Goal: Task Accomplishment & Management: Complete application form

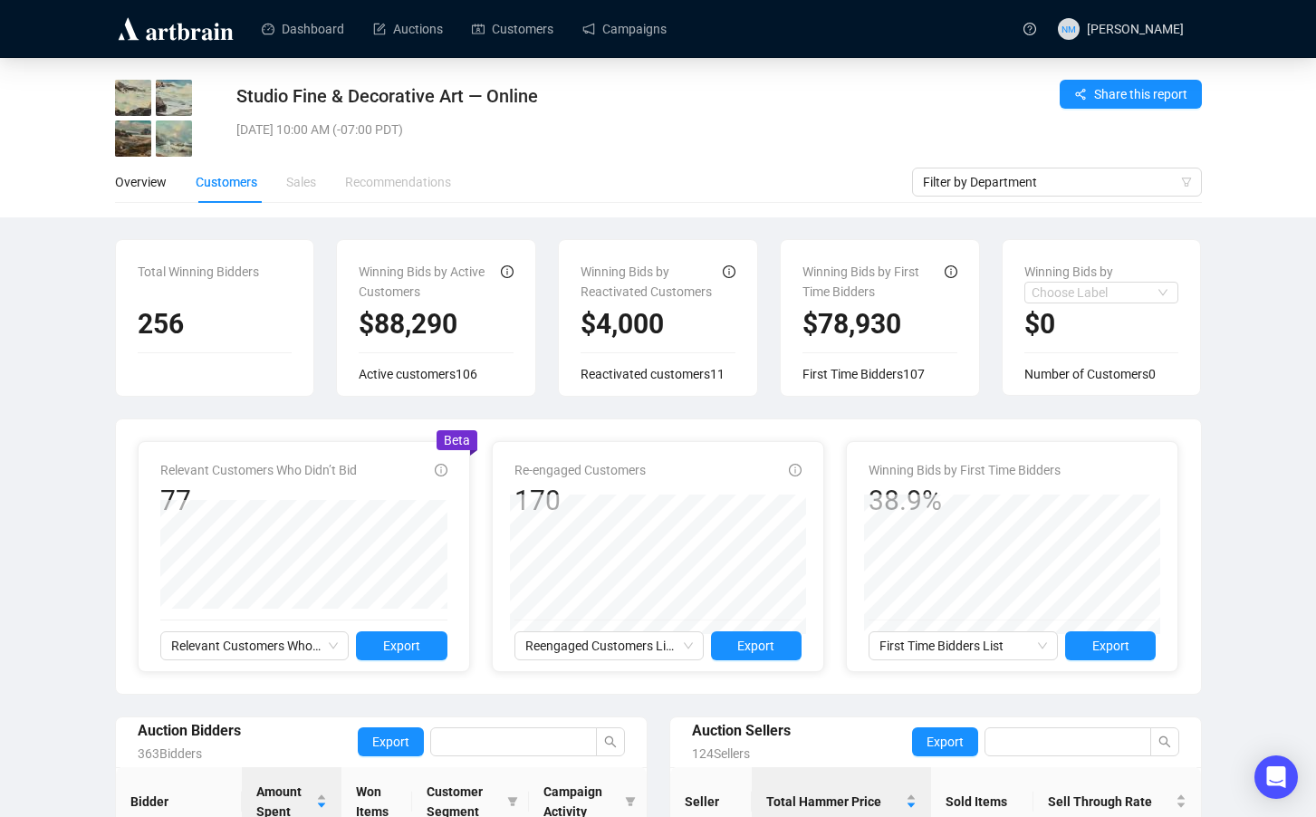
click at [645, 128] on div "Tue, Oct 7, 2025 10:00 AM (-07:00 PDT)" at bounding box center [569, 130] width 667 height 20
click at [409, 37] on link "Auctions" at bounding box center [408, 28] width 70 height 47
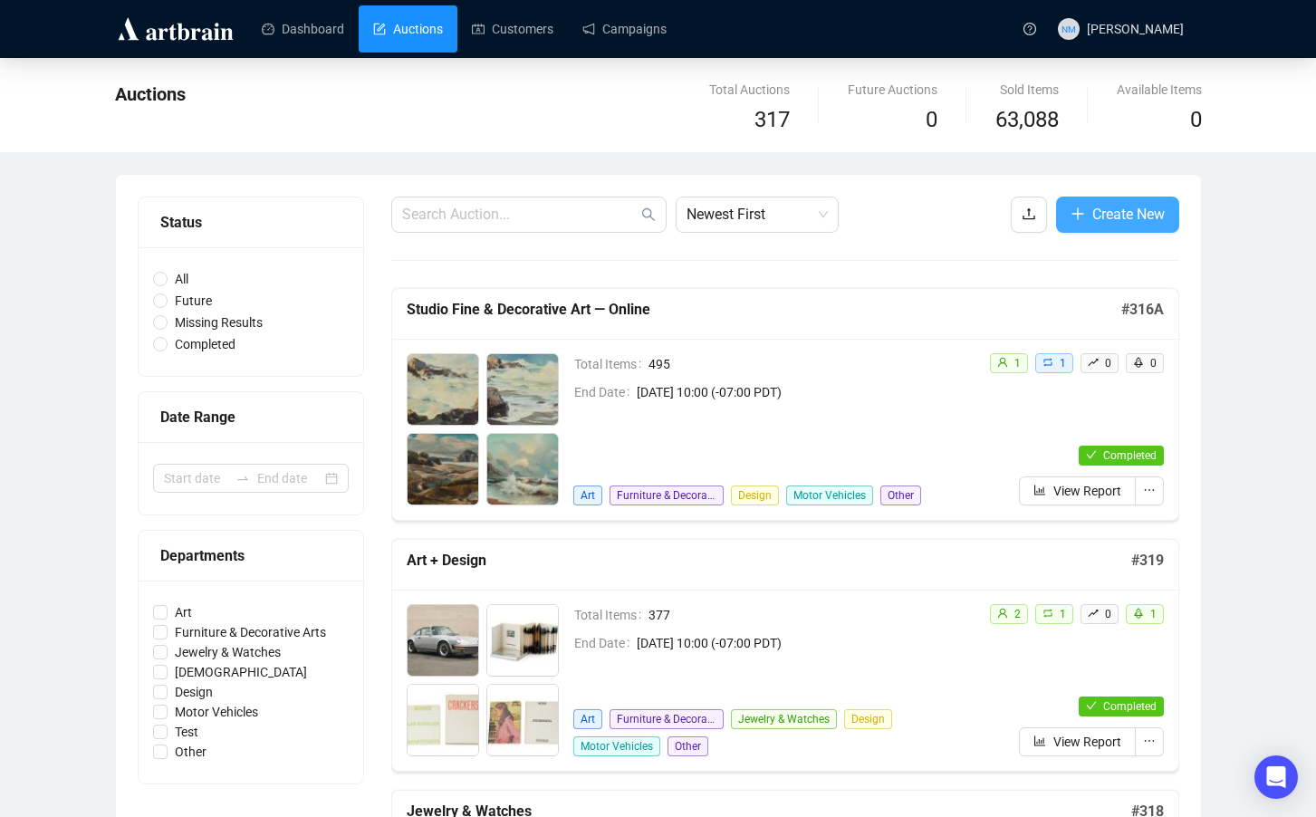
click at [1123, 221] on span "Create New" at bounding box center [1128, 214] width 72 height 23
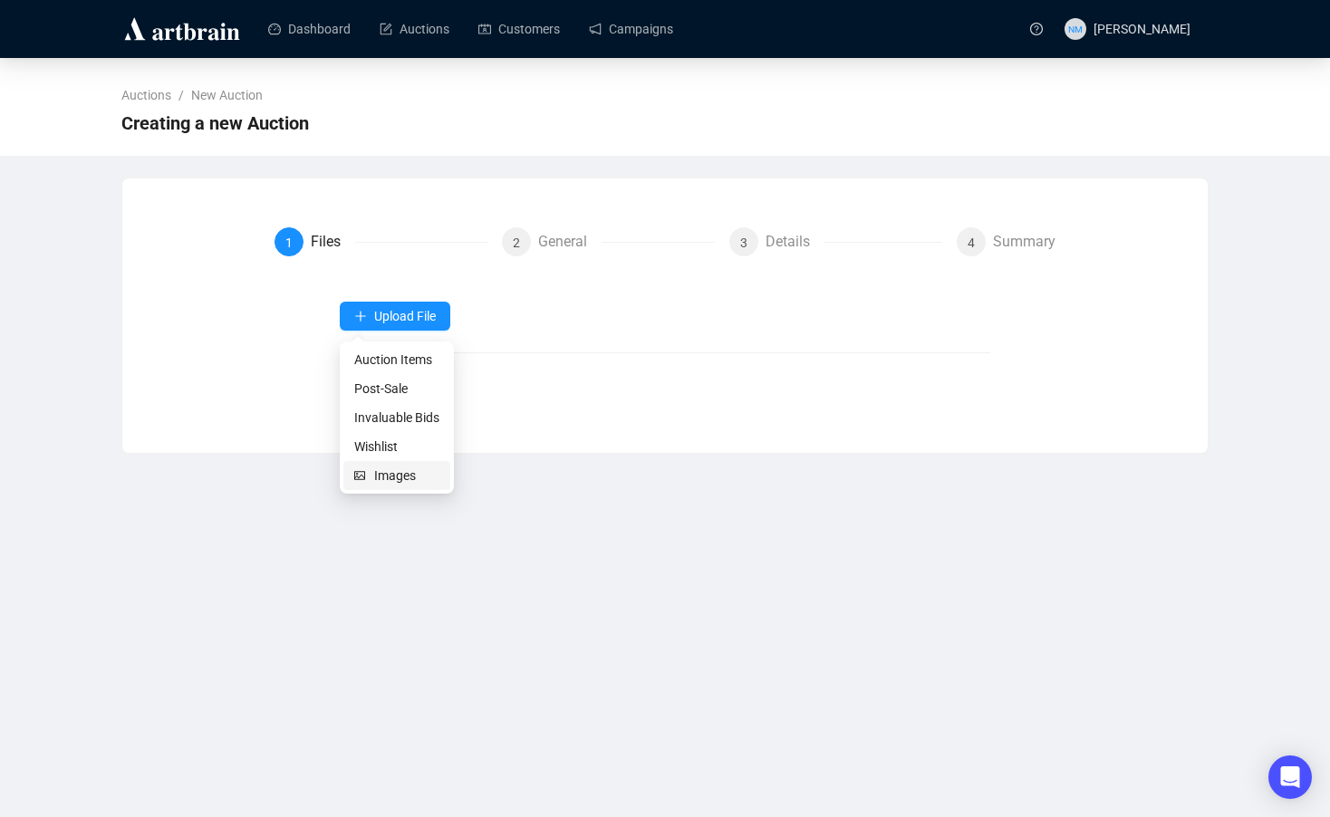
click at [395, 475] on span "Images" at bounding box center [406, 476] width 65 height 20
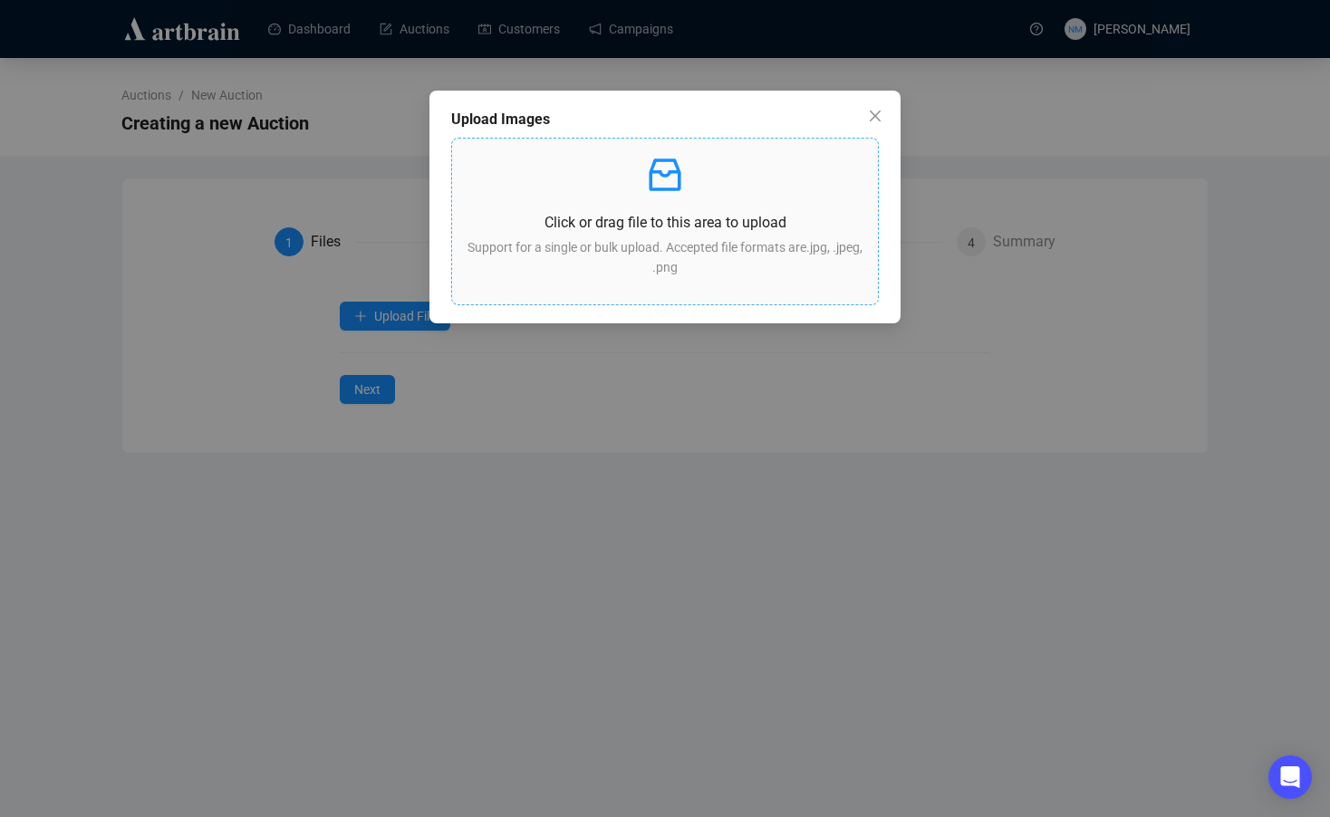
click at [706, 190] on p at bounding box center [664, 174] width 397 height 43
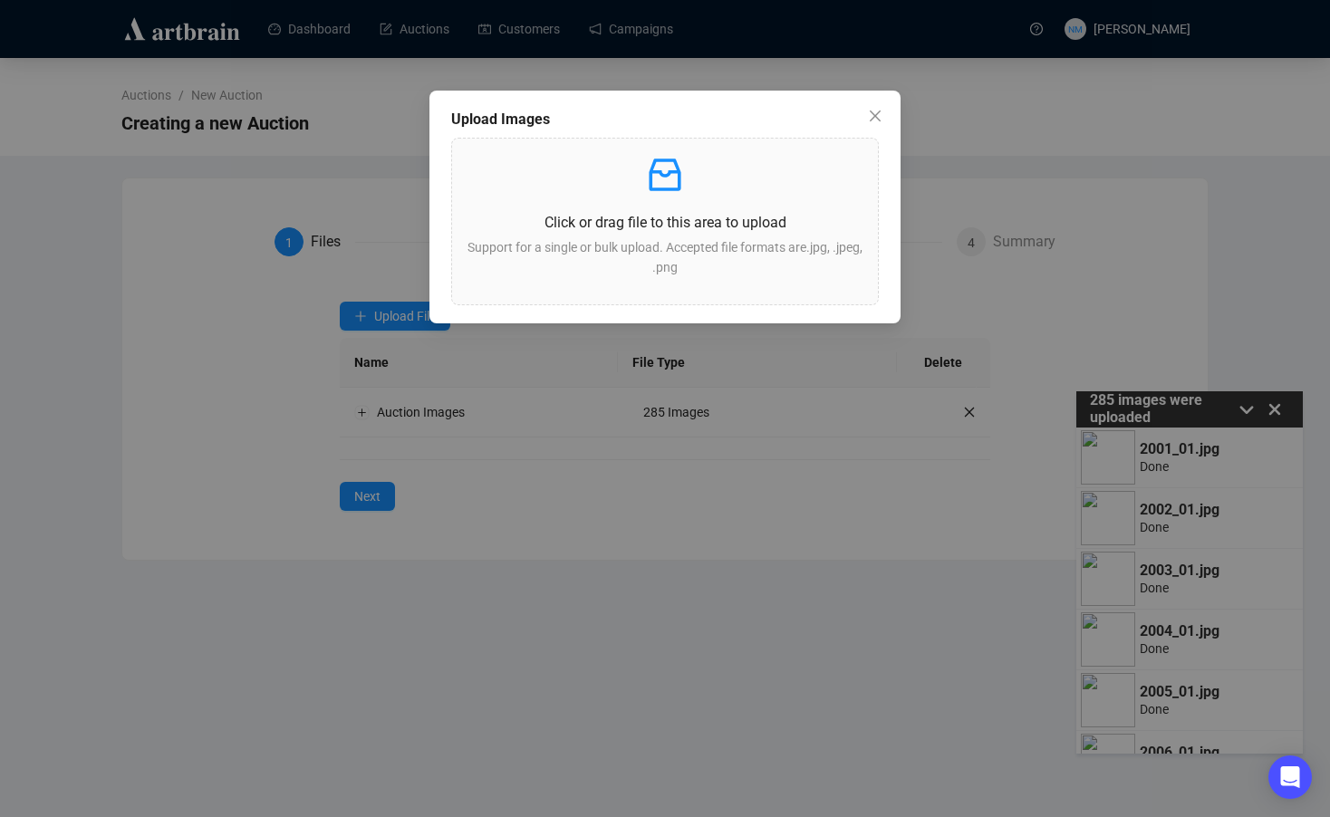
click at [1126, 160] on div "Upload Images Click or drag file to this area to upload Support for a single or…" at bounding box center [665, 408] width 1330 height 817
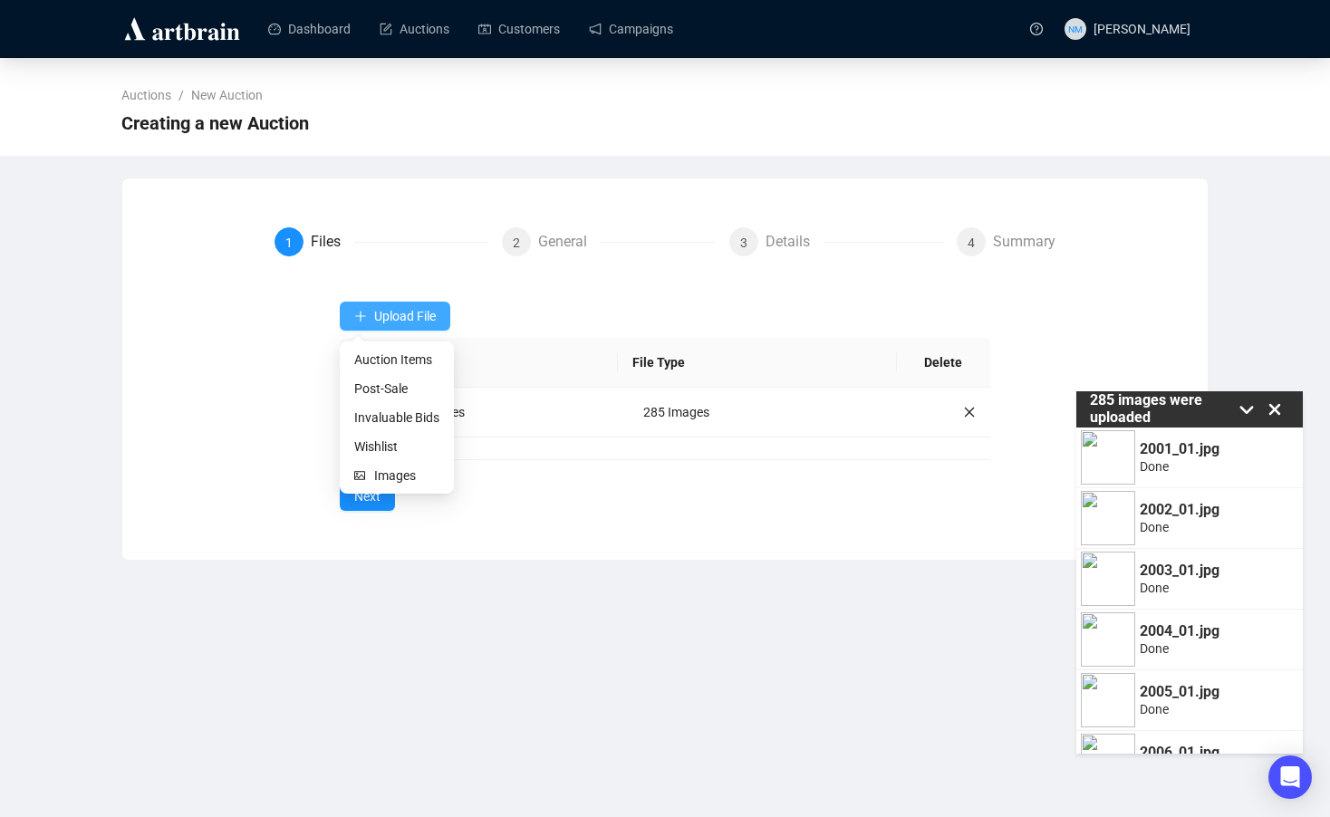
click at [403, 320] on span "Upload File" at bounding box center [405, 316] width 62 height 14
click at [406, 355] on span "Auction Items" at bounding box center [396, 360] width 85 height 20
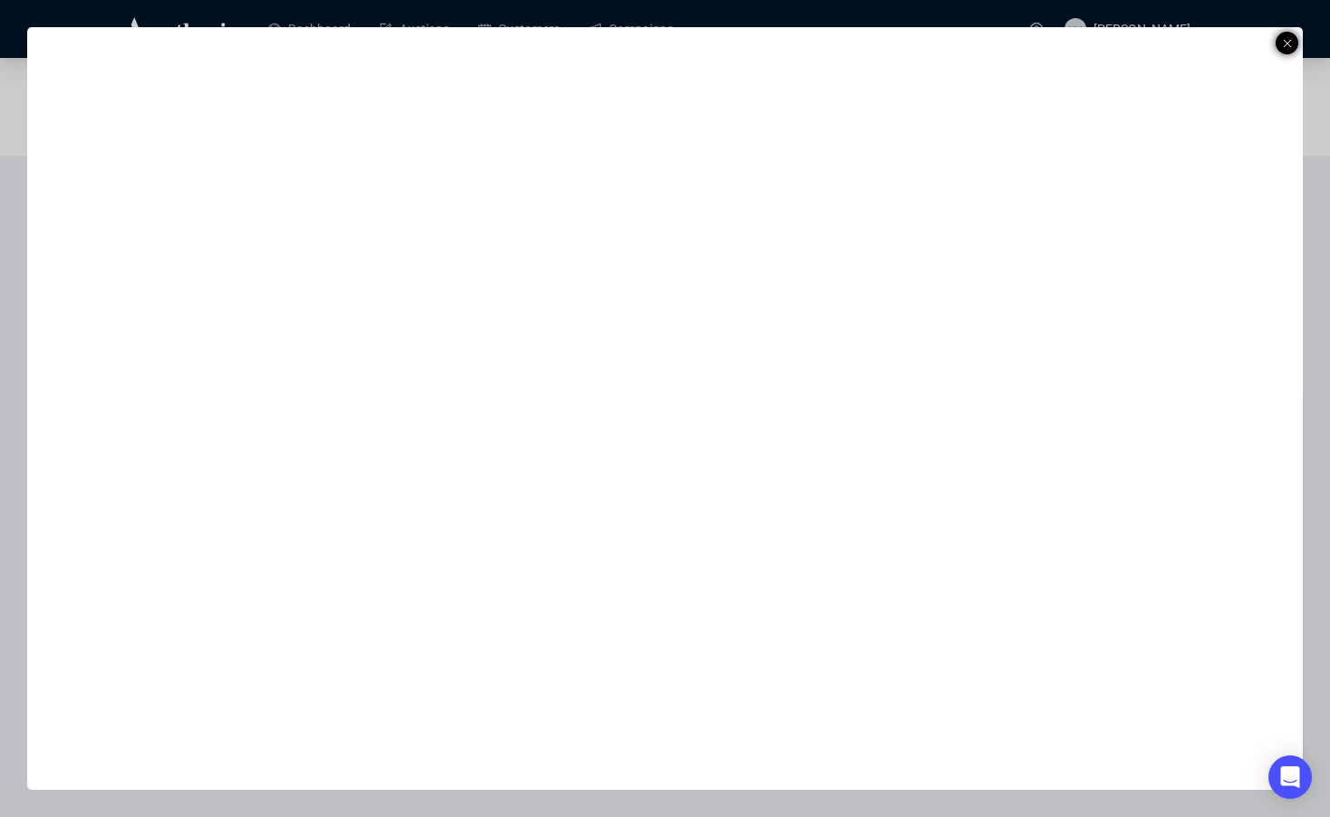
click at [1285, 41] on icon at bounding box center [1287, 44] width 9 height 22
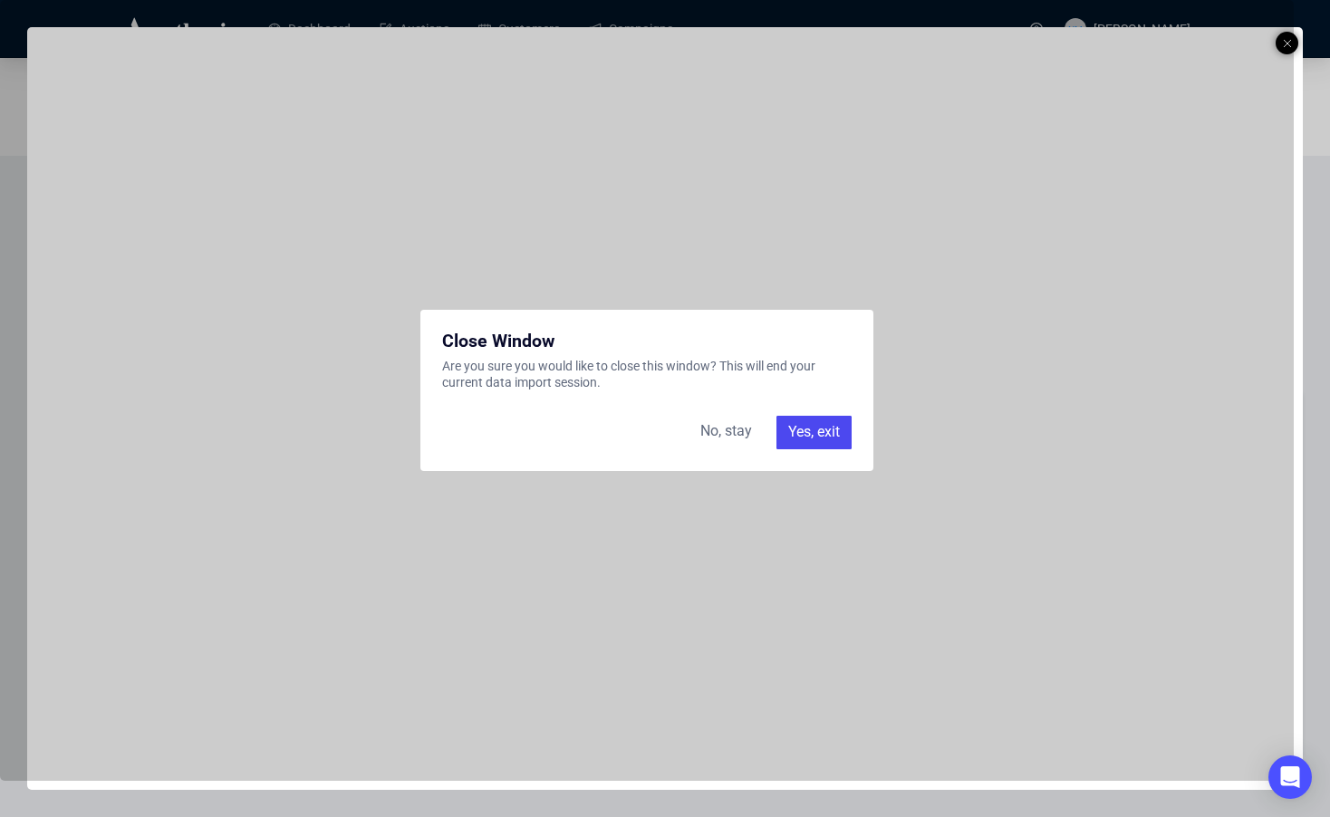
click at [831, 430] on div "Yes, exit" at bounding box center [813, 432] width 75 height 33
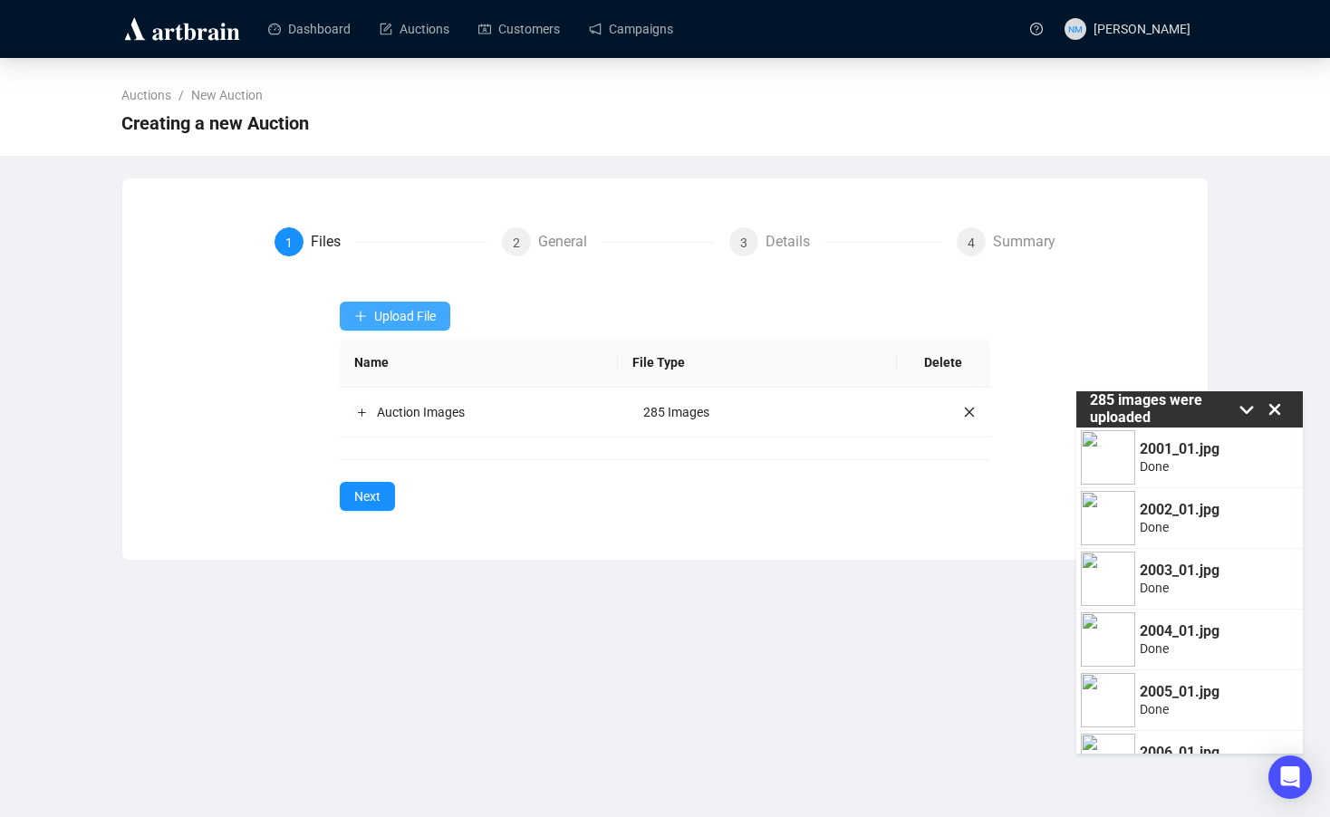
click at [417, 315] on span "Upload File" at bounding box center [405, 316] width 62 height 14
click at [405, 359] on span "Auction Items" at bounding box center [396, 360] width 85 height 20
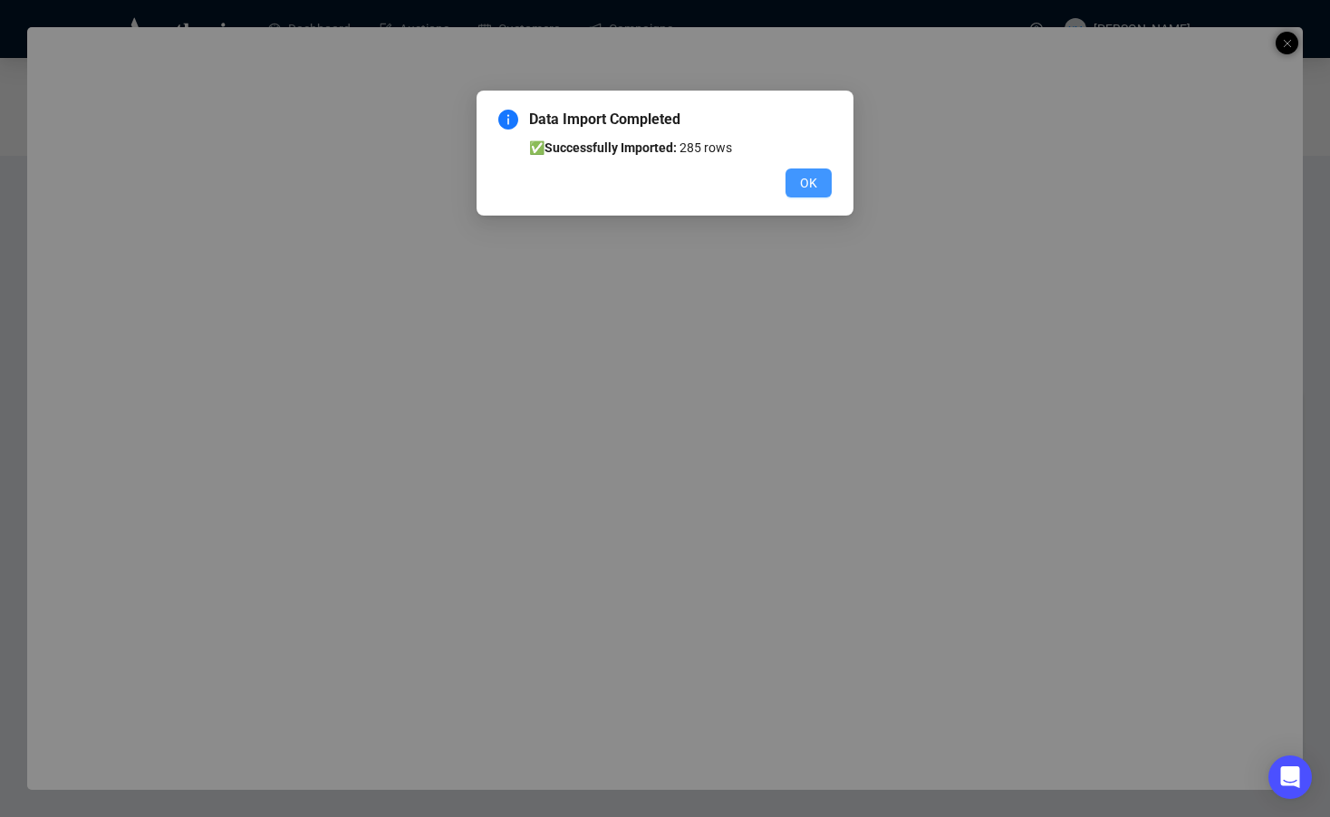
click at [820, 184] on button "OK" at bounding box center [808, 182] width 46 height 29
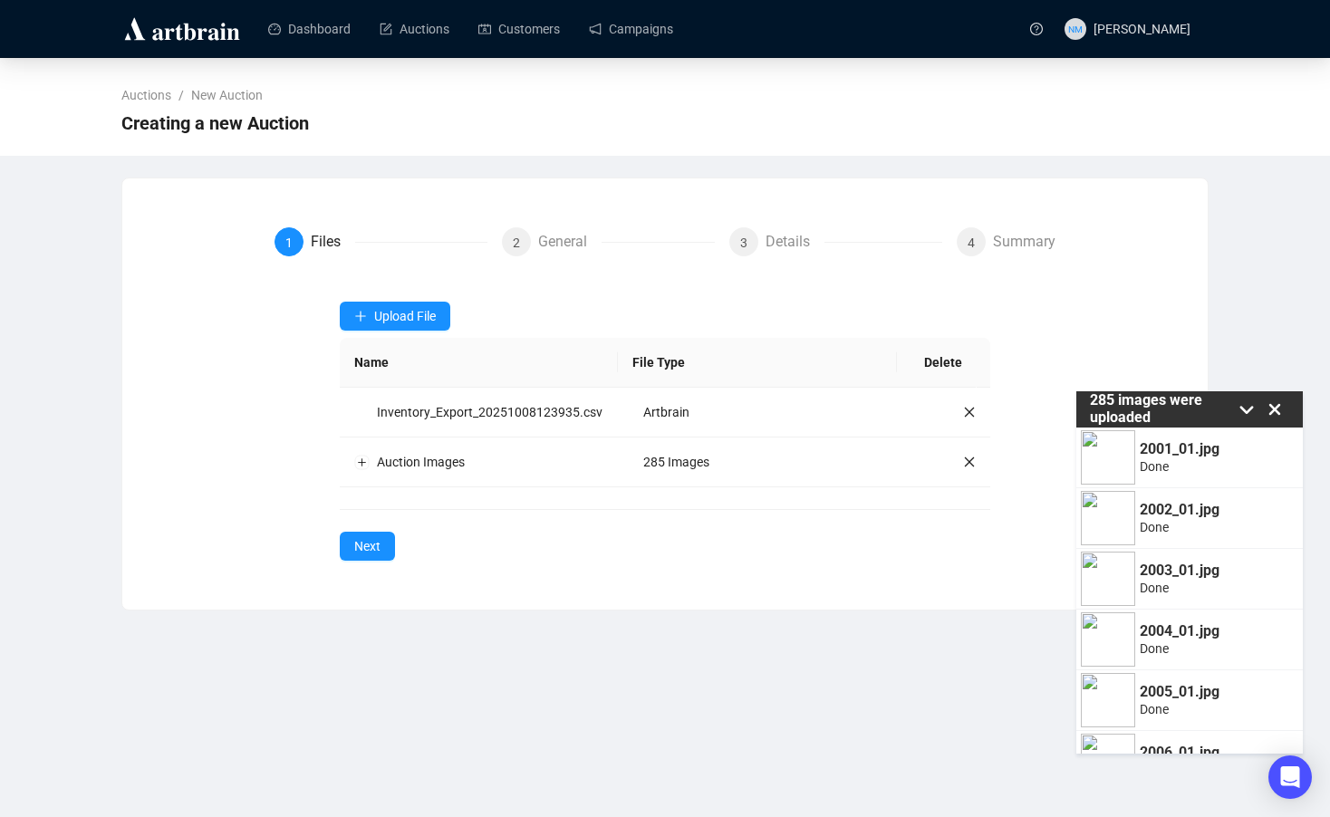
click at [671, 112] on div "Creating a new Auction" at bounding box center [664, 123] width 1087 height 36
click at [1232, 331] on div "Auctions / New Auction Creating a new Auction 1 Files 2 General 3 Details 4 Sum…" at bounding box center [665, 334] width 1330 height 552
click at [373, 556] on span "Next" at bounding box center [367, 546] width 26 height 20
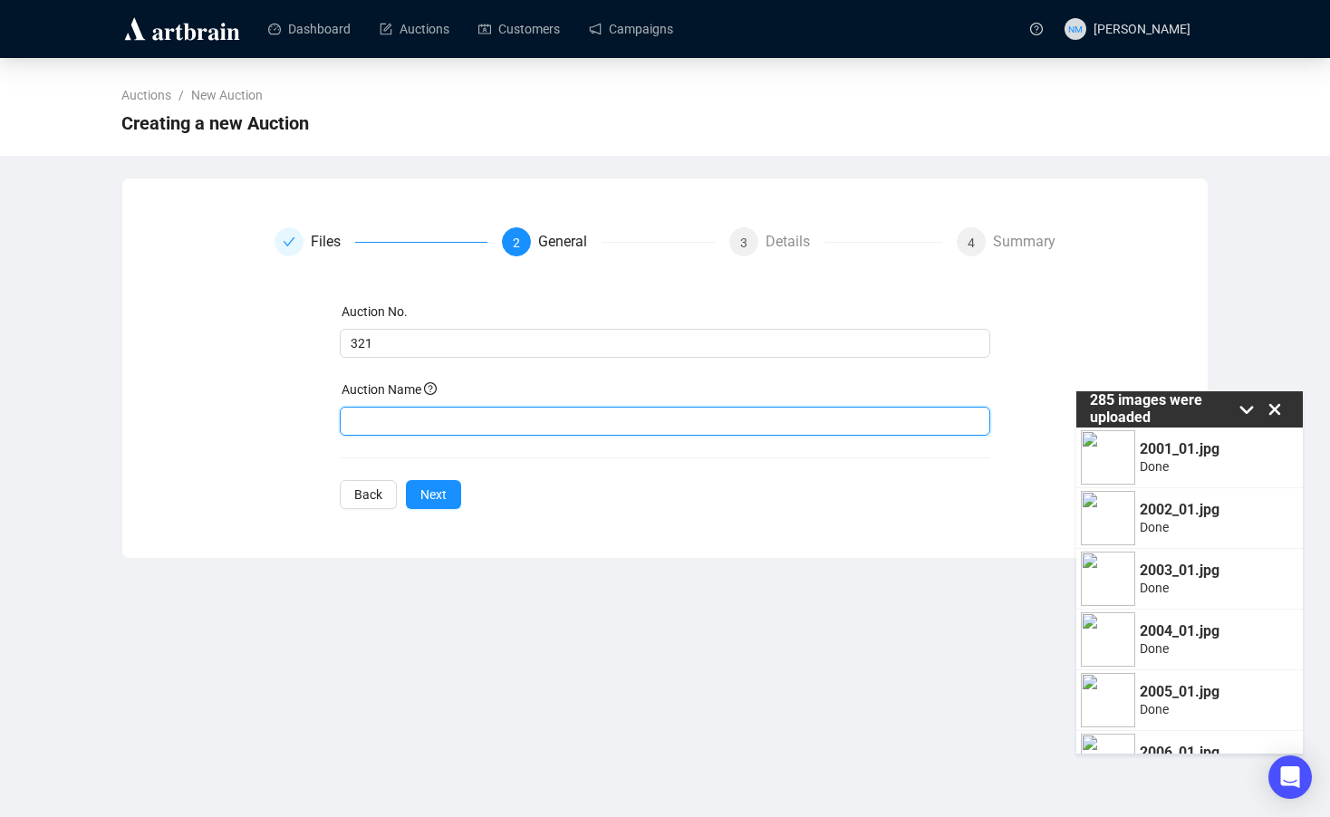
click at [453, 426] on input "text" at bounding box center [665, 421] width 651 height 29
type input "ReDesigned"
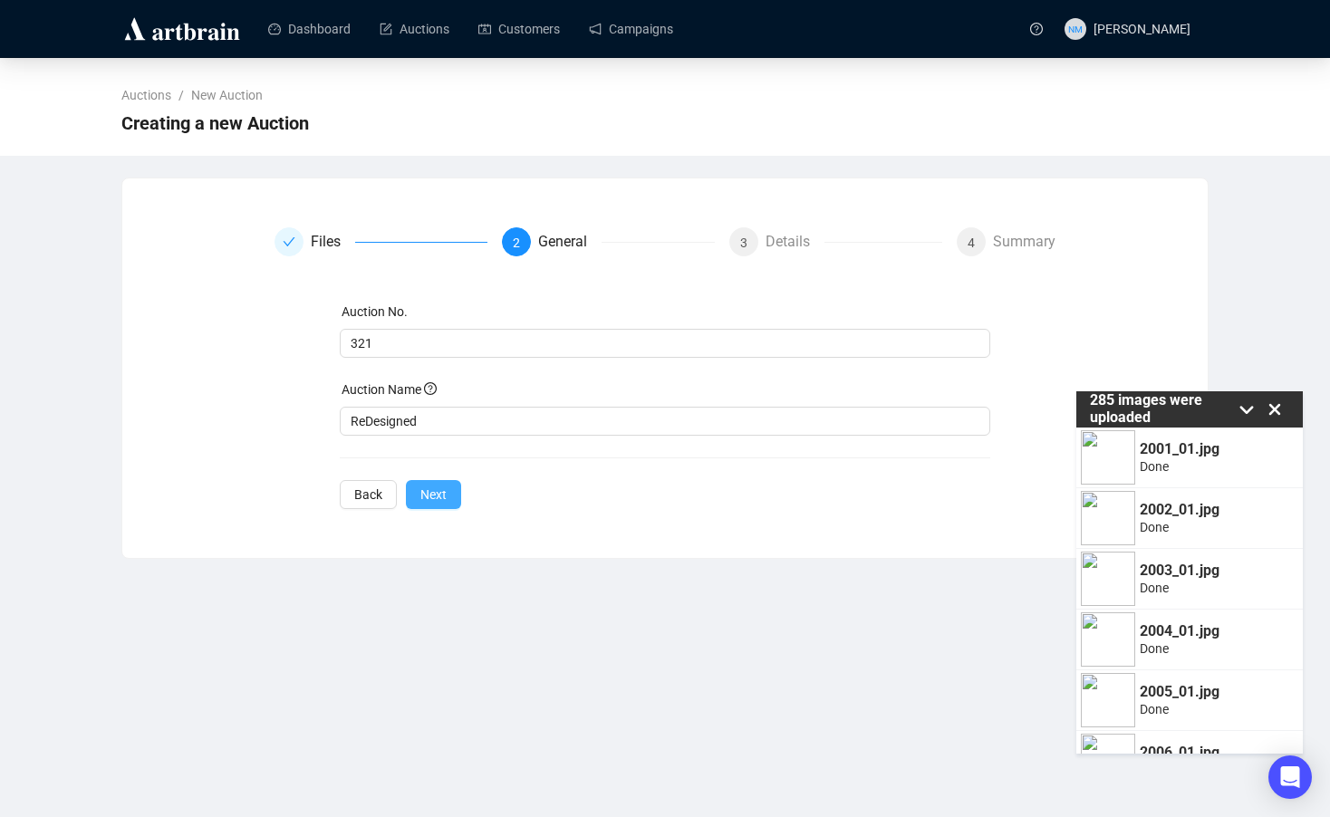
click at [445, 493] on span "Next" at bounding box center [433, 495] width 26 height 20
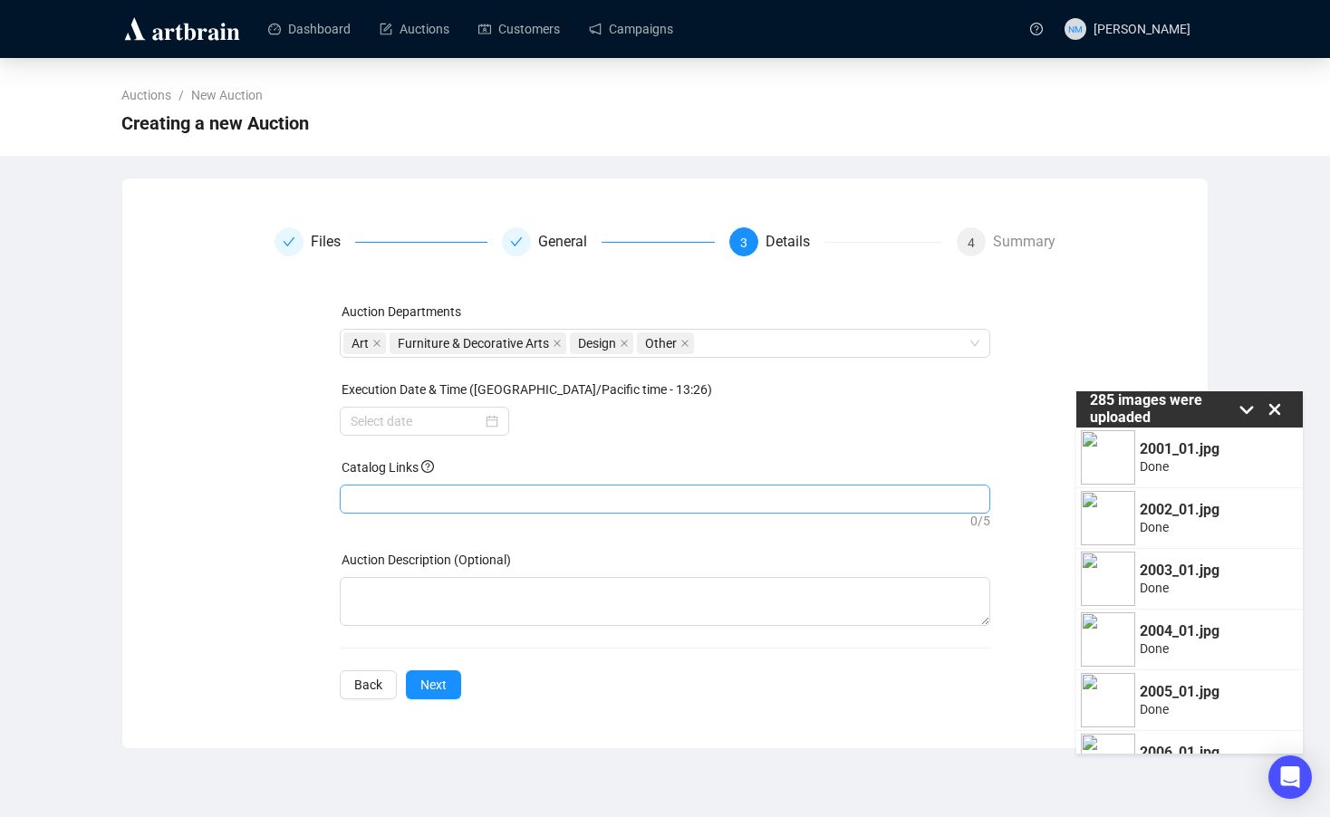
click at [447, 492] on div at bounding box center [665, 498] width 644 height 25
click at [493, 425] on div at bounding box center [425, 421] width 148 height 20
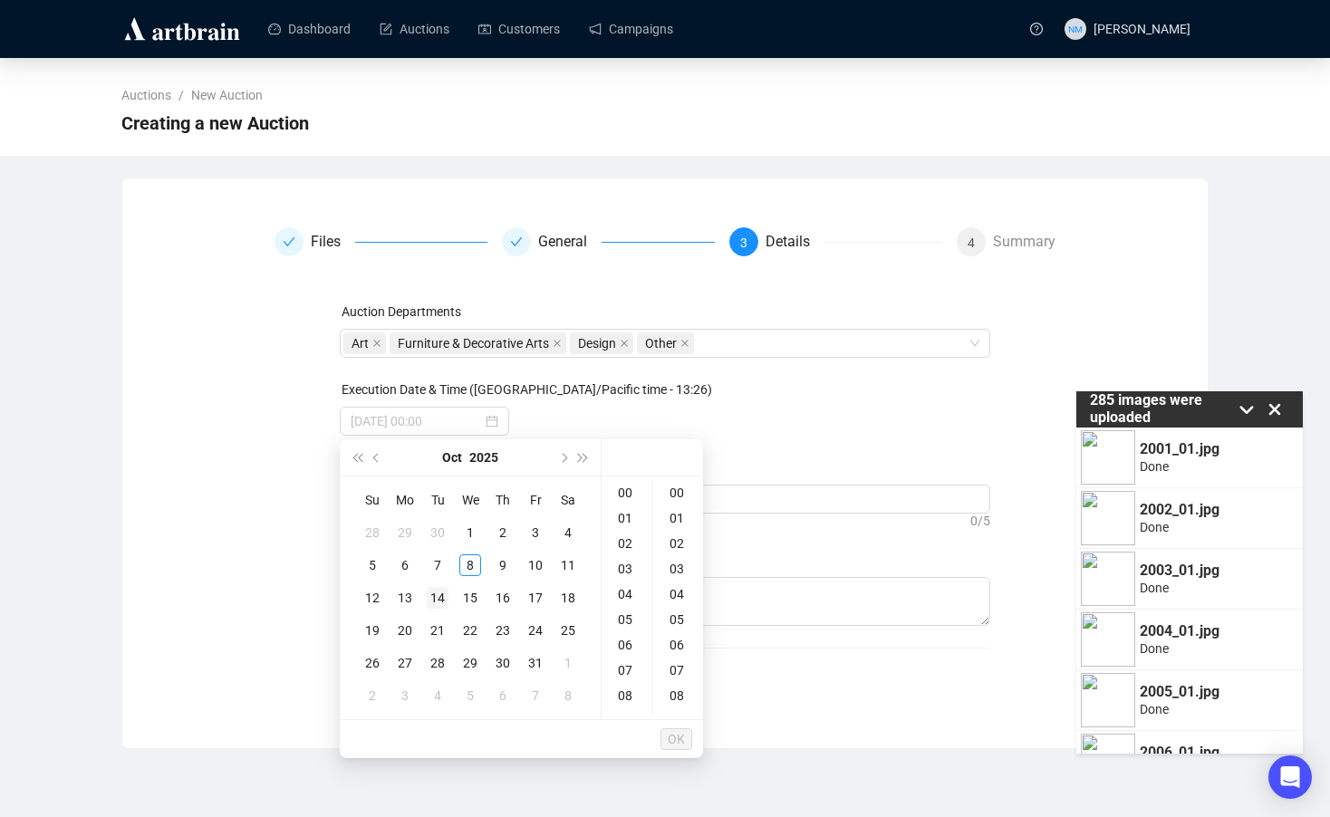
click at [438, 599] on div "14" at bounding box center [438, 598] width 22 height 22
click at [622, 575] on div "10" at bounding box center [626, 581] width 43 height 25
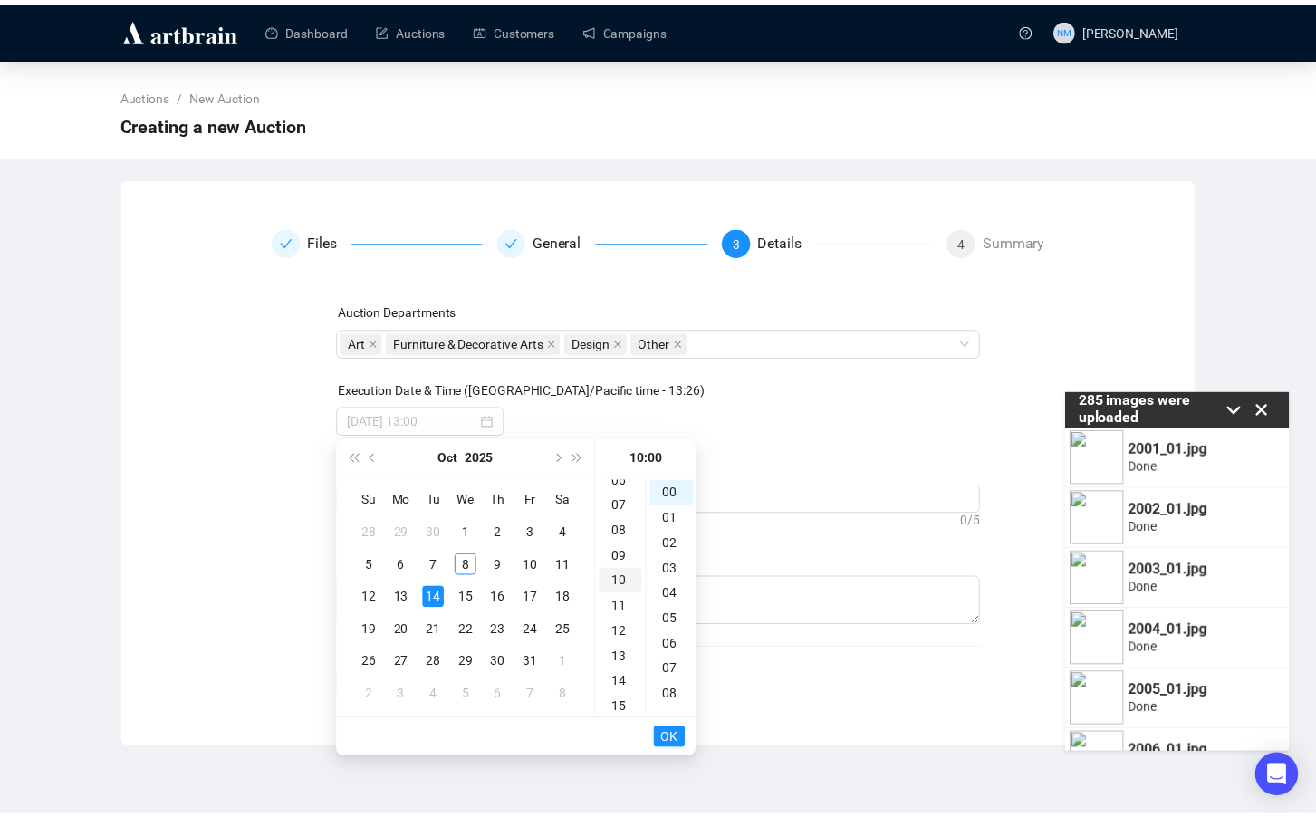
scroll to position [254, 0]
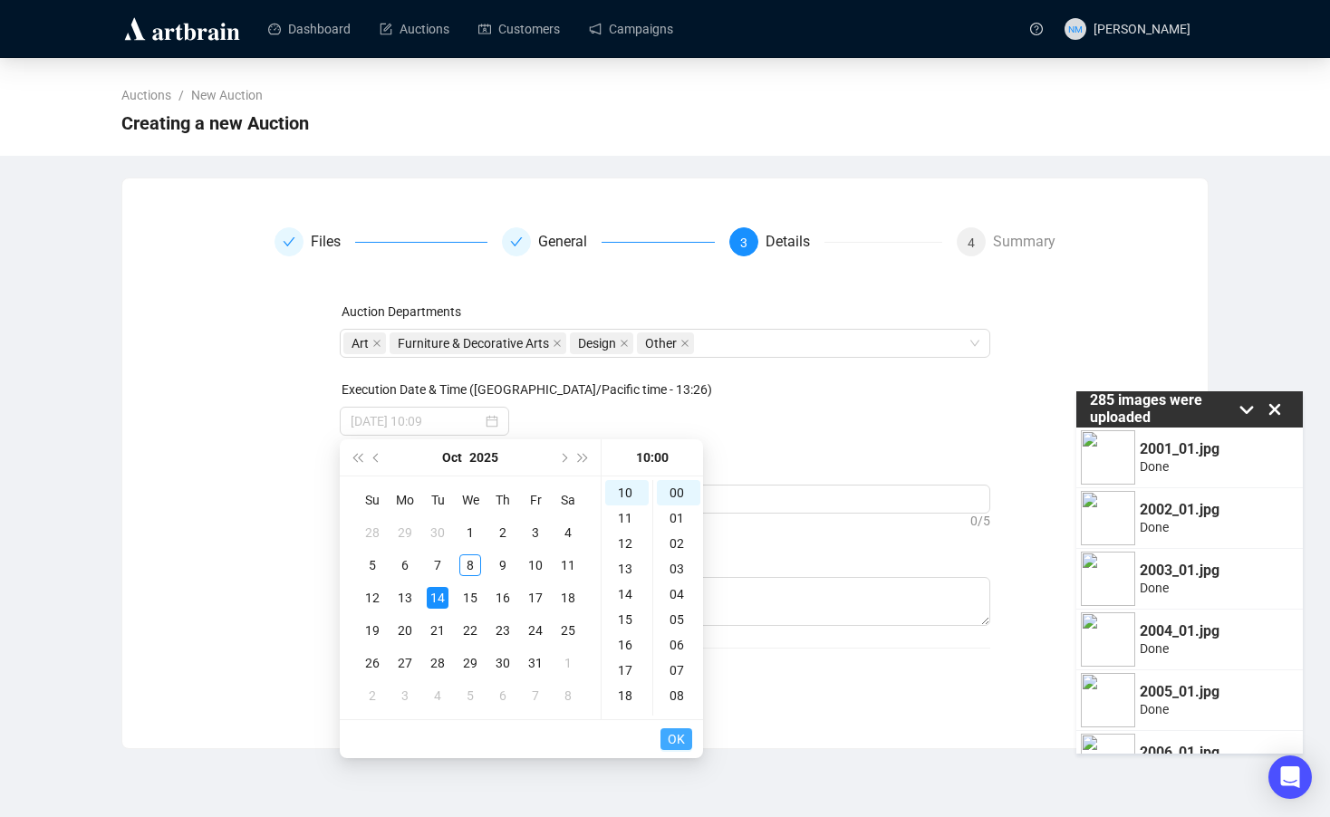
type input "2025-10-14 10:00"
click at [680, 730] on span "OK" at bounding box center [676, 739] width 17 height 34
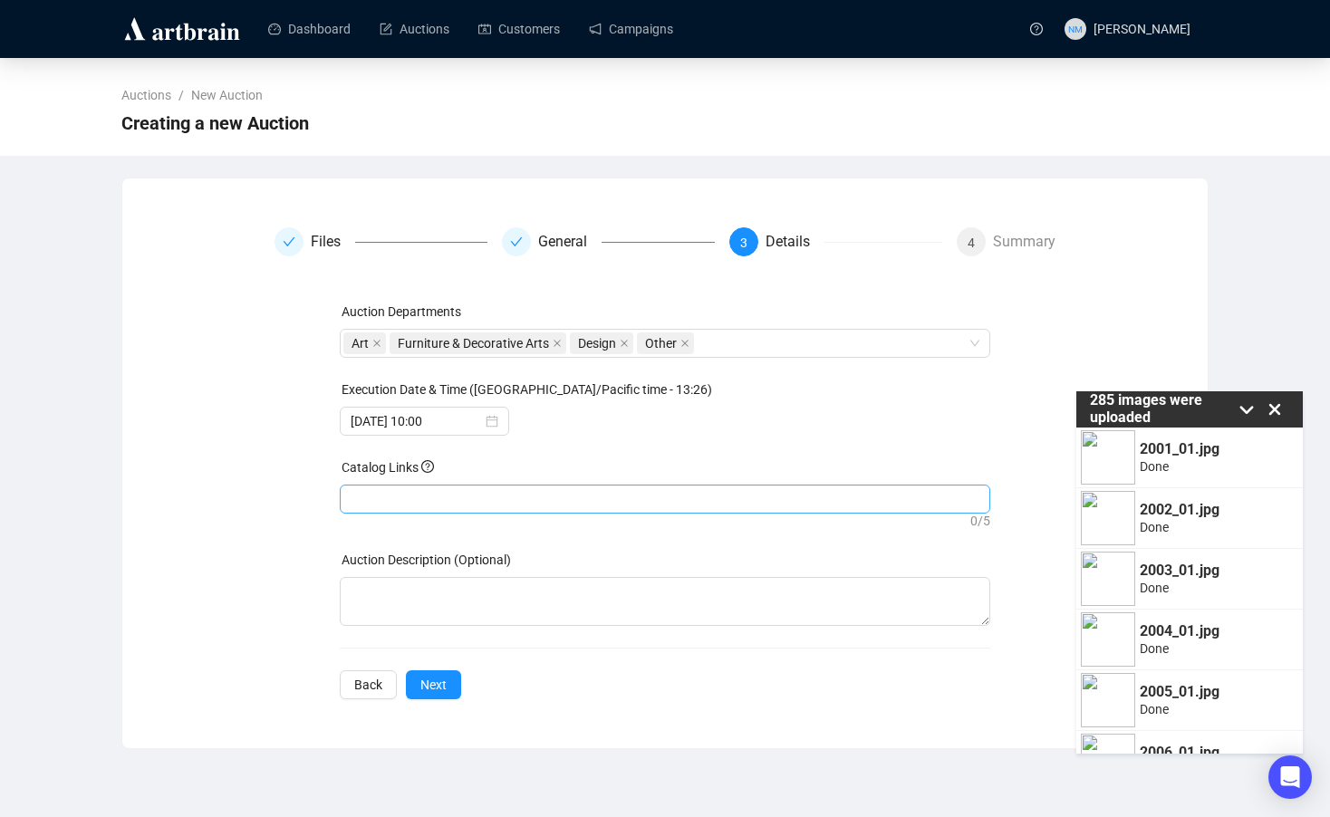
click at [456, 504] on div at bounding box center [665, 498] width 644 height 25
paste input "https://www.johnmoran.com/auction-catalog/redesigned_8NWWJCAQBZ"
type input "https://www.johnmoran.com/auction-catalog/redesigned_8NWWJCAQBZ"
click at [443, 682] on span "Next" at bounding box center [433, 685] width 26 height 20
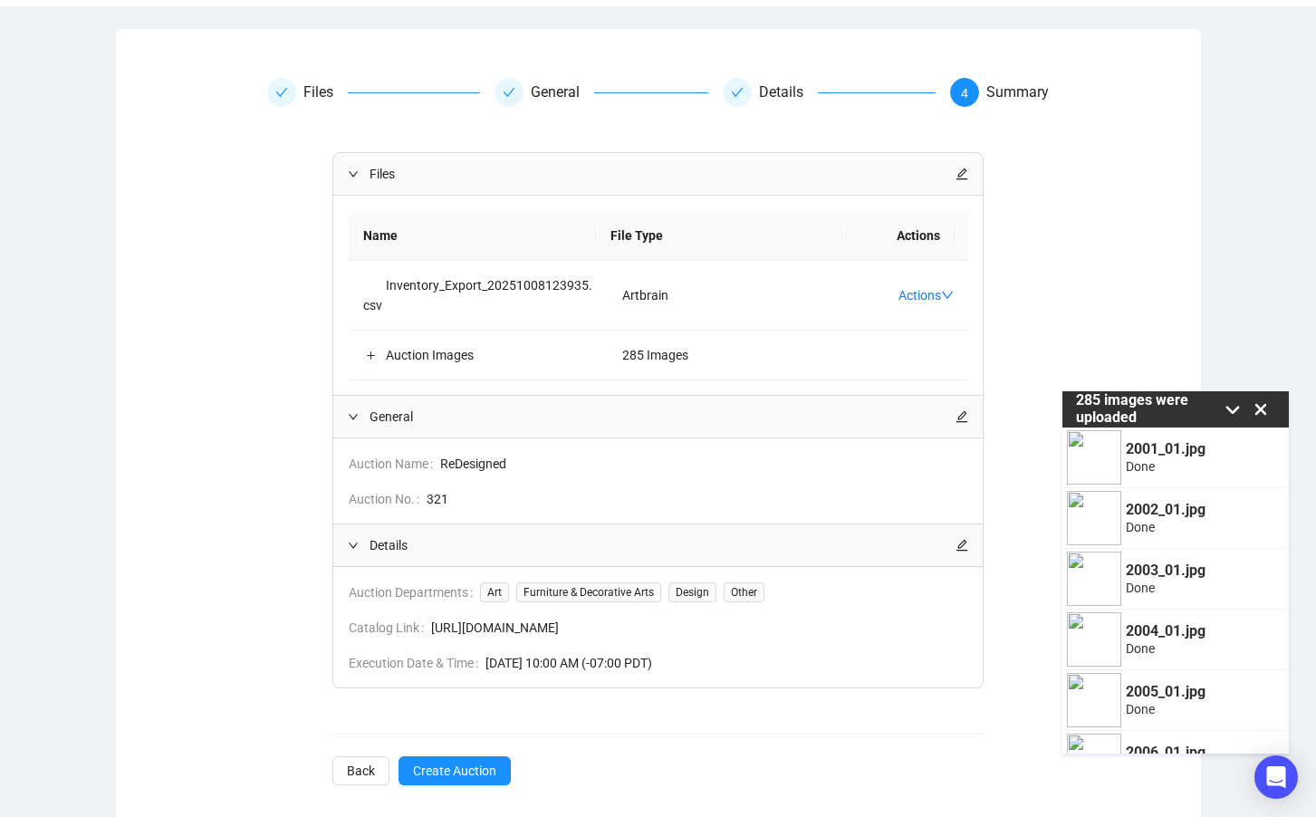
scroll to position [168, 0]
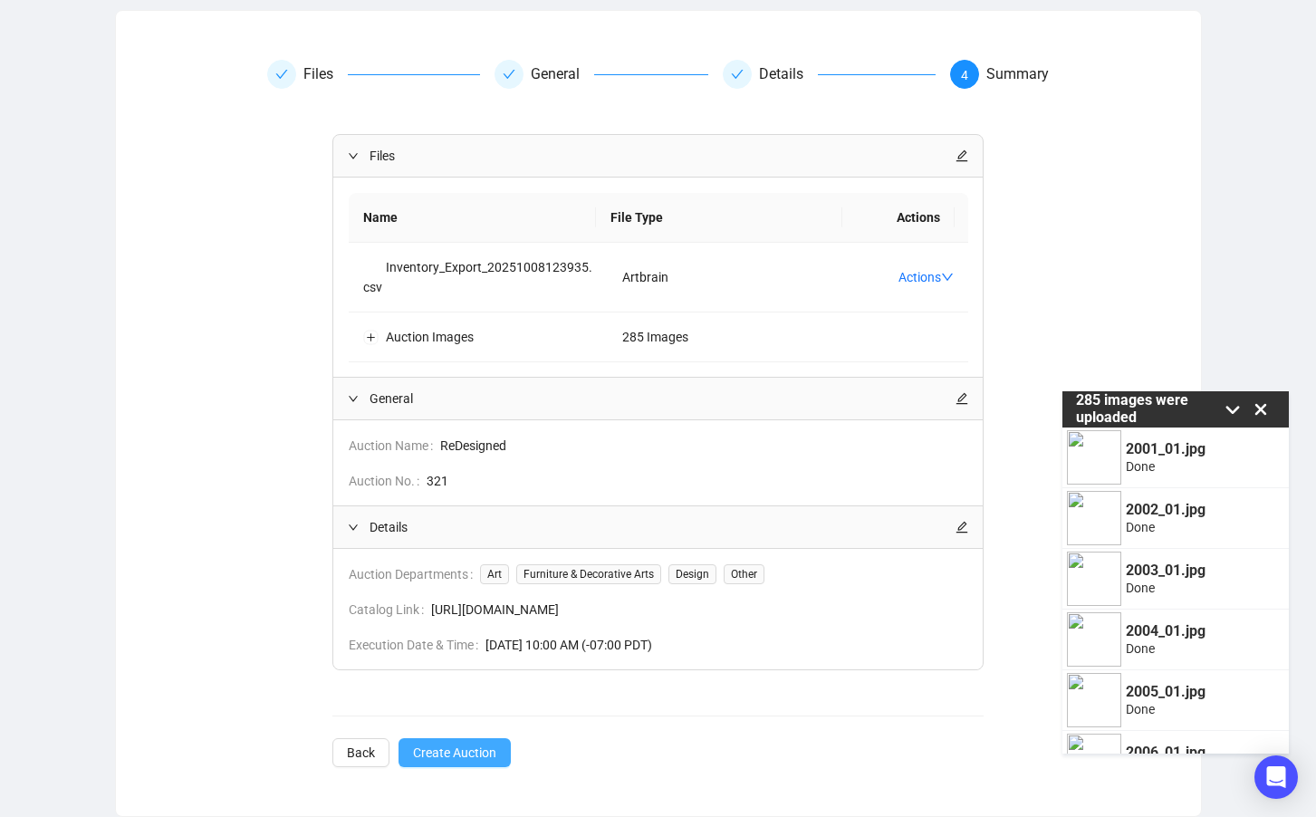
click at [466, 750] on span "Create Auction" at bounding box center [454, 753] width 83 height 20
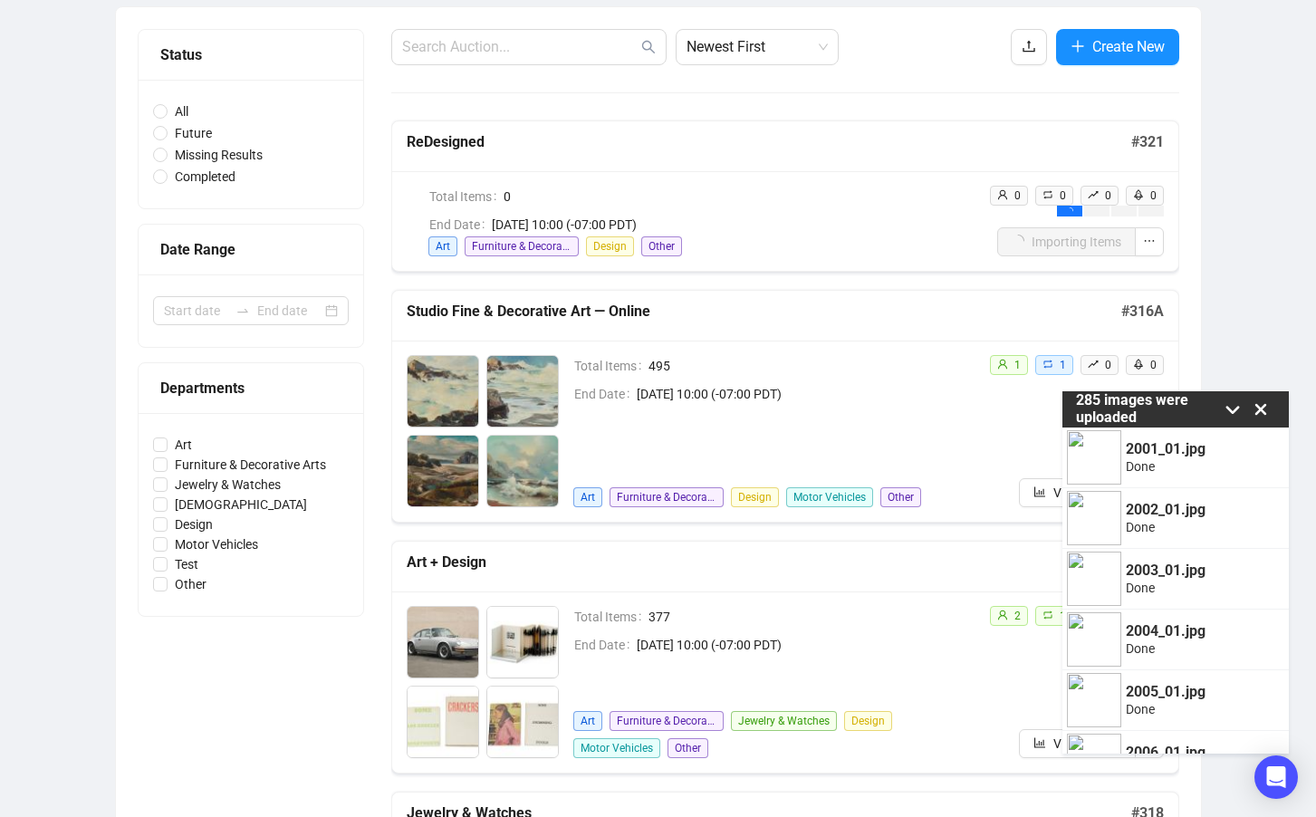
click at [1261, 405] on icon at bounding box center [1260, 409] width 27 height 27
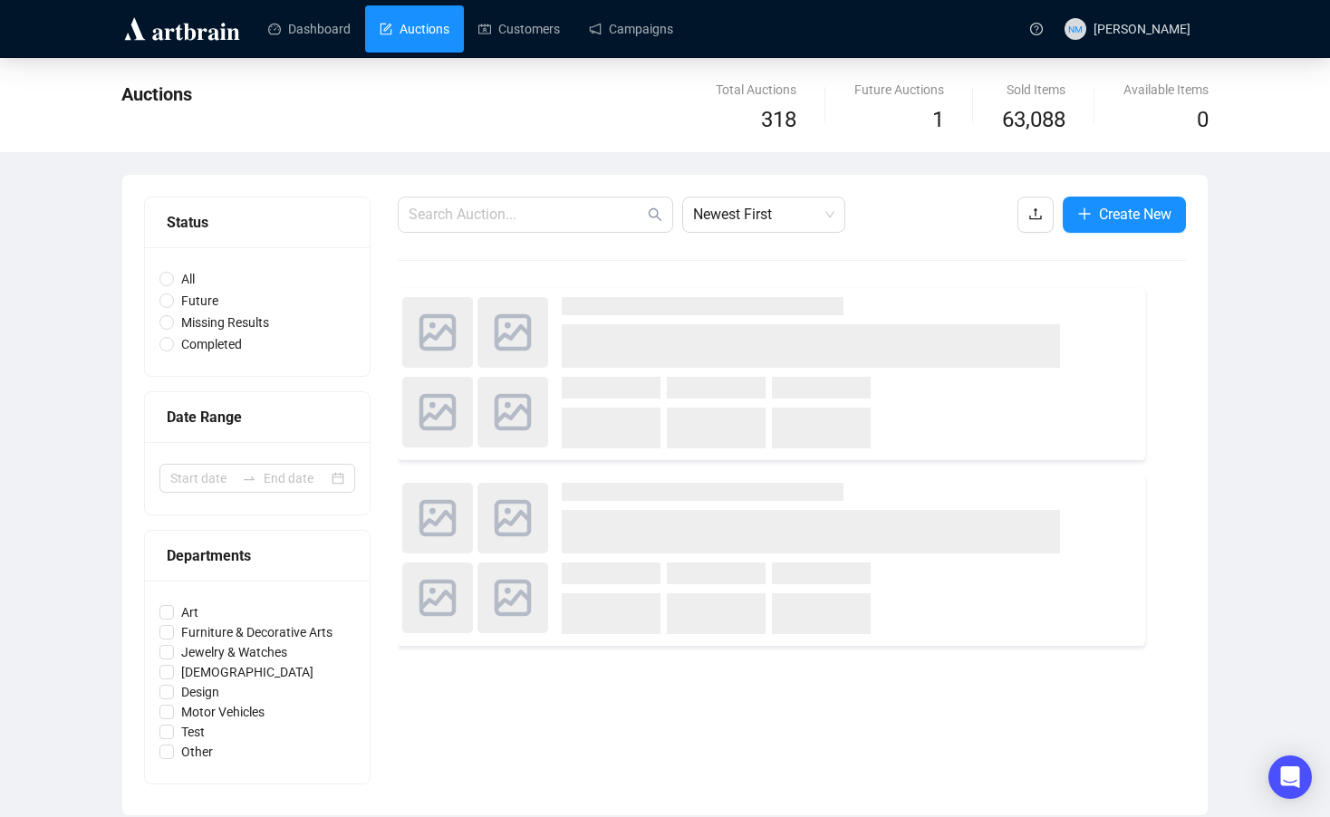
click at [1276, 331] on div "Auctions Total Auctions 318 Future Auctions 1 Sold Items 63,088 Available Items…" at bounding box center [665, 437] width 1330 height 758
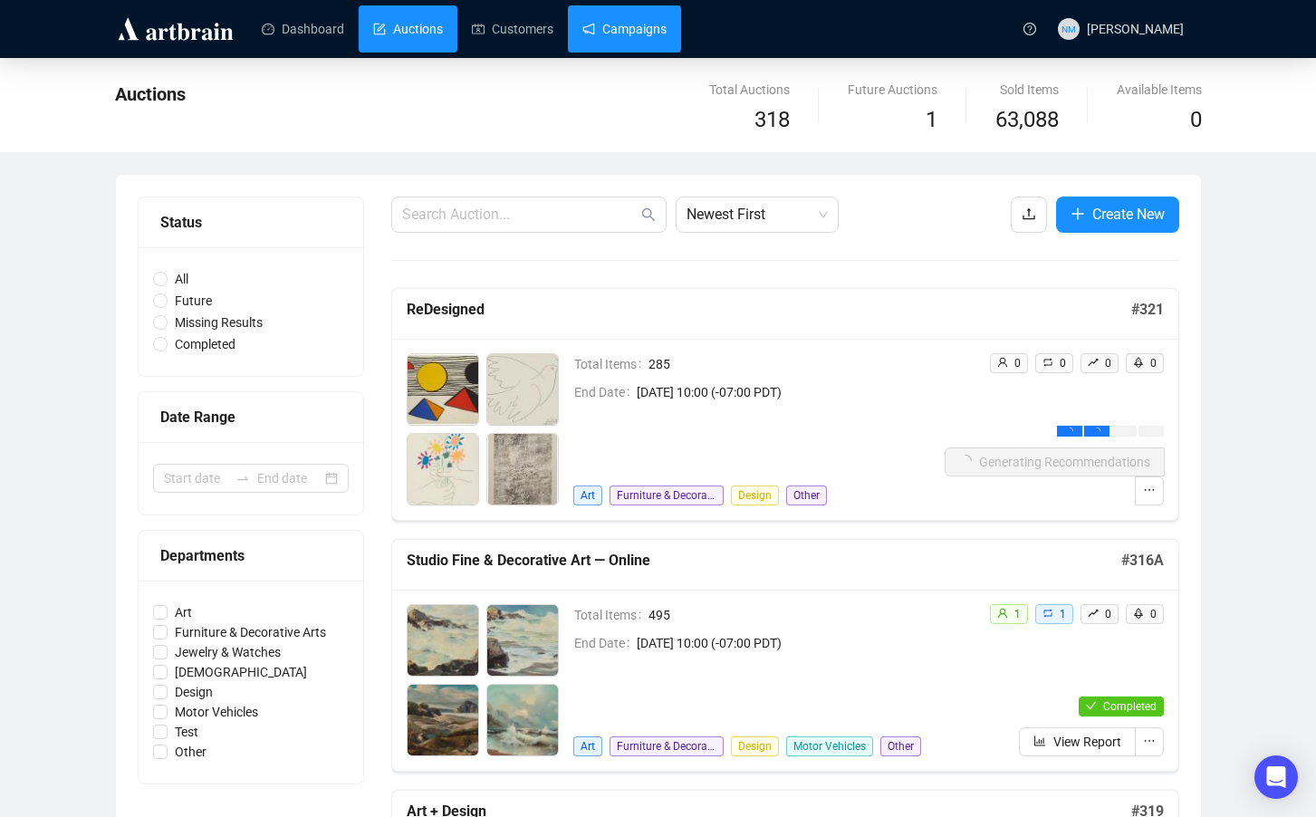
click at [640, 37] on link "Campaigns" at bounding box center [624, 28] width 84 height 47
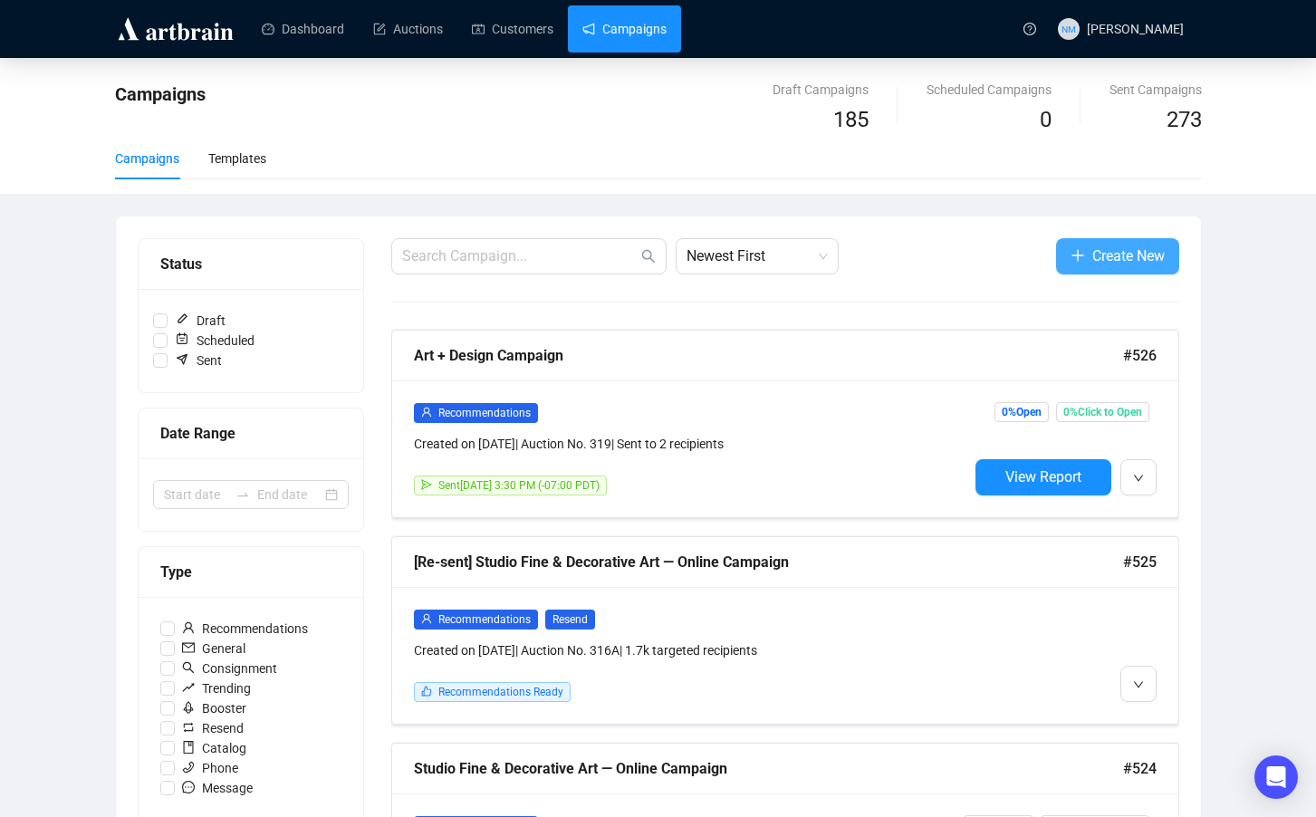
click at [1092, 257] on span "Create New" at bounding box center [1128, 256] width 72 height 23
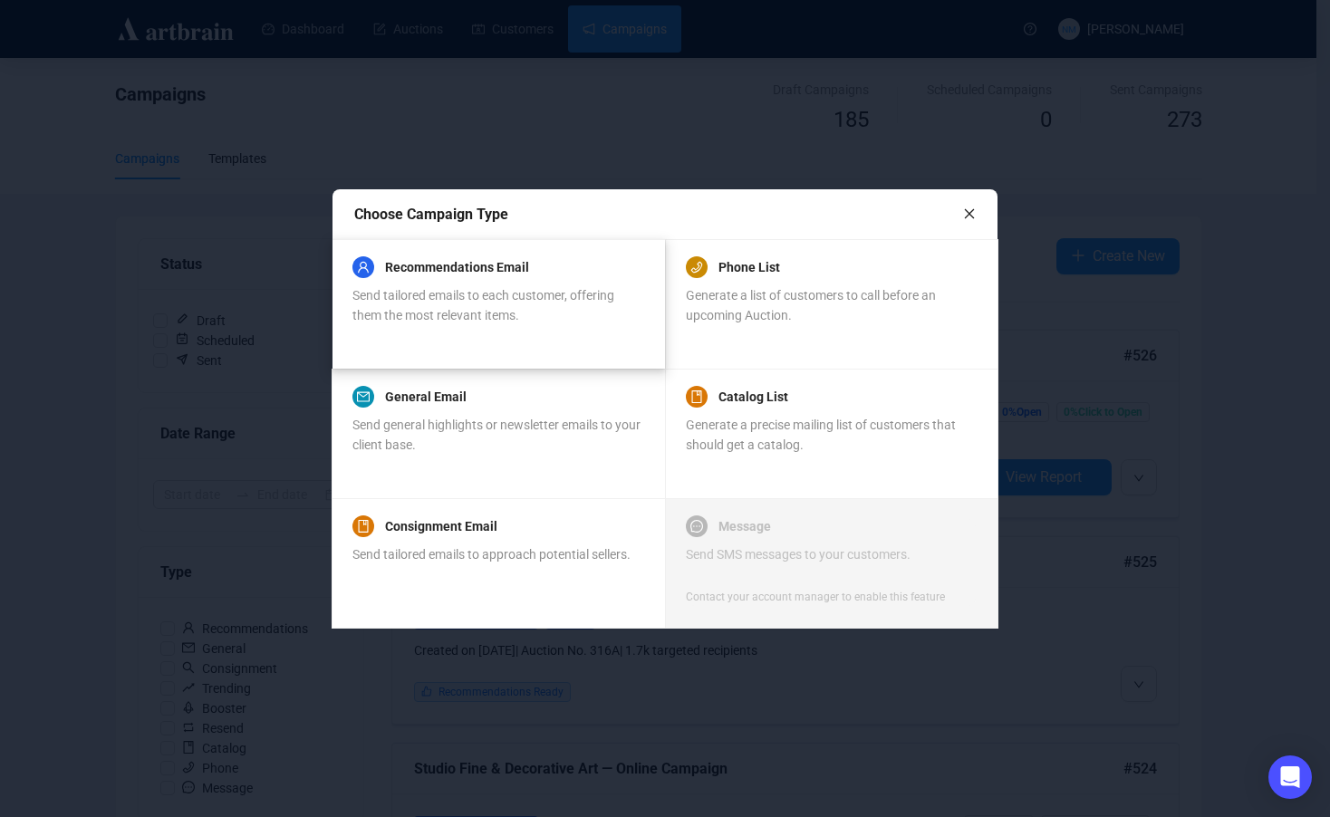
click at [579, 308] on div "Send tailored emails to each customer, offering them the most relevant items." at bounding box center [497, 305] width 291 height 40
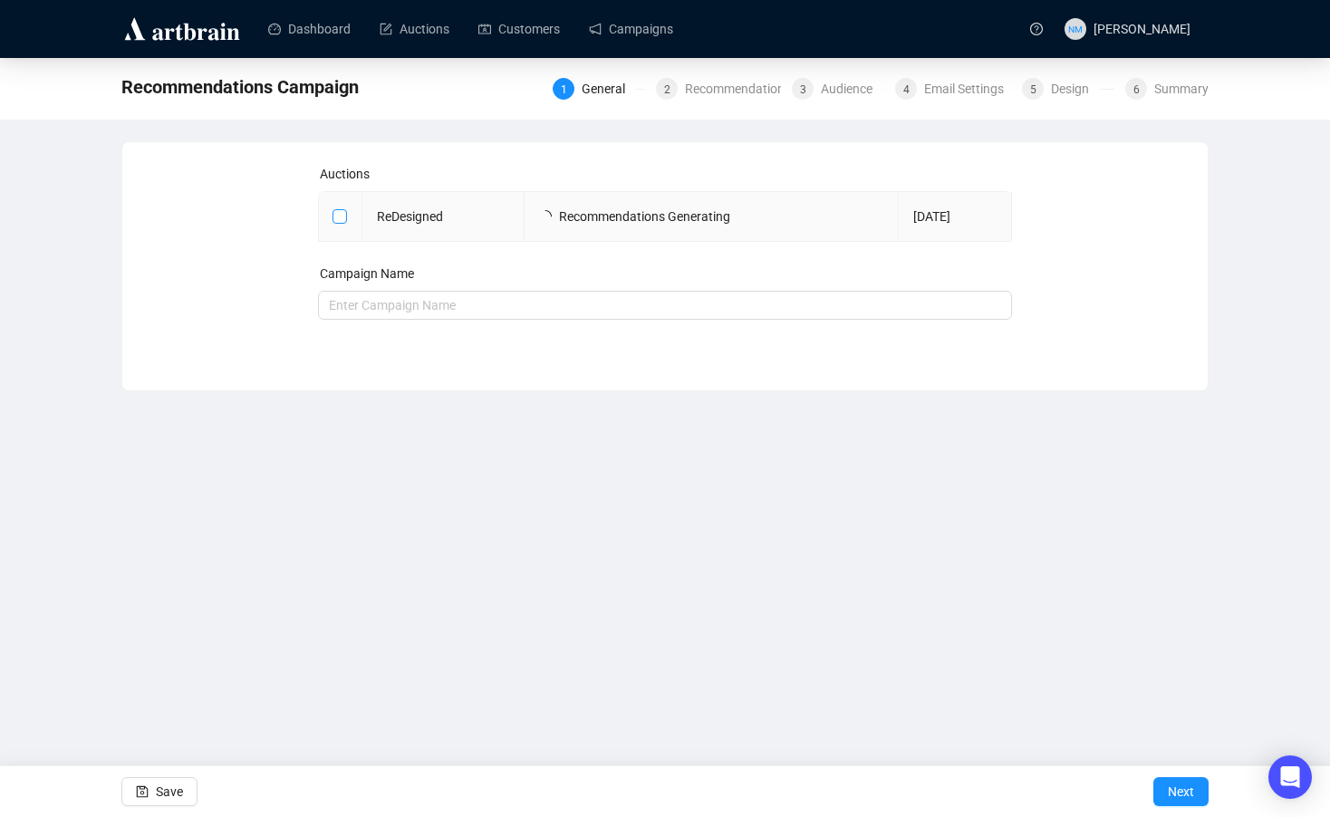
click at [336, 218] on input "checkbox" at bounding box center [338, 215] width 13 height 13
checkbox input "true"
type input "ReDesigned Campaign"
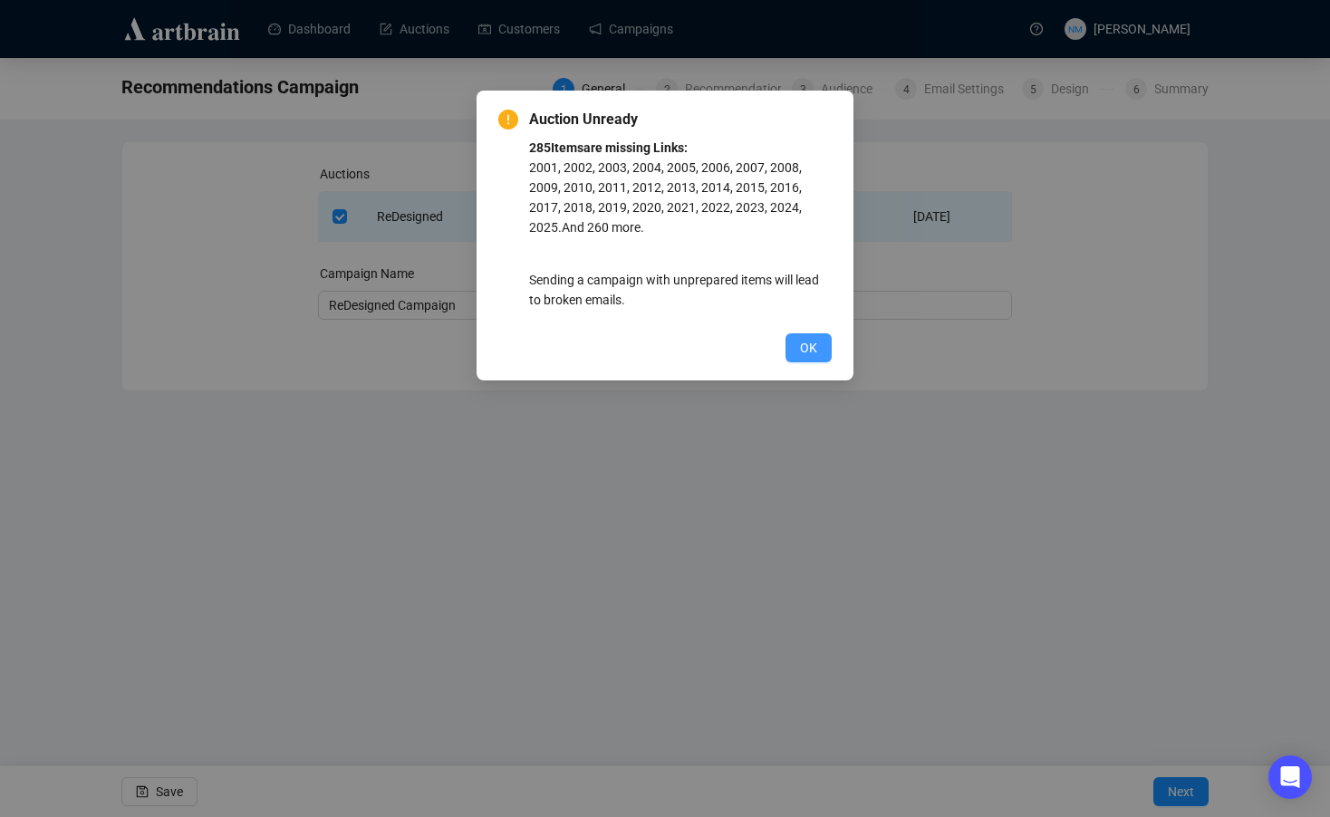
click at [802, 359] on button "OK" at bounding box center [808, 347] width 46 height 29
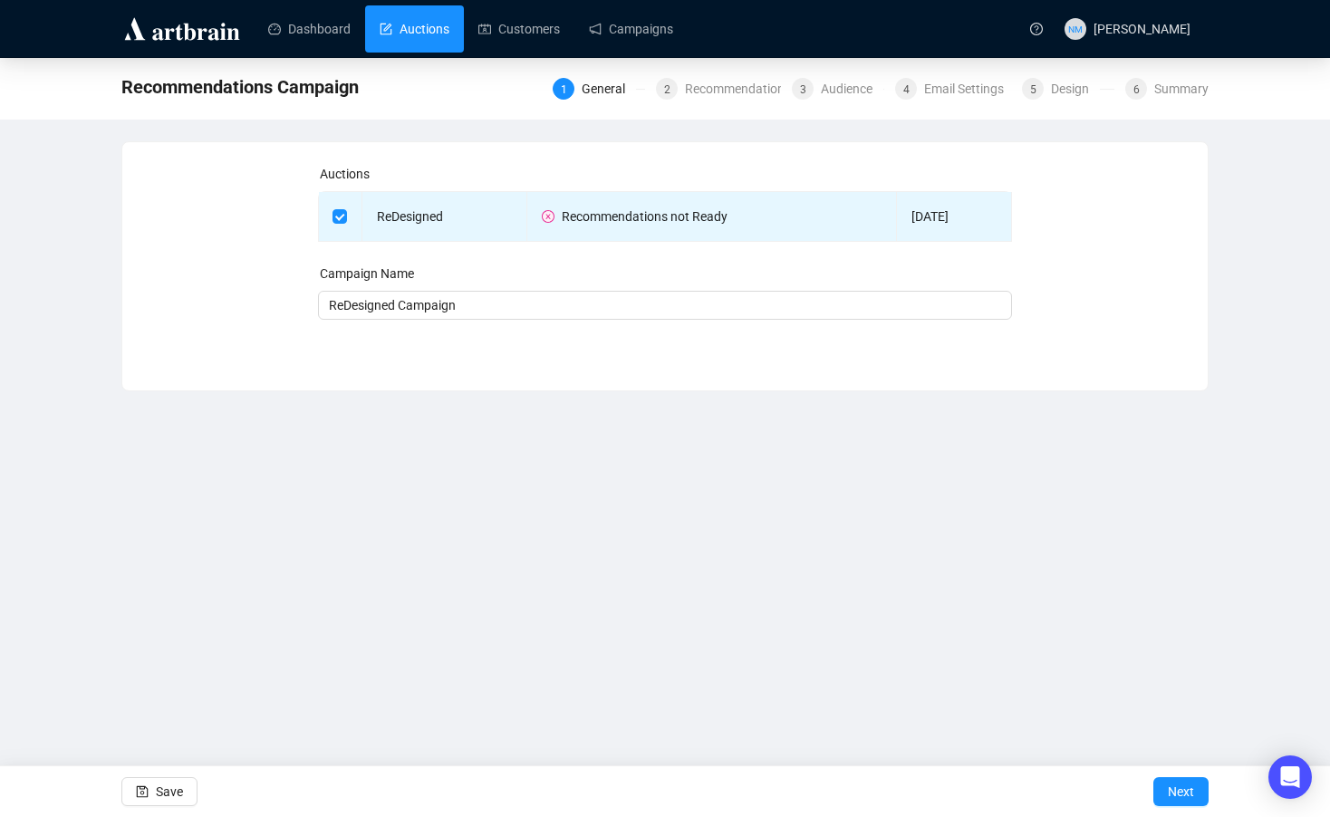
click at [418, 35] on link "Auctions" at bounding box center [414, 28] width 70 height 47
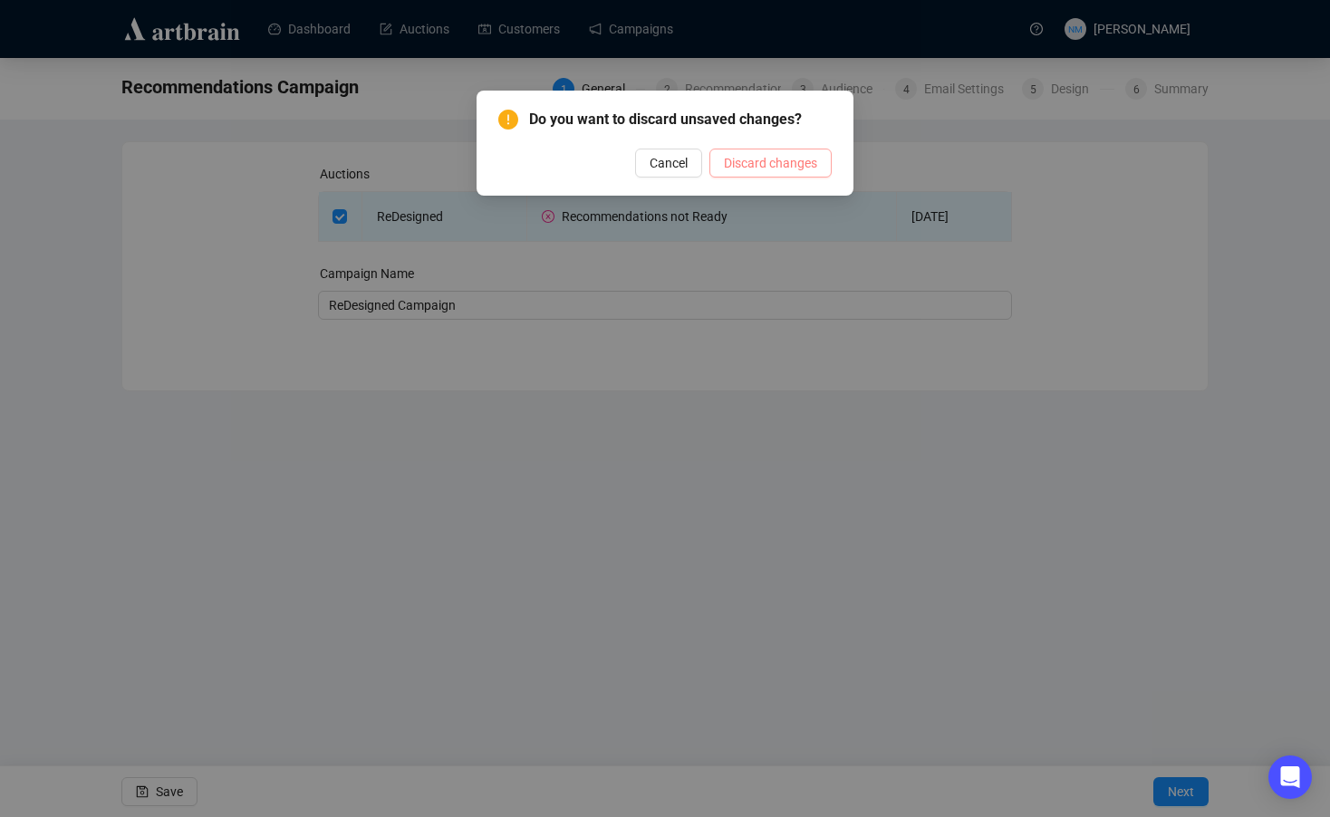
click at [825, 167] on button "Discard changes" at bounding box center [770, 163] width 122 height 29
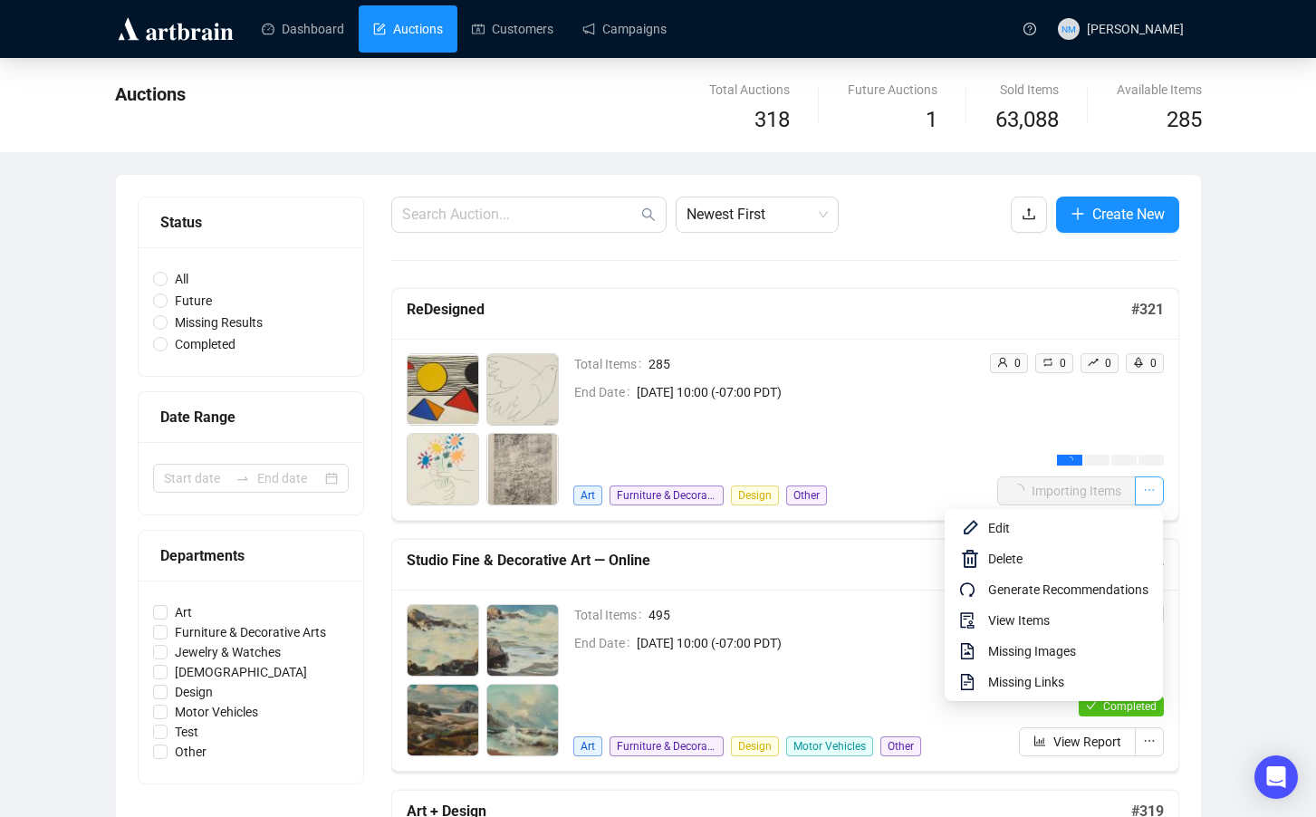
click at [1147, 488] on icon "ellipsis" at bounding box center [1149, 490] width 13 height 13
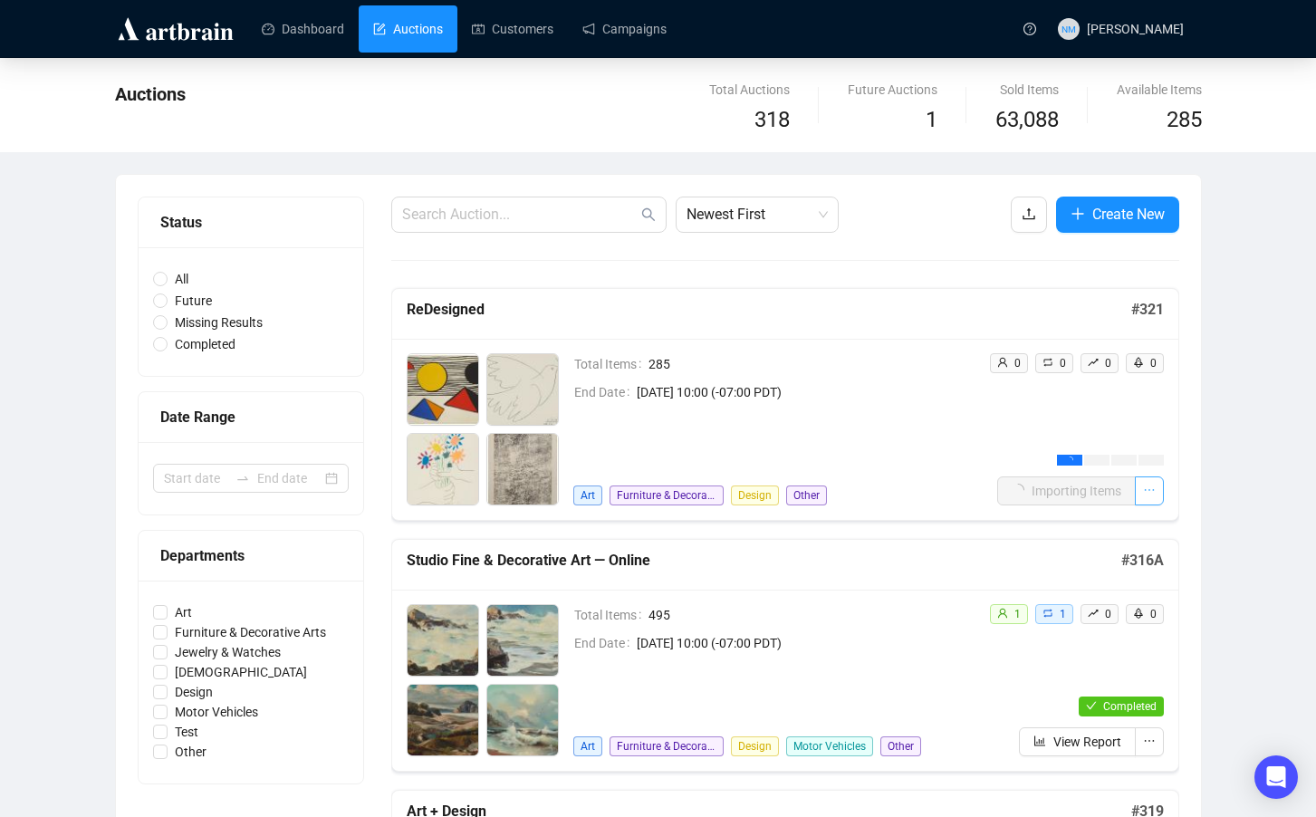
click at [1139, 485] on button "button" at bounding box center [1149, 490] width 29 height 29
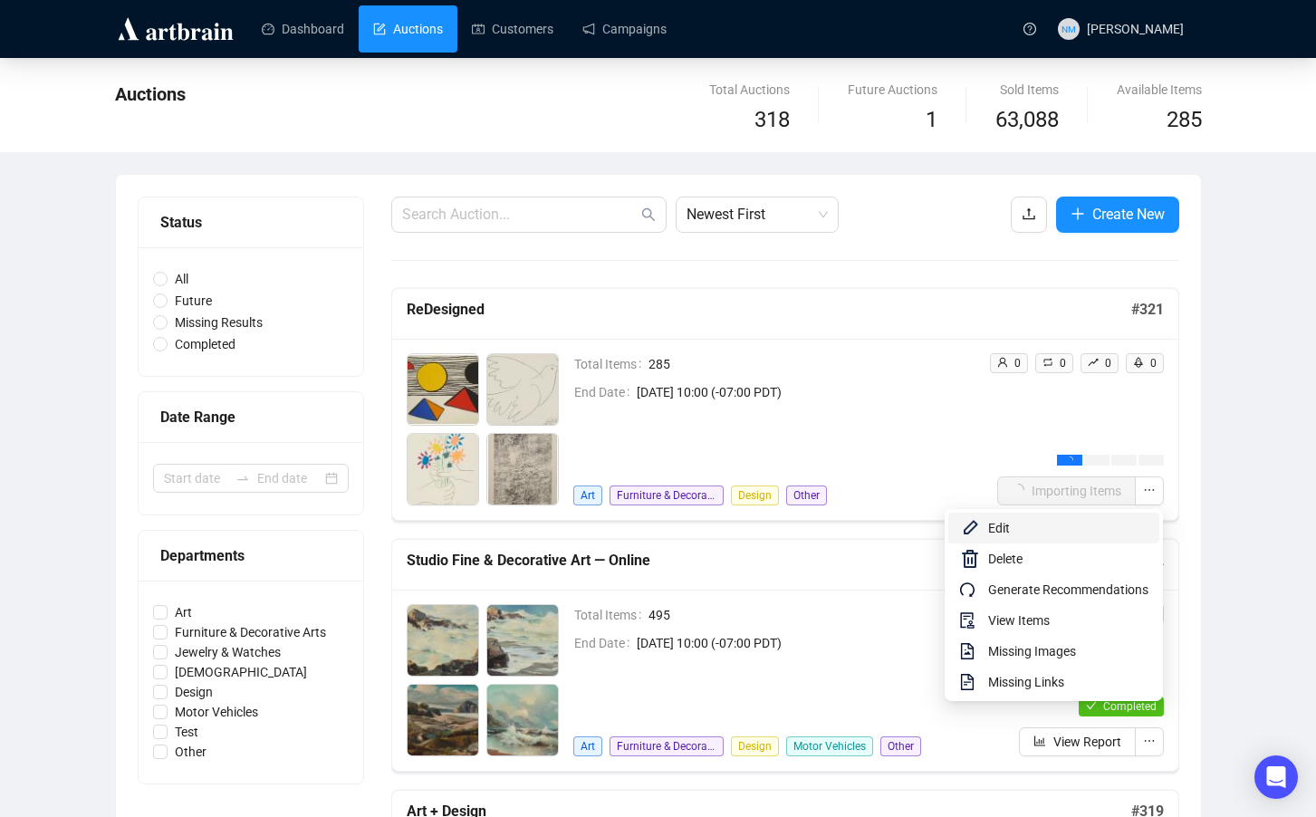
click at [1041, 525] on span "Edit" at bounding box center [1068, 528] width 160 height 20
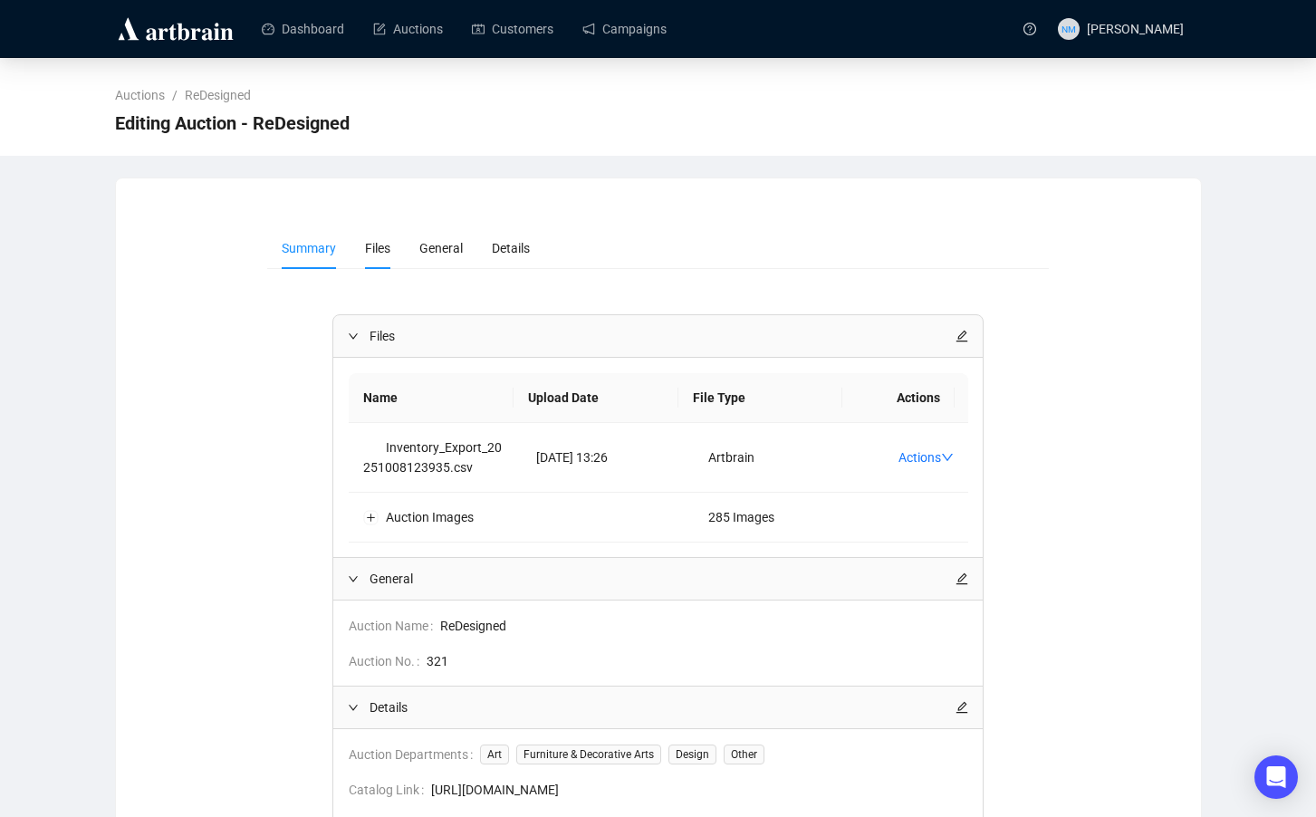
click at [399, 241] on li "Files" at bounding box center [378, 248] width 54 height 42
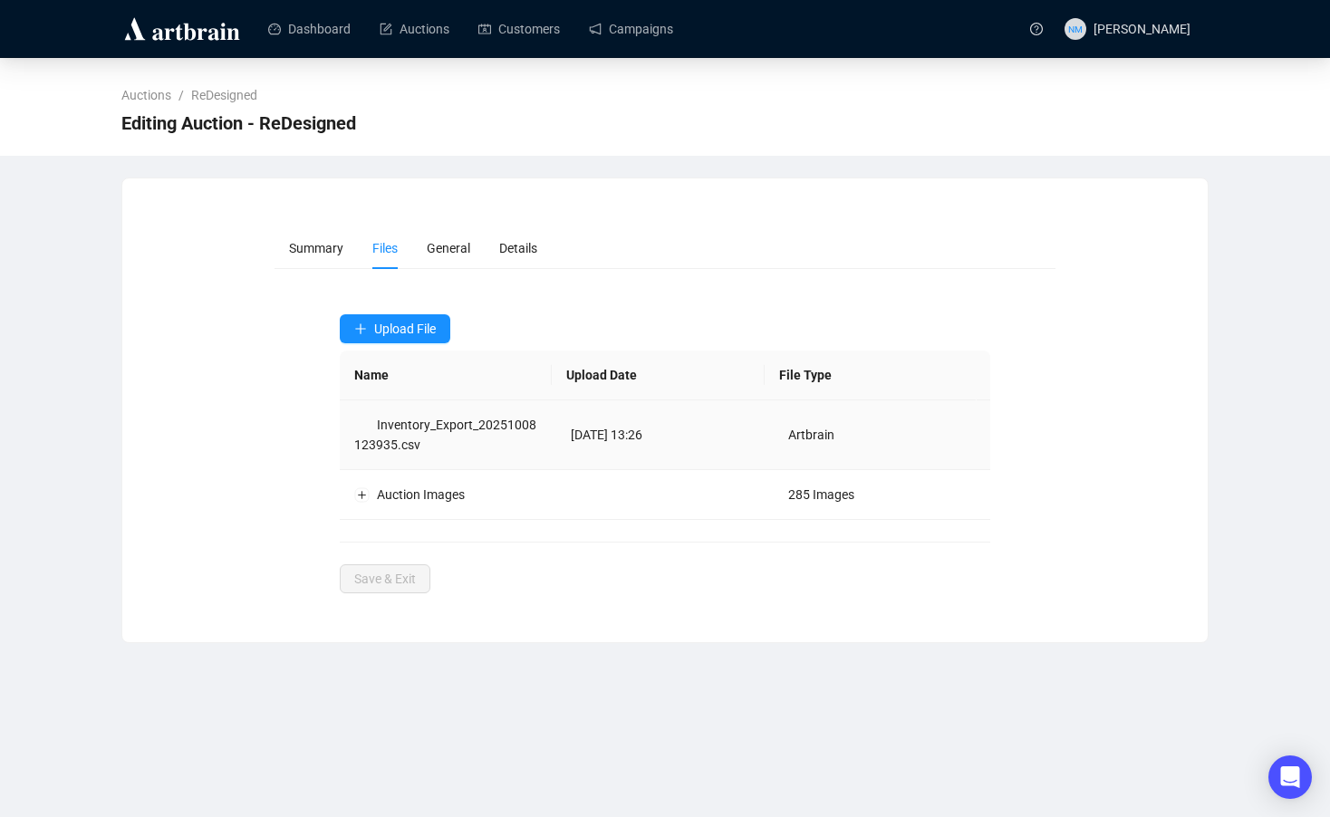
click at [918, 449] on td "Artbrain" at bounding box center [881, 435] width 217 height 70
click at [399, 333] on span "Upload File" at bounding box center [405, 329] width 62 height 14
click at [411, 368] on span "Auction Items" at bounding box center [396, 372] width 85 height 20
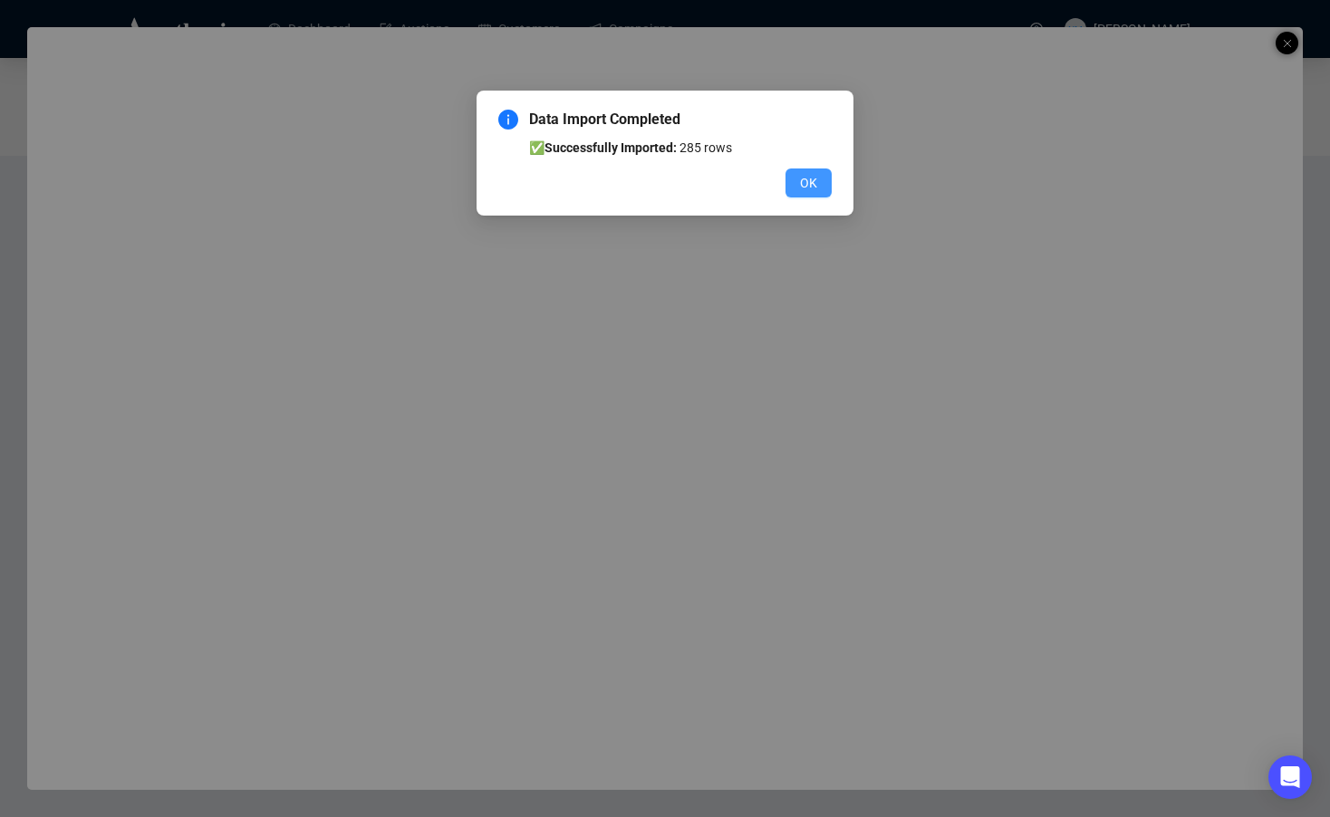
click at [797, 185] on button "OK" at bounding box center [808, 182] width 46 height 29
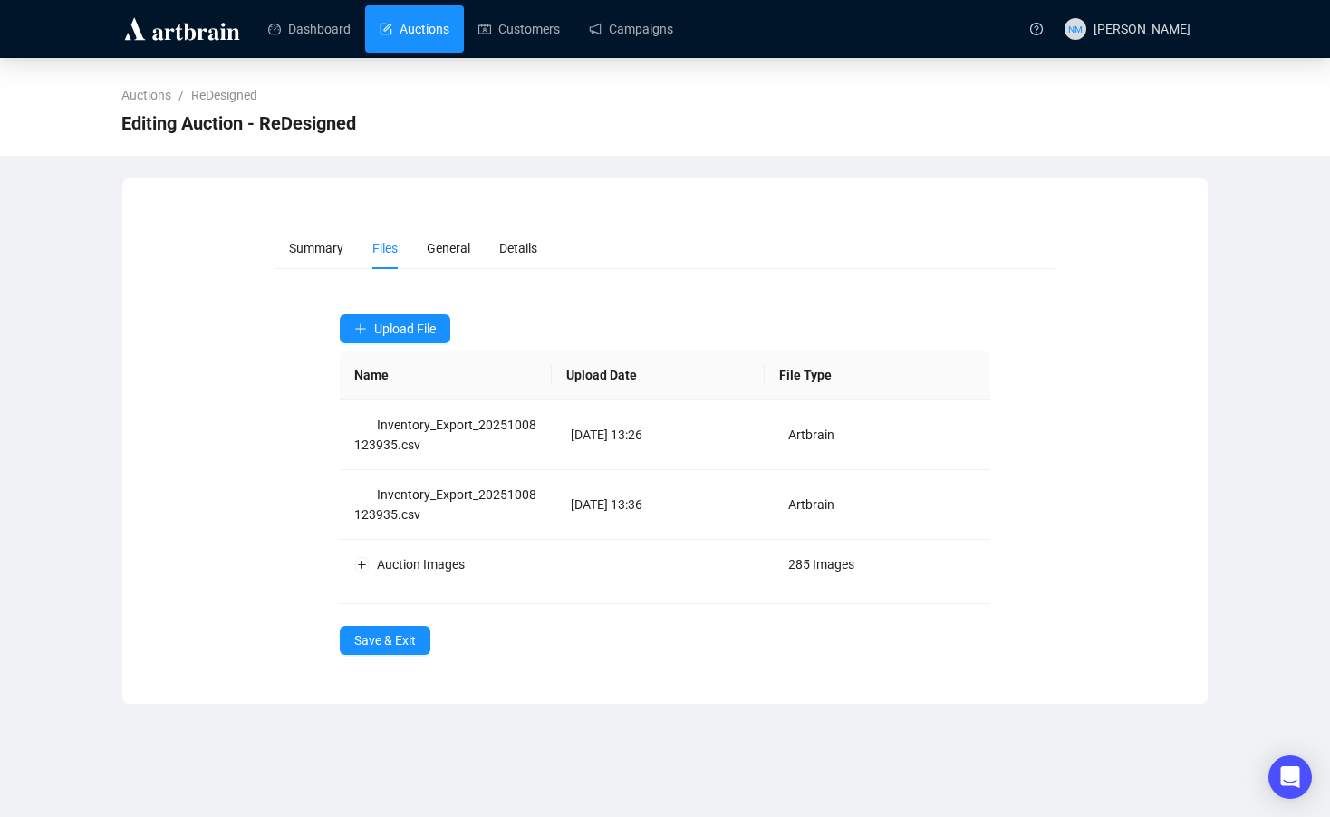
click at [442, 39] on link "Auctions" at bounding box center [414, 28] width 70 height 47
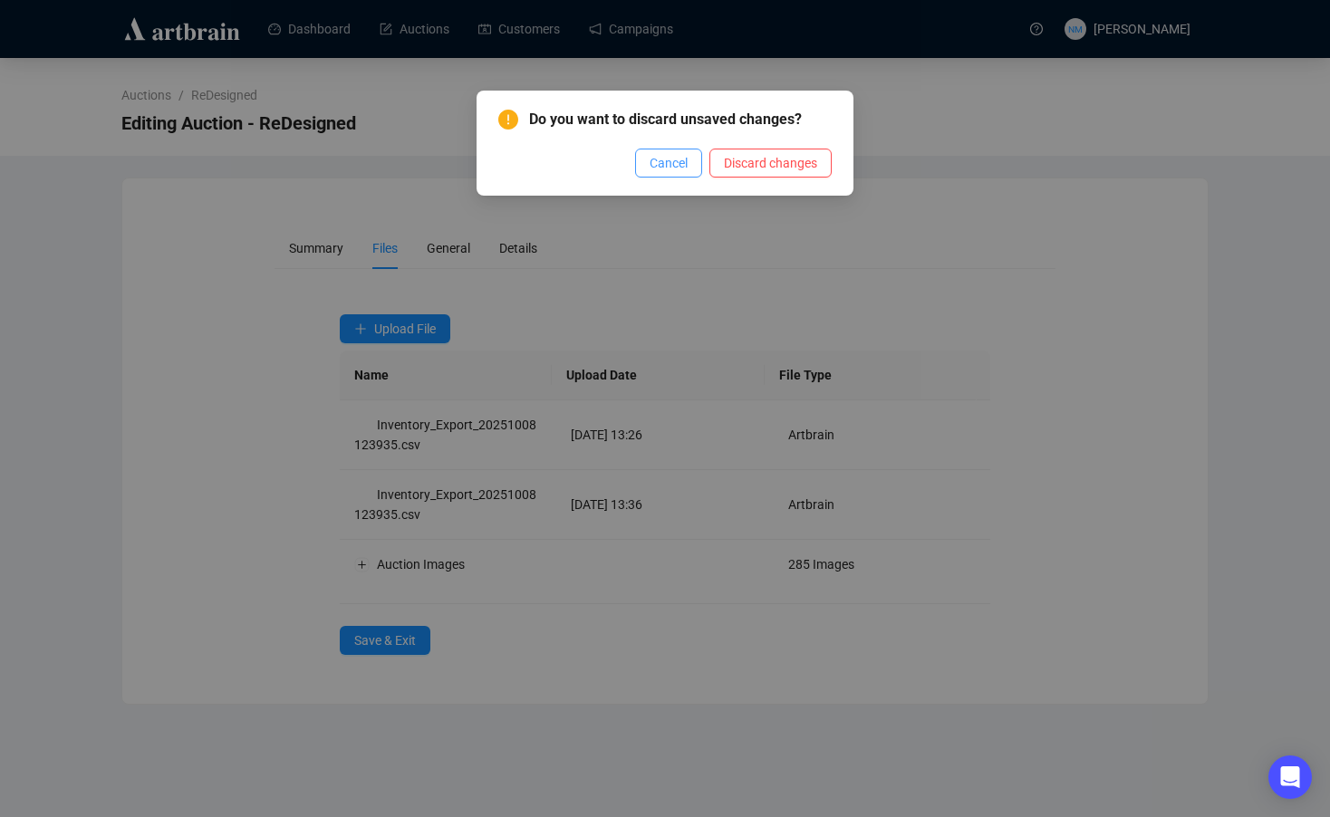
click at [649, 166] on span "Cancel" at bounding box center [668, 163] width 38 height 20
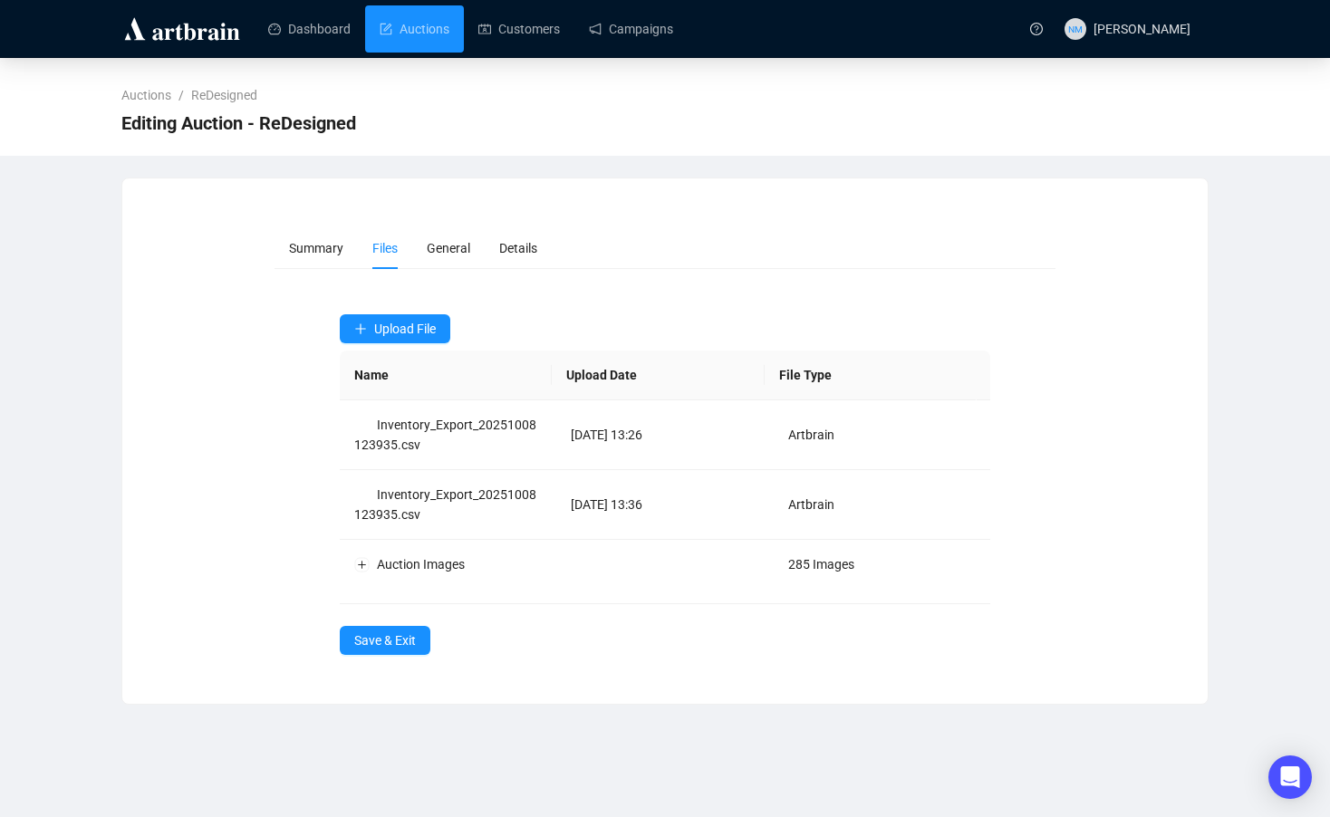
click at [388, 663] on div "Summary Files General Details Upload File Name Upload Date File Type Inventory_…" at bounding box center [664, 441] width 1085 height 471
click at [388, 652] on button "Save & Exit" at bounding box center [385, 640] width 91 height 29
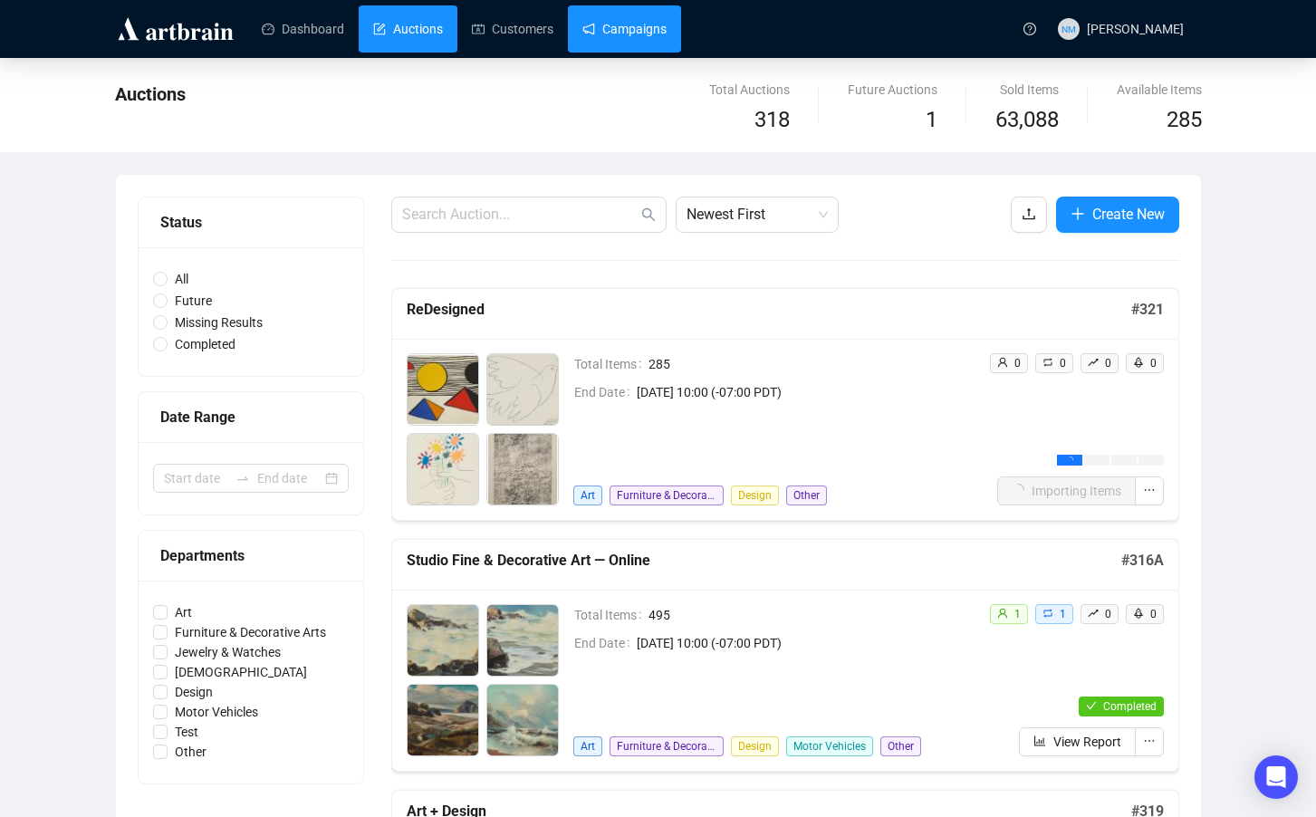
click at [646, 29] on link "Campaigns" at bounding box center [624, 28] width 84 height 47
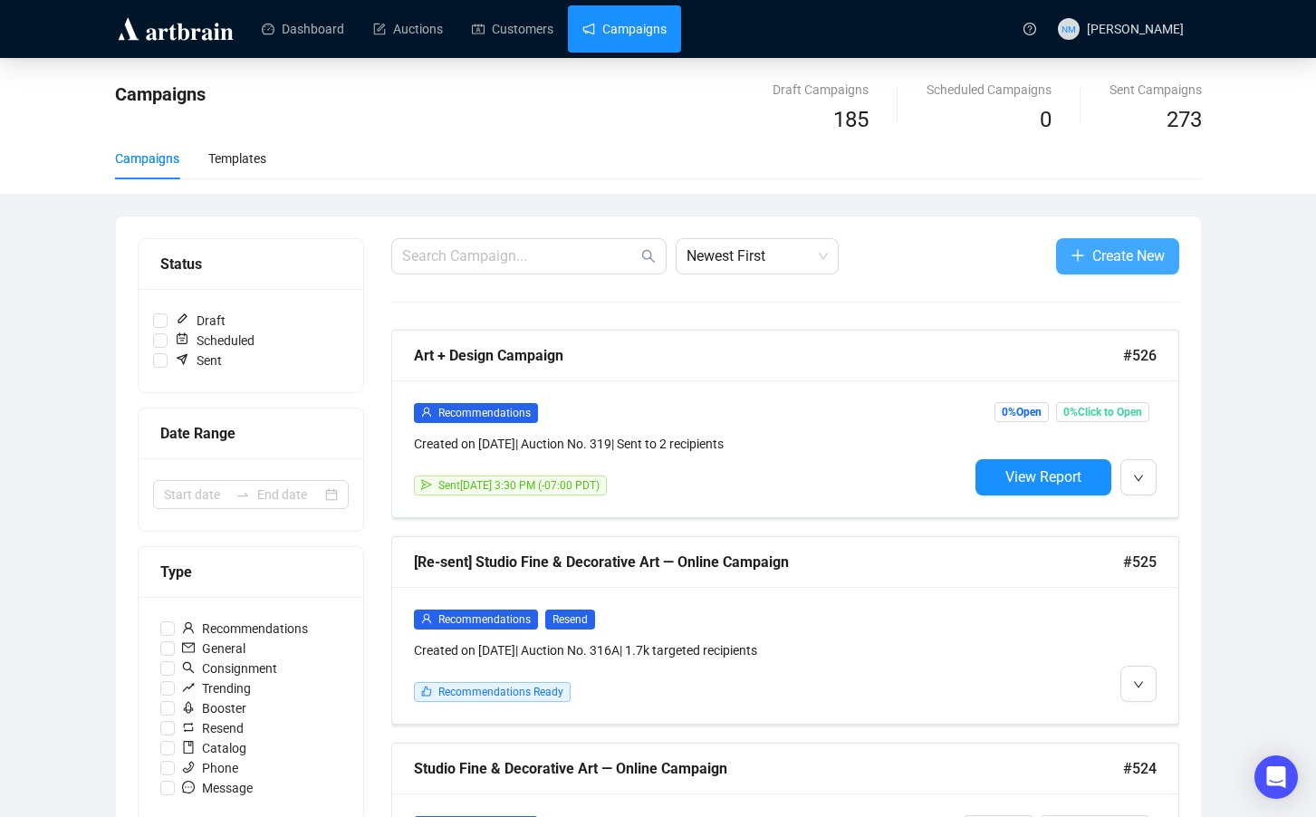
click at [1082, 261] on button "Create New" at bounding box center [1117, 256] width 123 height 36
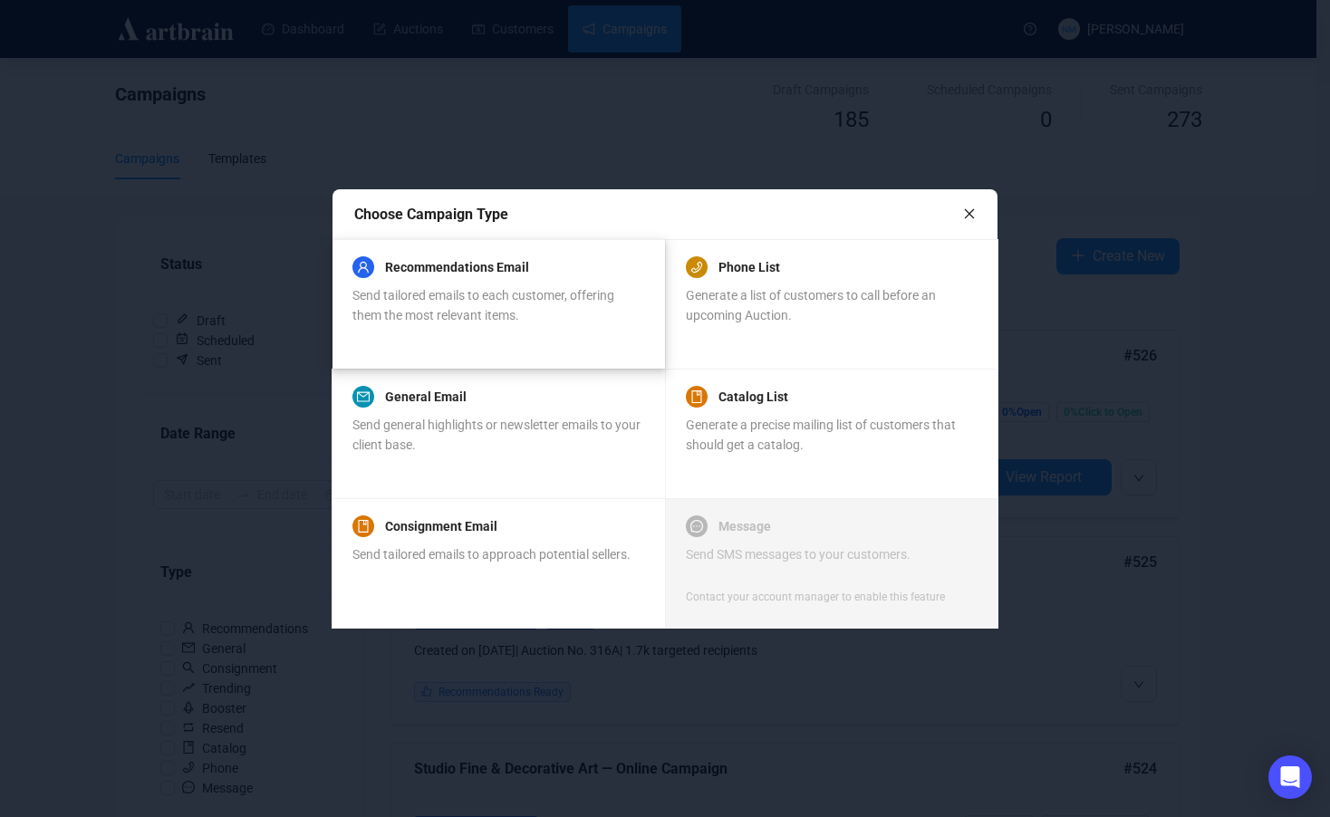
click at [518, 284] on div "Recommendations Email Send tailored emails to each customer, offering them the …" at bounding box center [497, 290] width 291 height 69
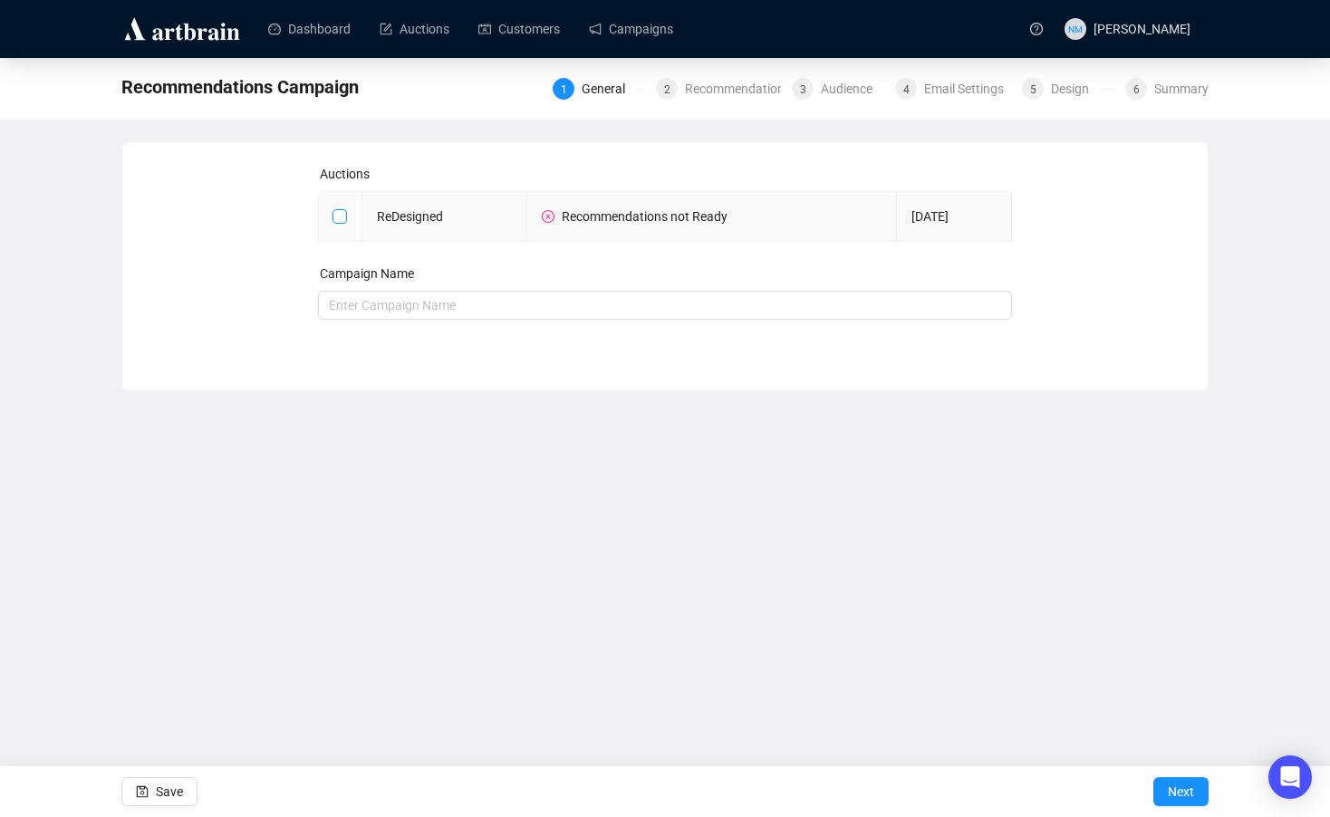
click at [341, 218] on input "checkbox" at bounding box center [338, 215] width 13 height 13
checkbox input "true"
type input "ReDesigned Campaign"
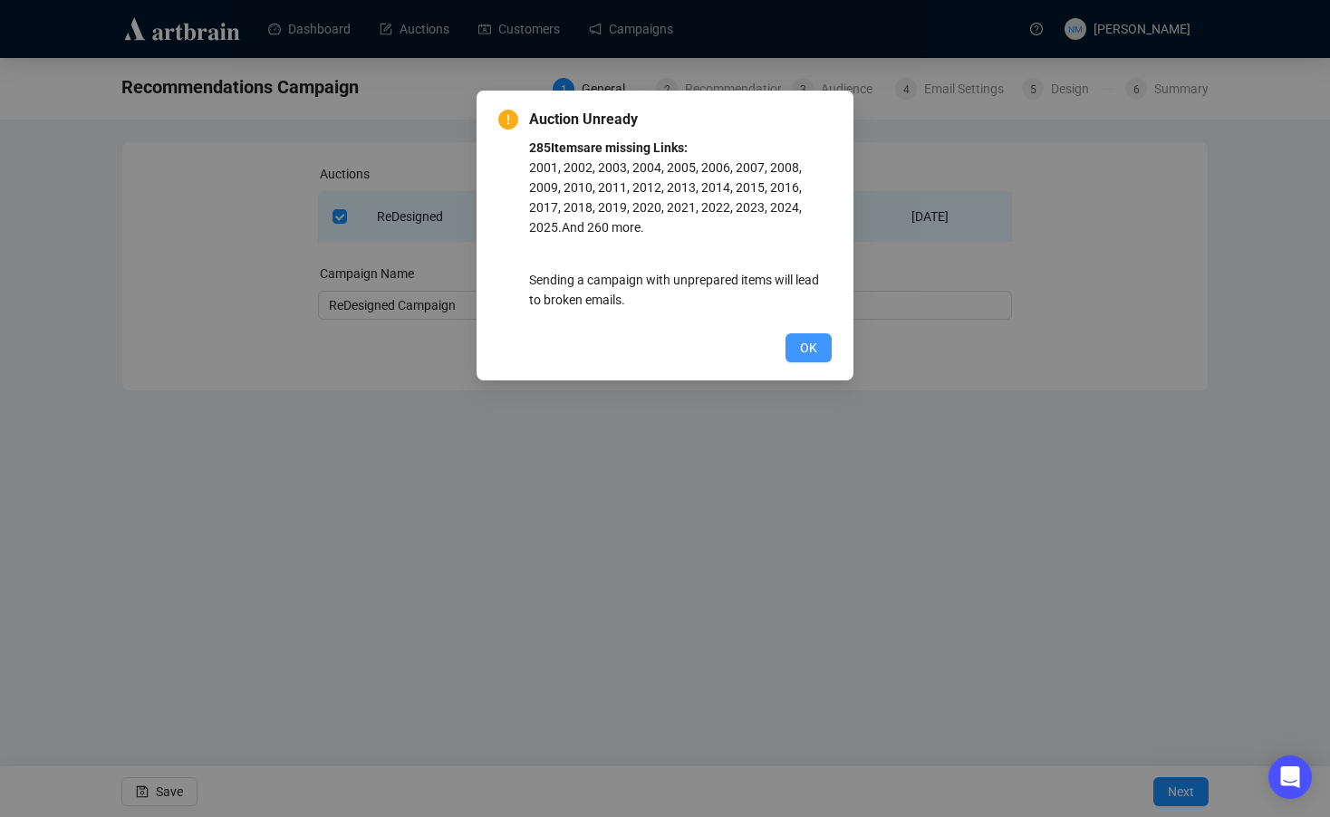
click at [807, 360] on button "OK" at bounding box center [808, 347] width 46 height 29
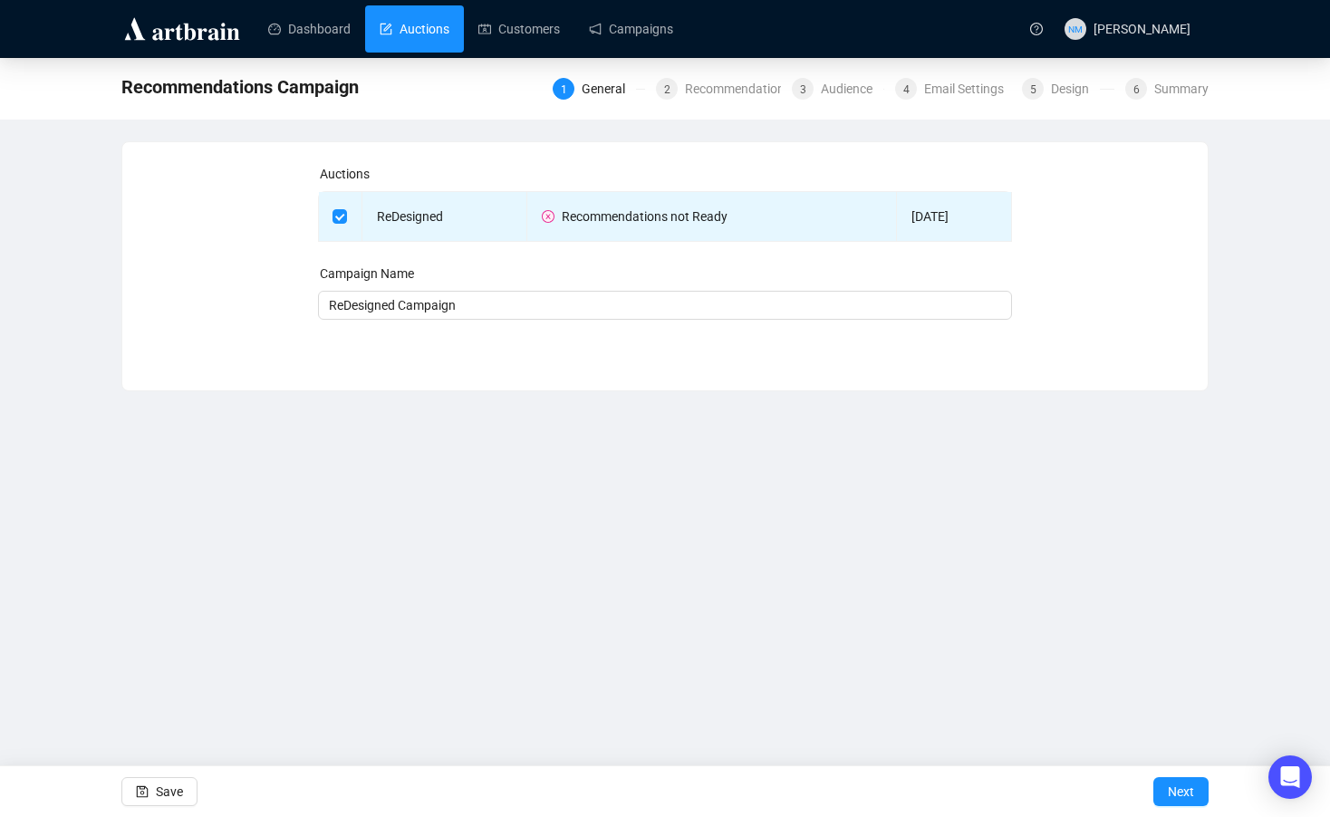
click at [423, 28] on link "Auctions" at bounding box center [414, 28] width 70 height 47
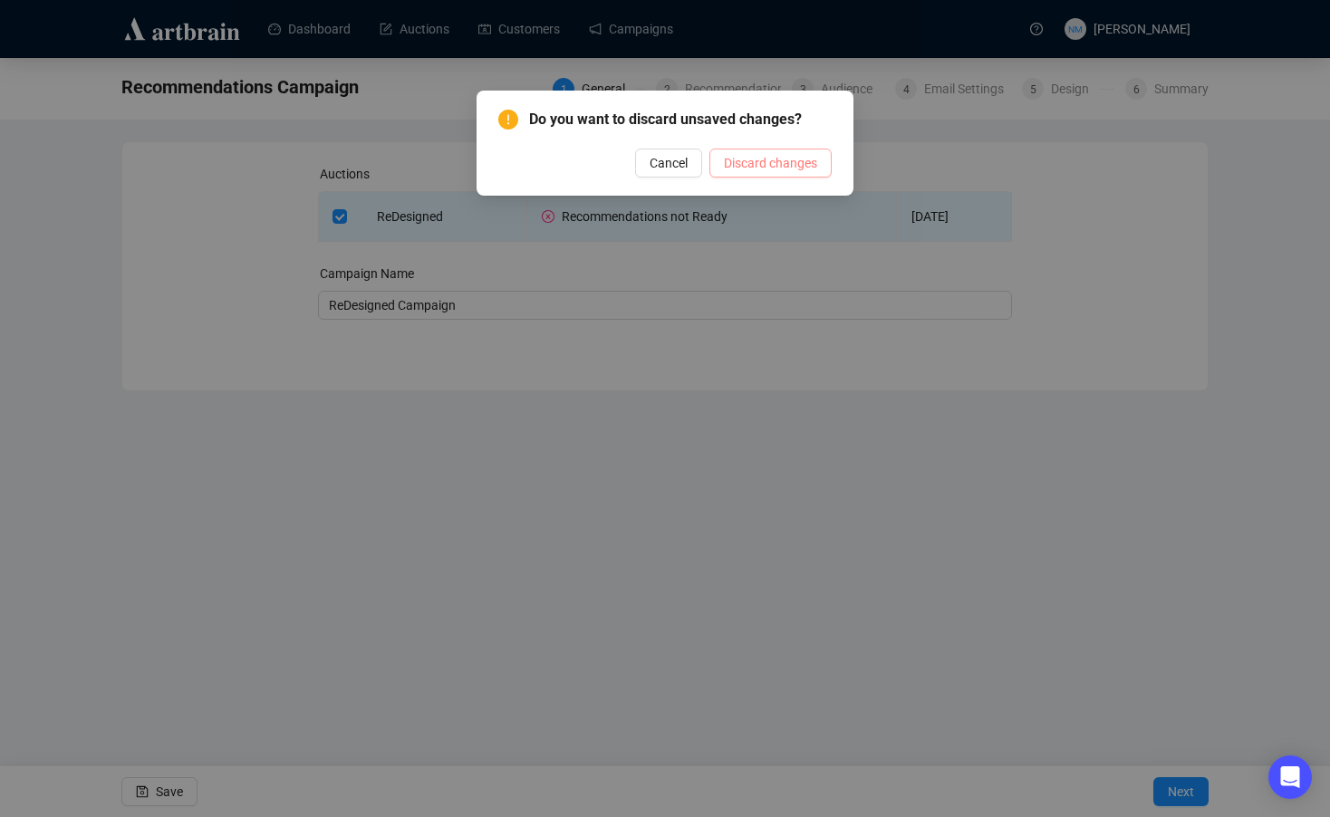
click at [757, 160] on span "Discard changes" at bounding box center [770, 163] width 93 height 20
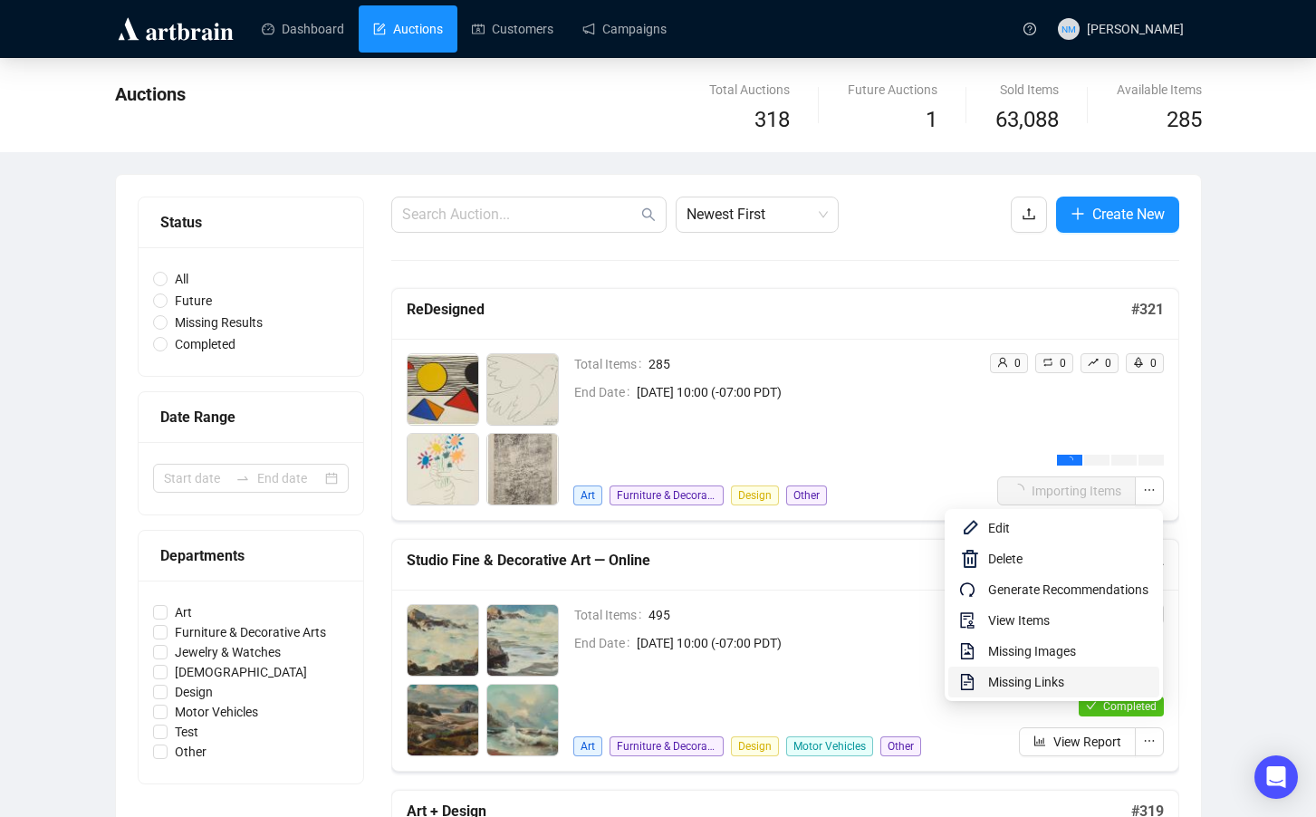
click at [1024, 684] on span "Missing Links" at bounding box center [1068, 682] width 160 height 20
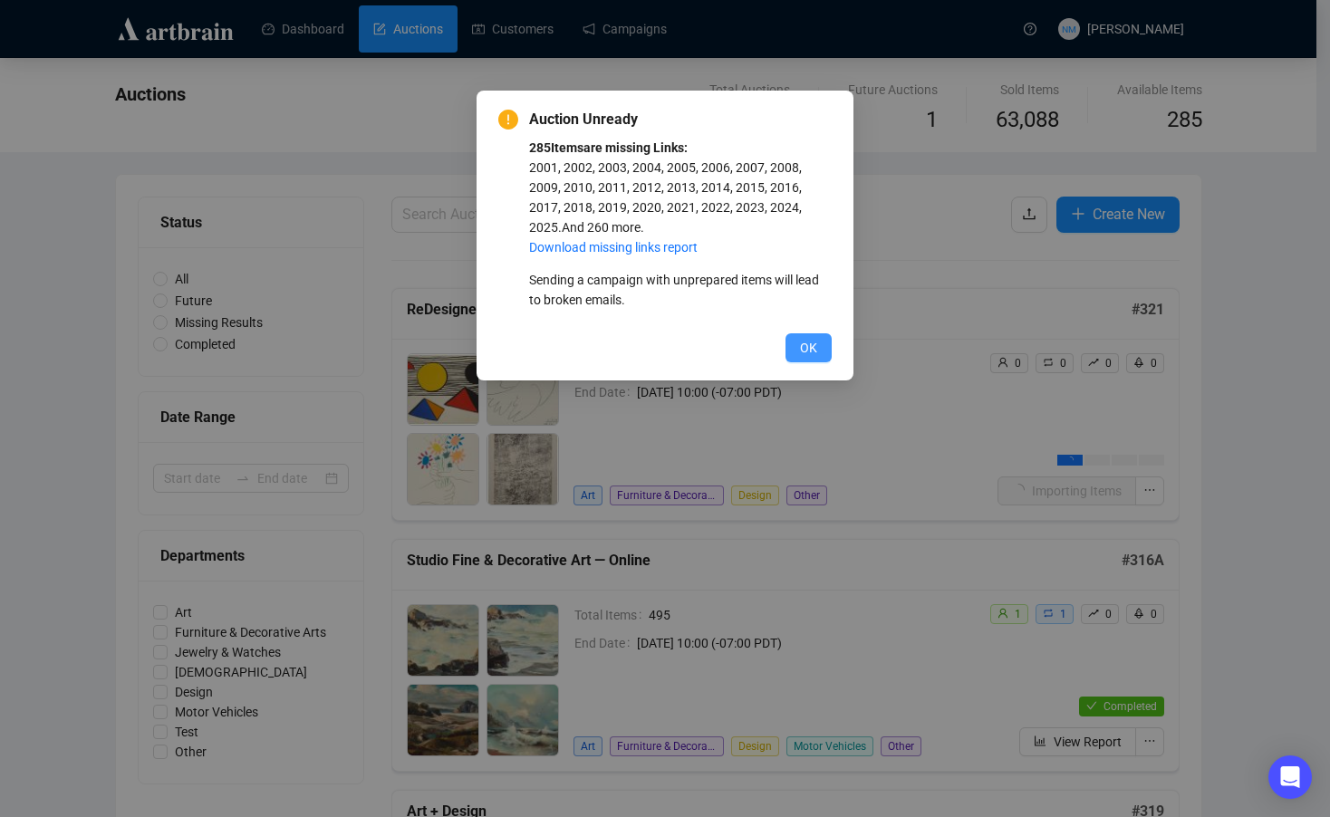
click at [816, 351] on span "OK" at bounding box center [808, 348] width 17 height 20
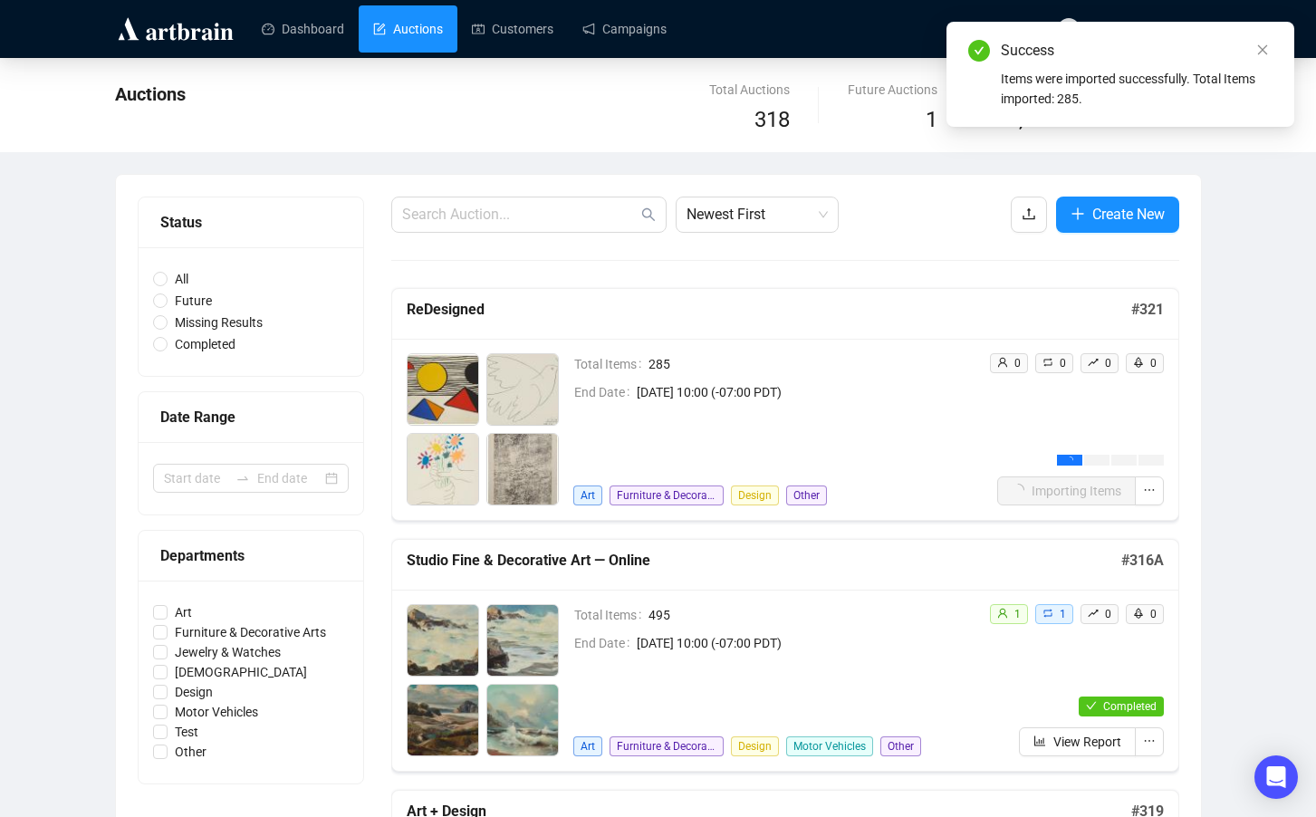
click at [1263, 49] on icon "close" at bounding box center [1262, 49] width 13 height 13
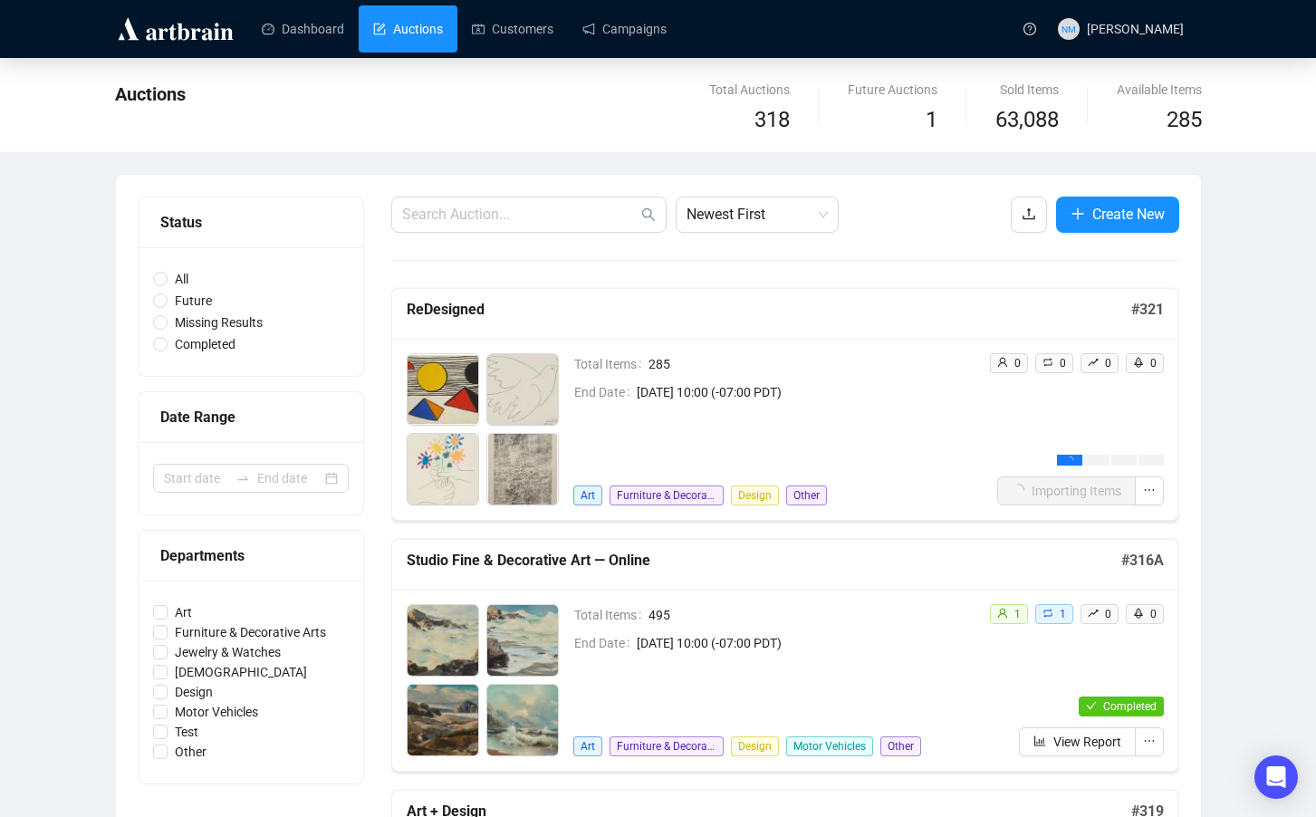
click at [871, 406] on div "Total Items 285 End Date October 14th 2025, 10:00 (-07:00 PDT) Art Furniture & …" at bounding box center [773, 429] width 401 height 152
click at [629, 37] on link "Campaigns" at bounding box center [624, 28] width 84 height 47
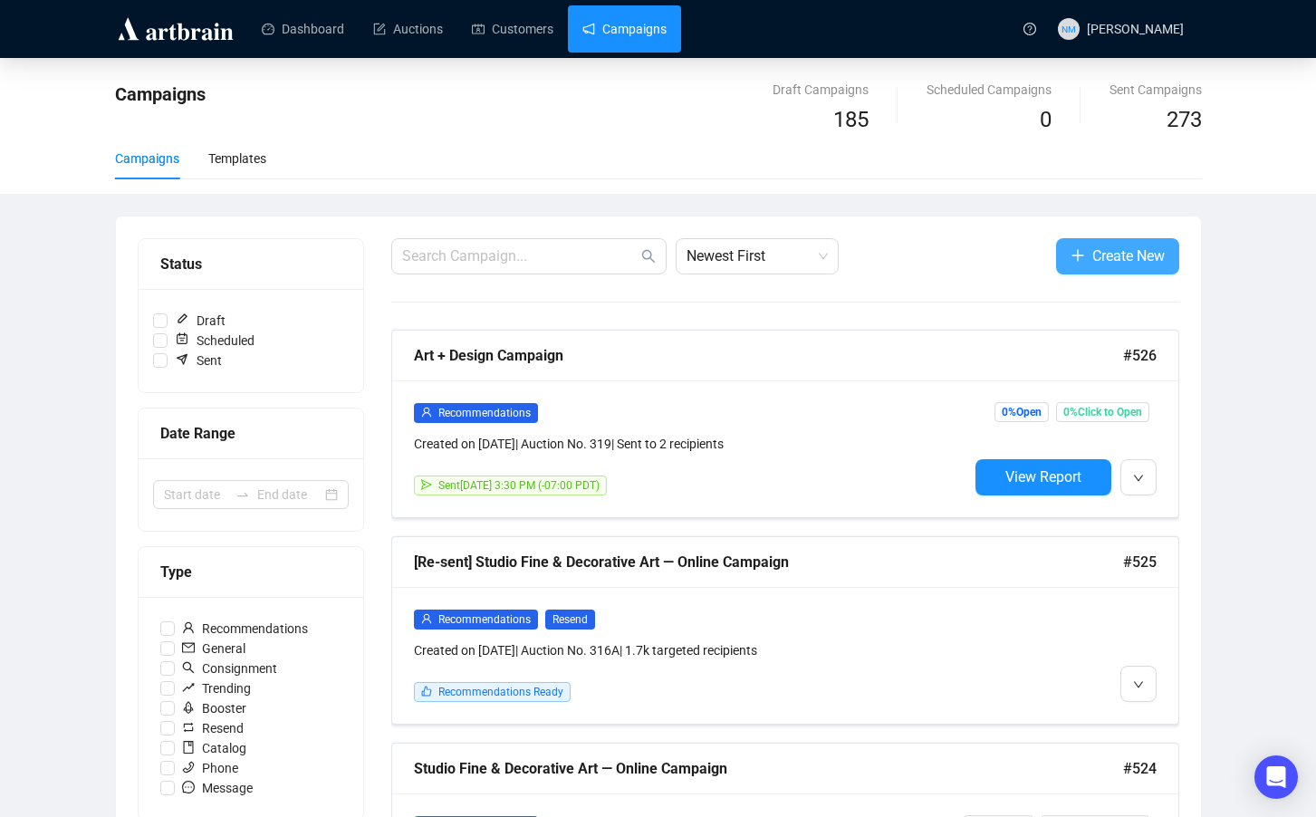
click at [1119, 246] on span "Create New" at bounding box center [1128, 256] width 72 height 23
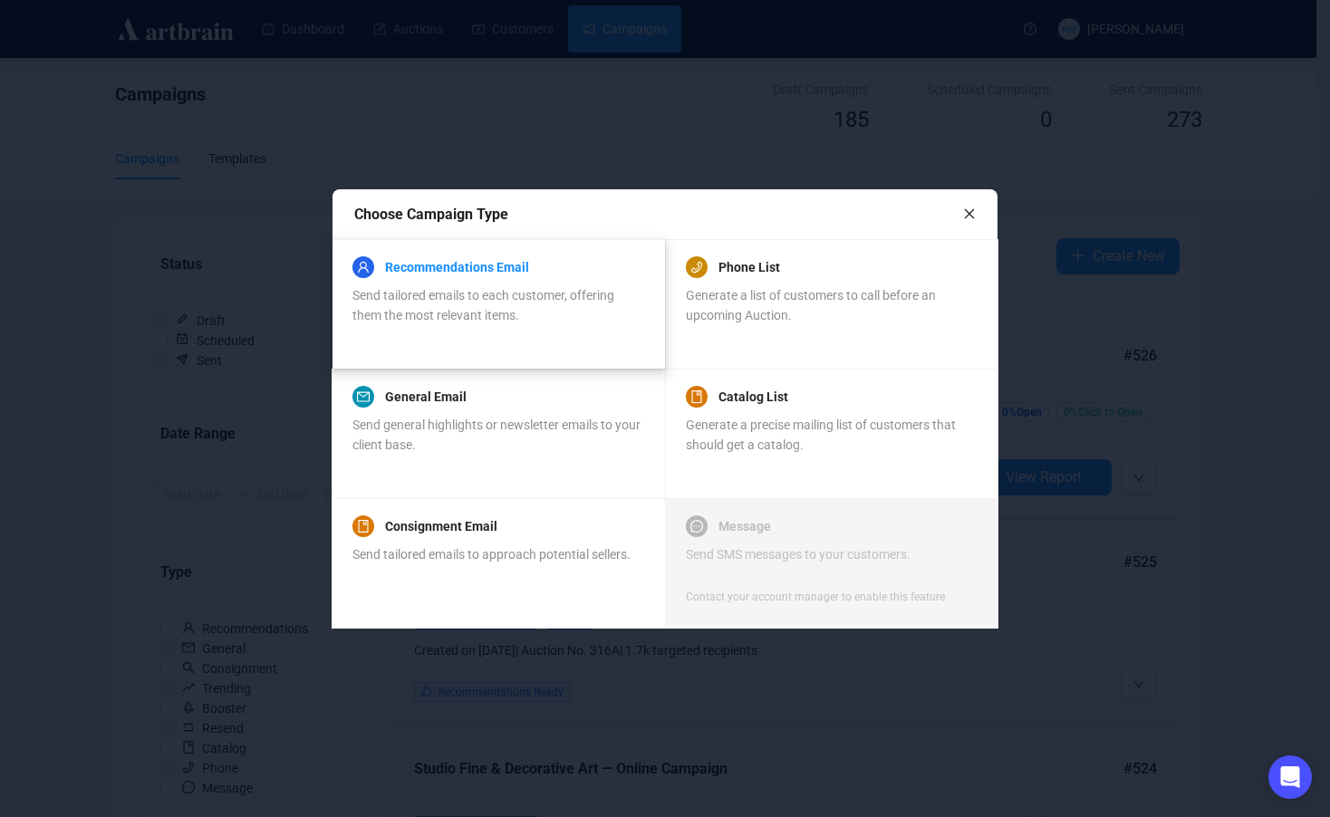
click at [472, 267] on link "Recommendations Email" at bounding box center [457, 267] width 144 height 22
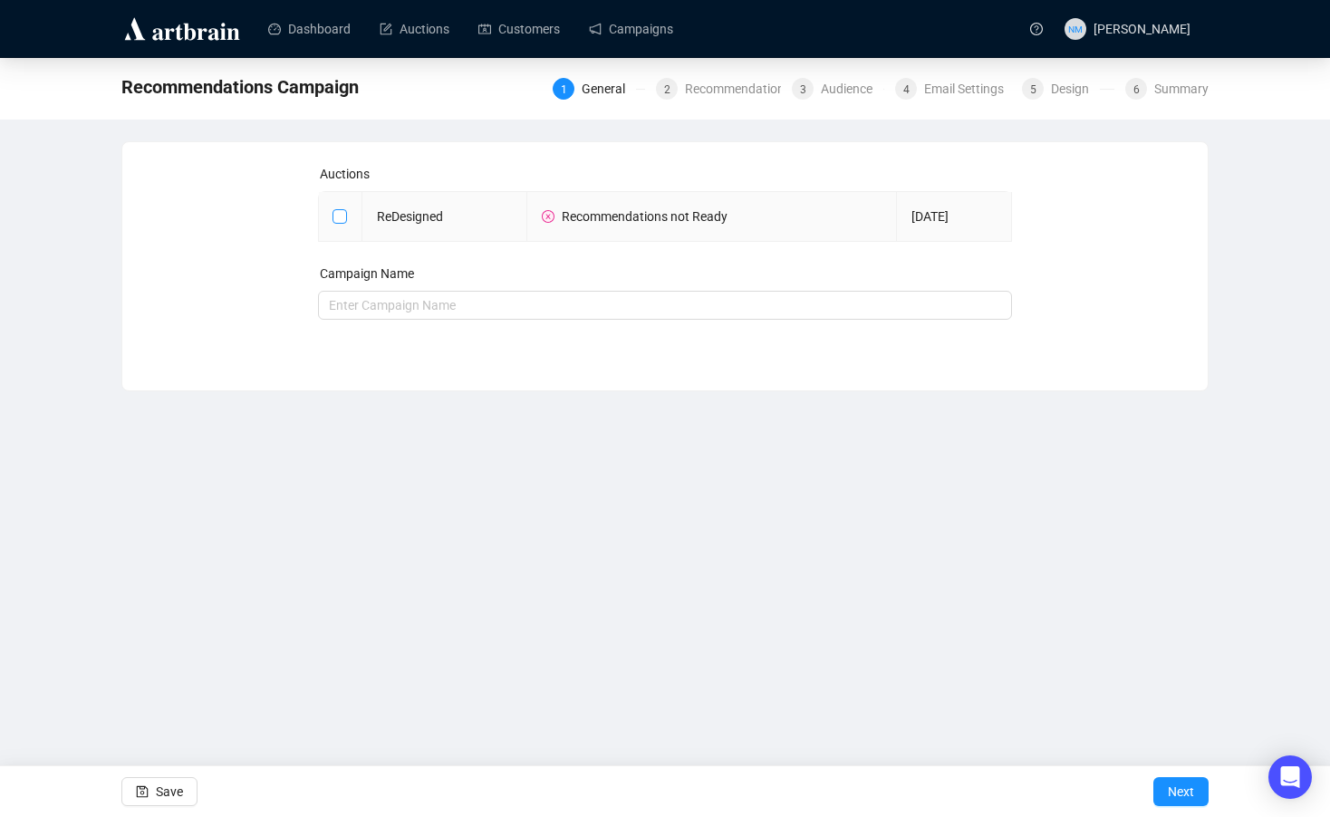
click at [332, 220] on input "checkbox" at bounding box center [338, 215] width 13 height 13
checkbox input "true"
type input "ReDesigned Campaign"
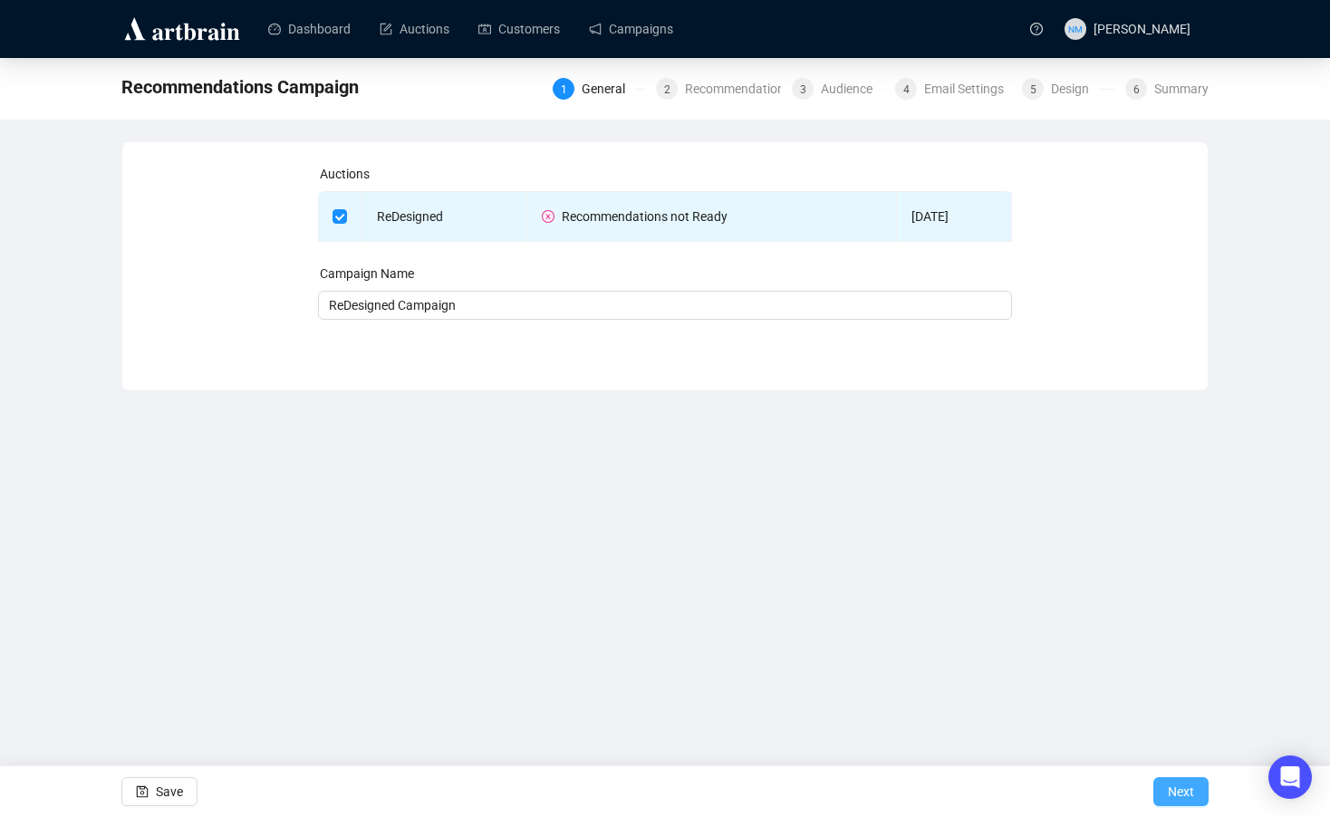
click at [1177, 799] on span "Next" at bounding box center [1180, 791] width 26 height 51
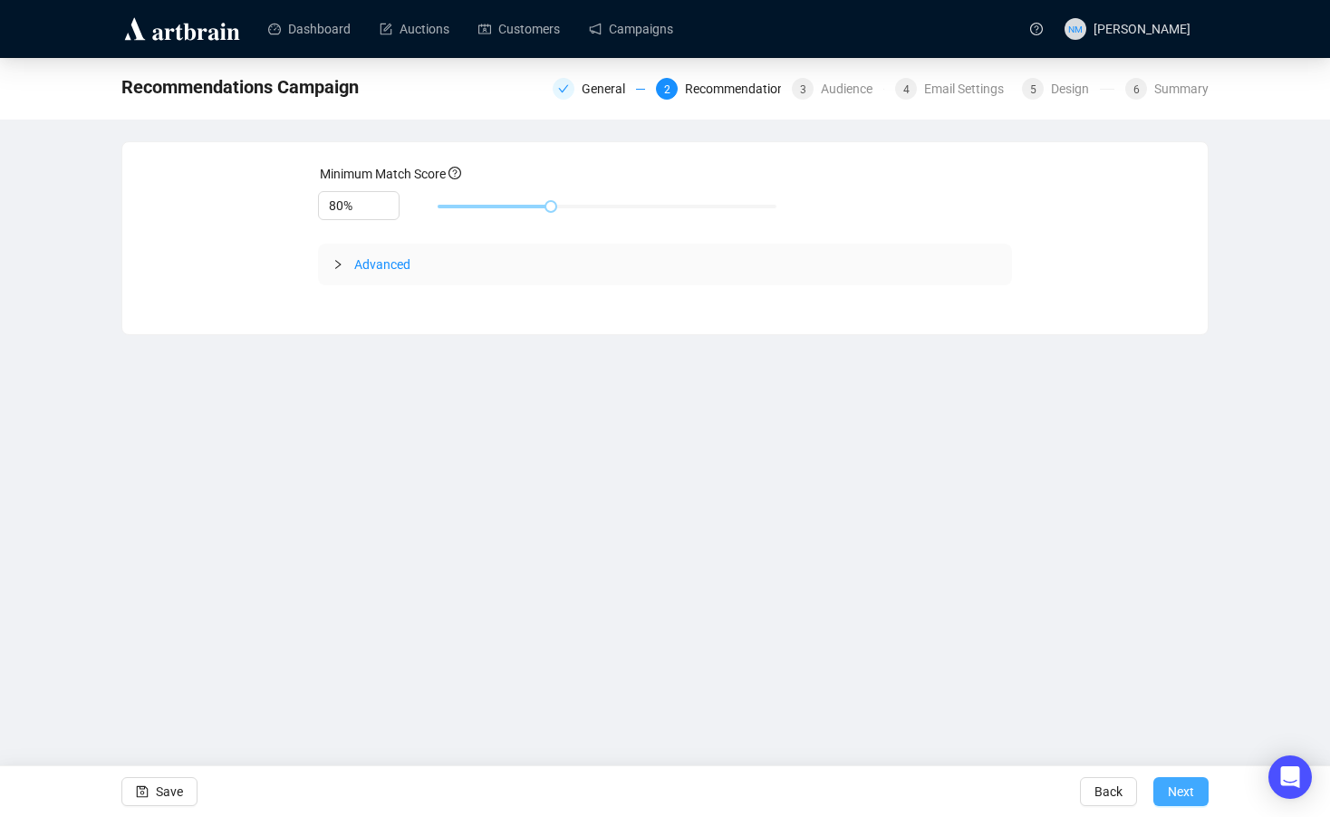
click at [1182, 785] on span "Next" at bounding box center [1180, 791] width 26 height 51
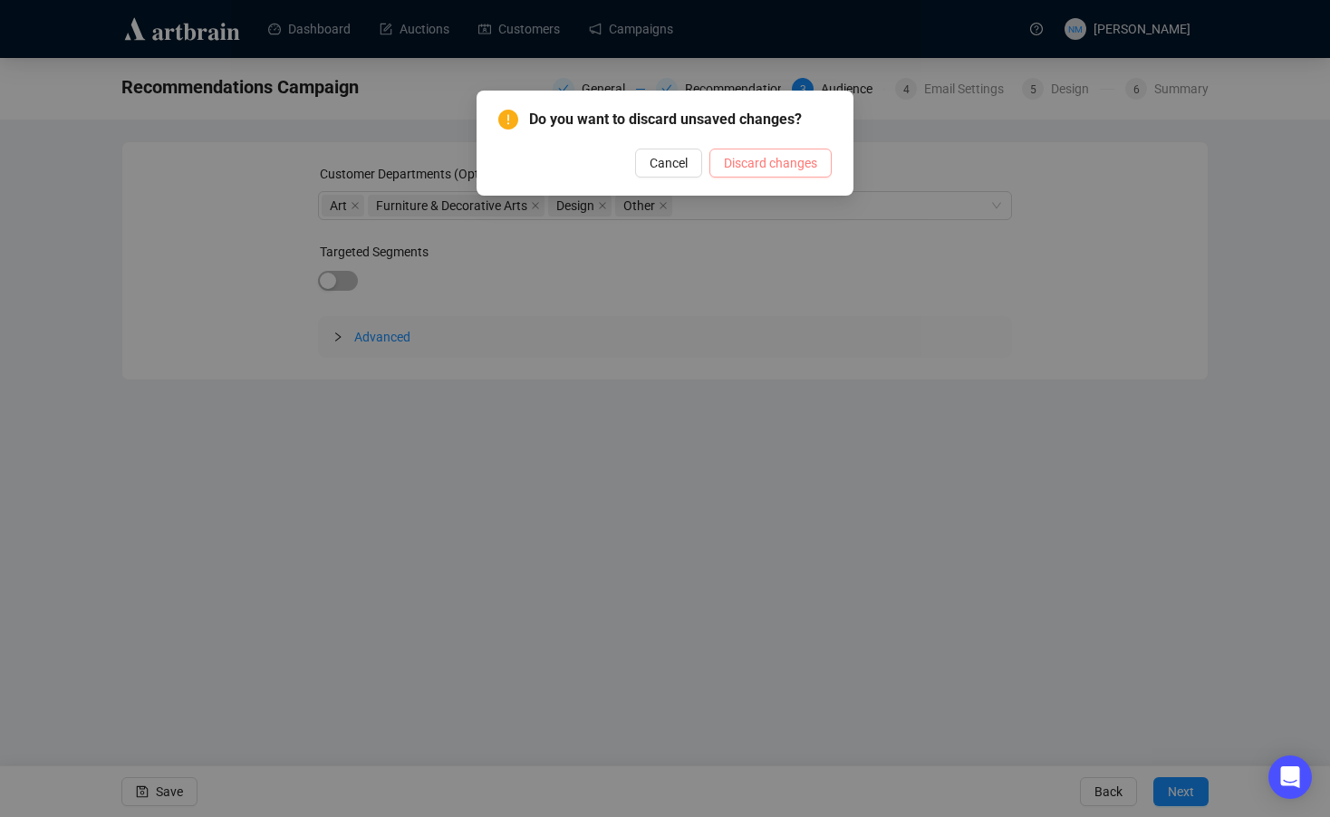
click at [784, 158] on span "Discard changes" at bounding box center [770, 163] width 93 height 20
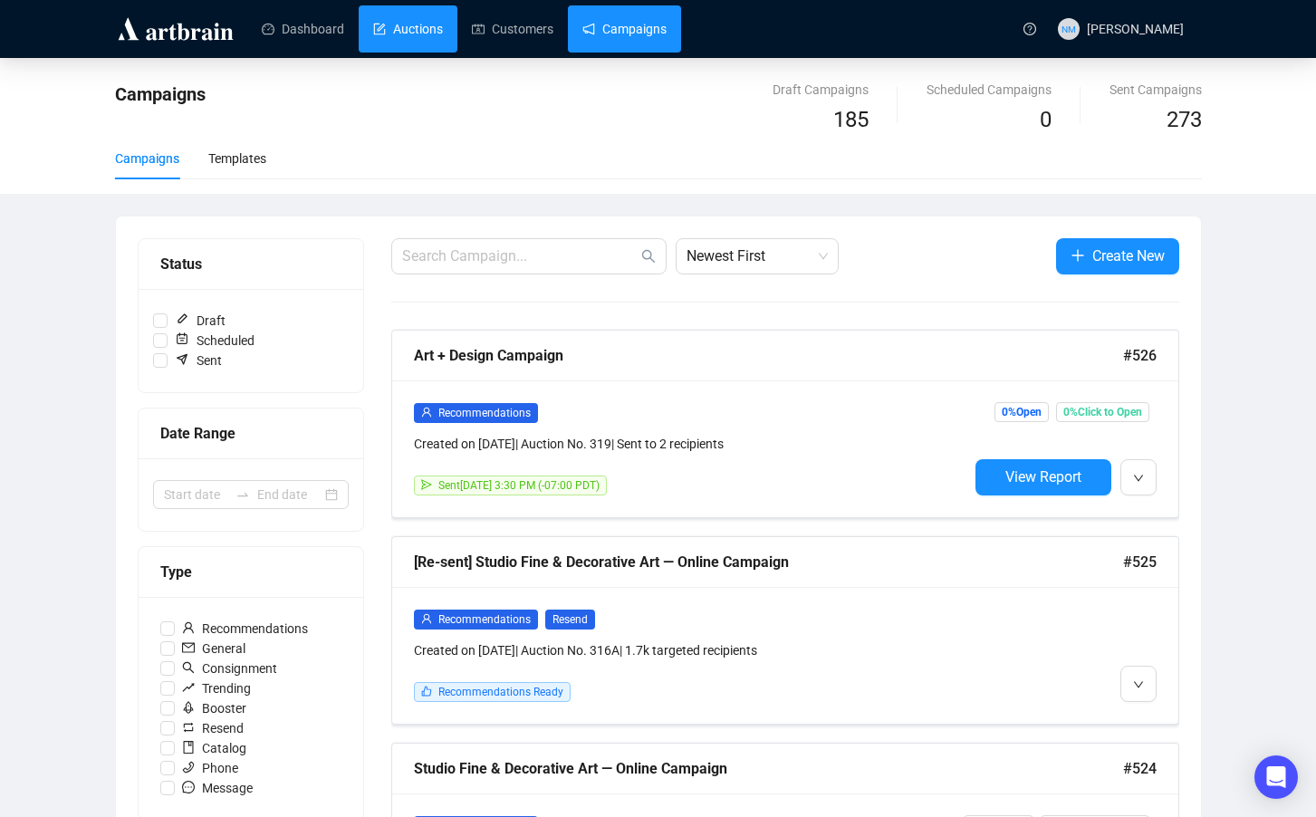
click at [434, 37] on link "Auctions" at bounding box center [408, 28] width 70 height 47
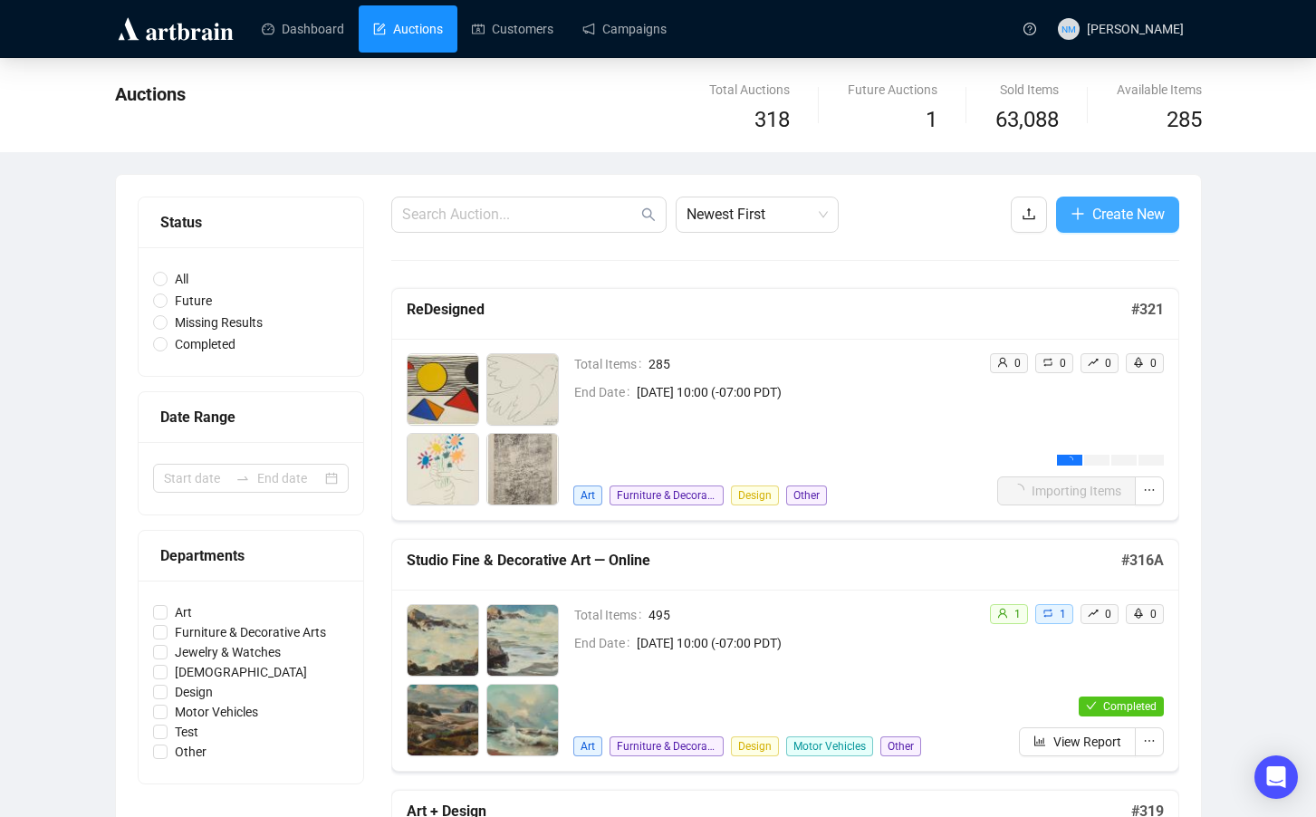
click at [1107, 225] on span "Create New" at bounding box center [1128, 214] width 72 height 23
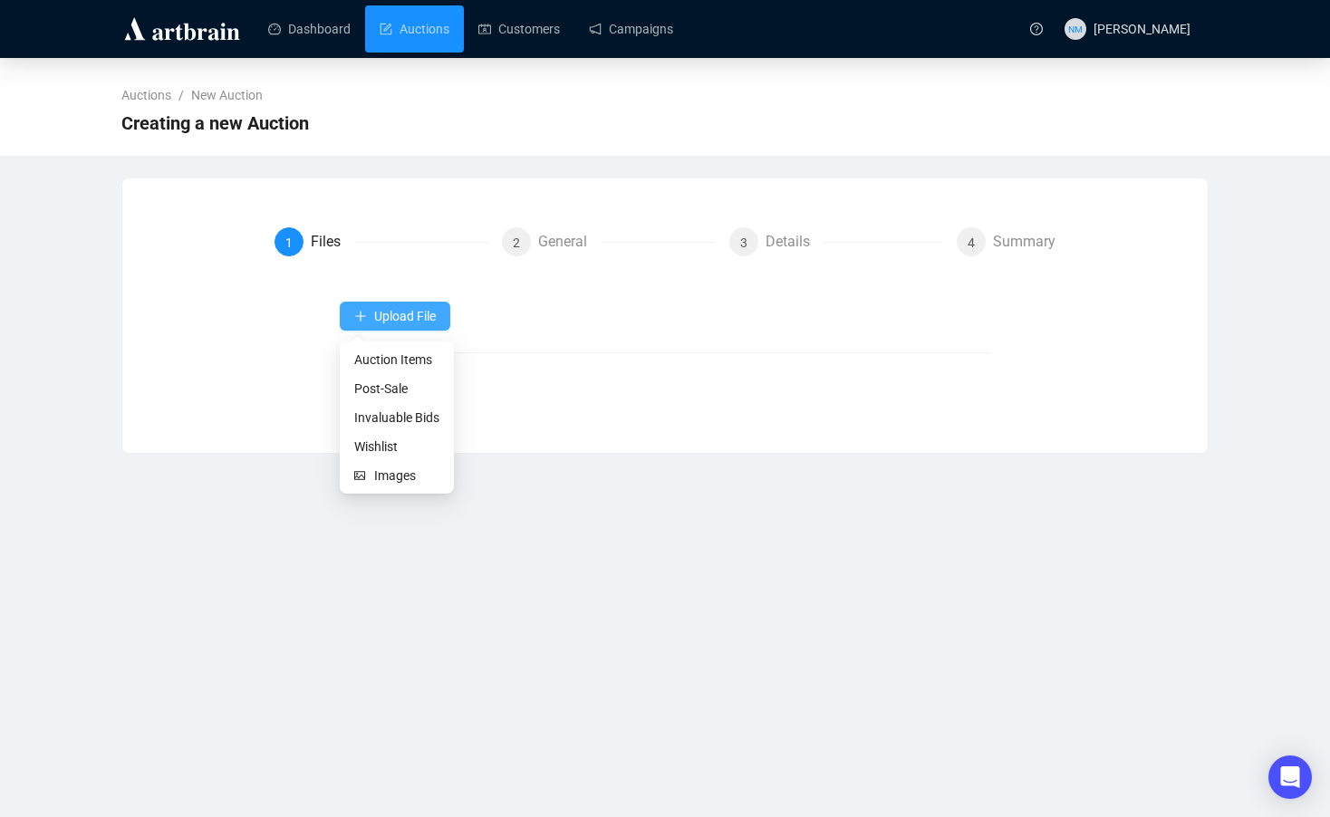
click at [420, 317] on span "Upload File" at bounding box center [405, 316] width 62 height 14
click at [415, 482] on span "Images" at bounding box center [406, 476] width 65 height 20
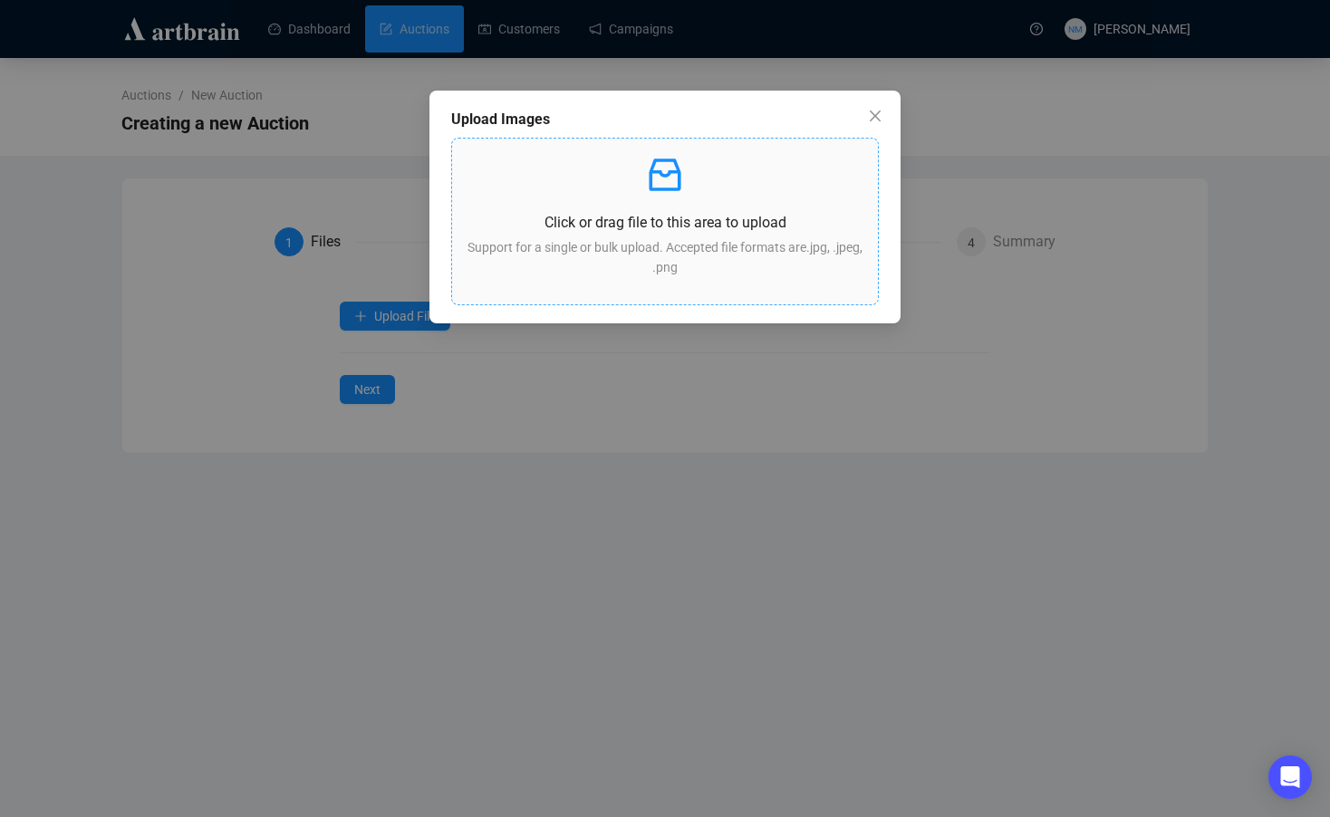
click at [707, 172] on p at bounding box center [664, 174] width 397 height 43
click at [691, 181] on p at bounding box center [664, 174] width 397 height 43
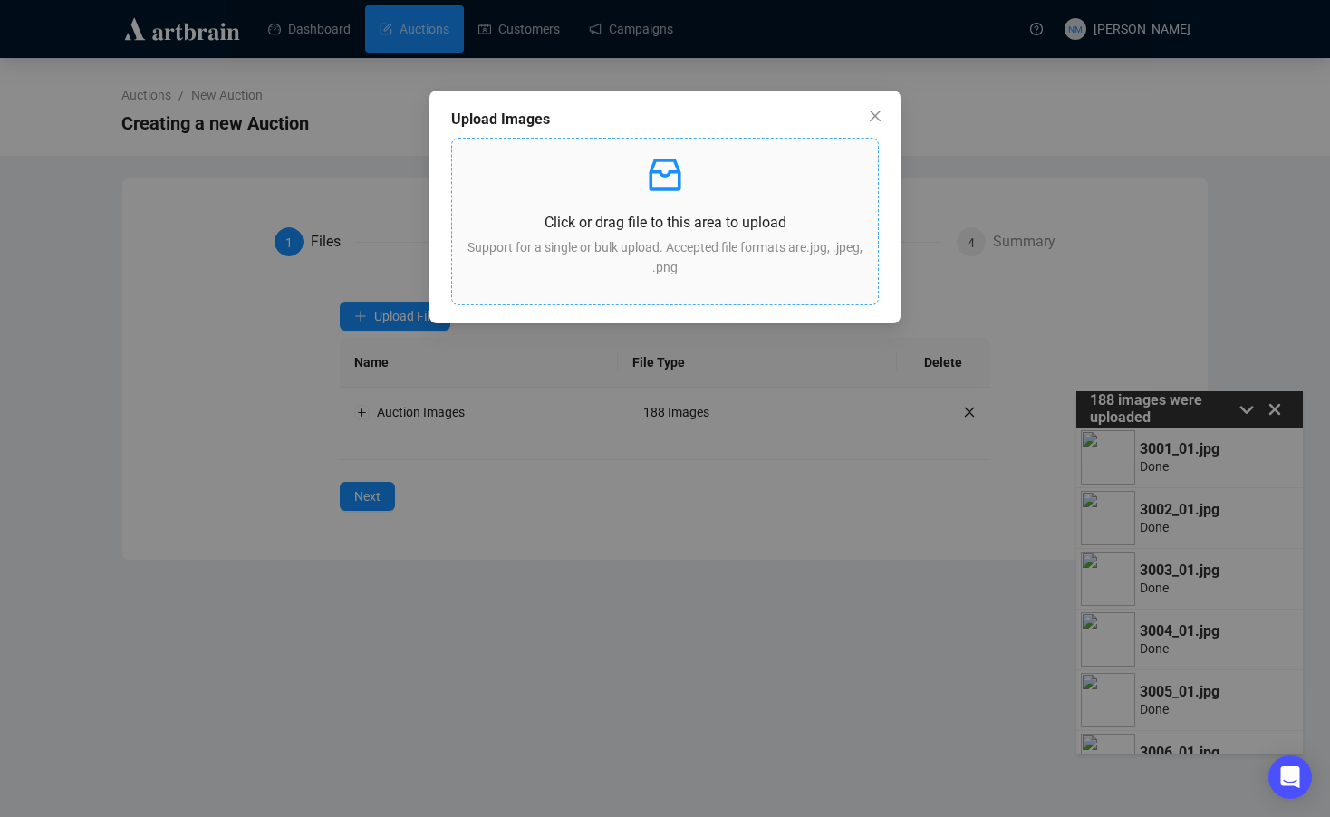
click at [708, 194] on p at bounding box center [664, 174] width 397 height 43
click at [677, 587] on div "Upload Images Click or drag file to this area to upload Support for a single or…" at bounding box center [665, 408] width 1330 height 817
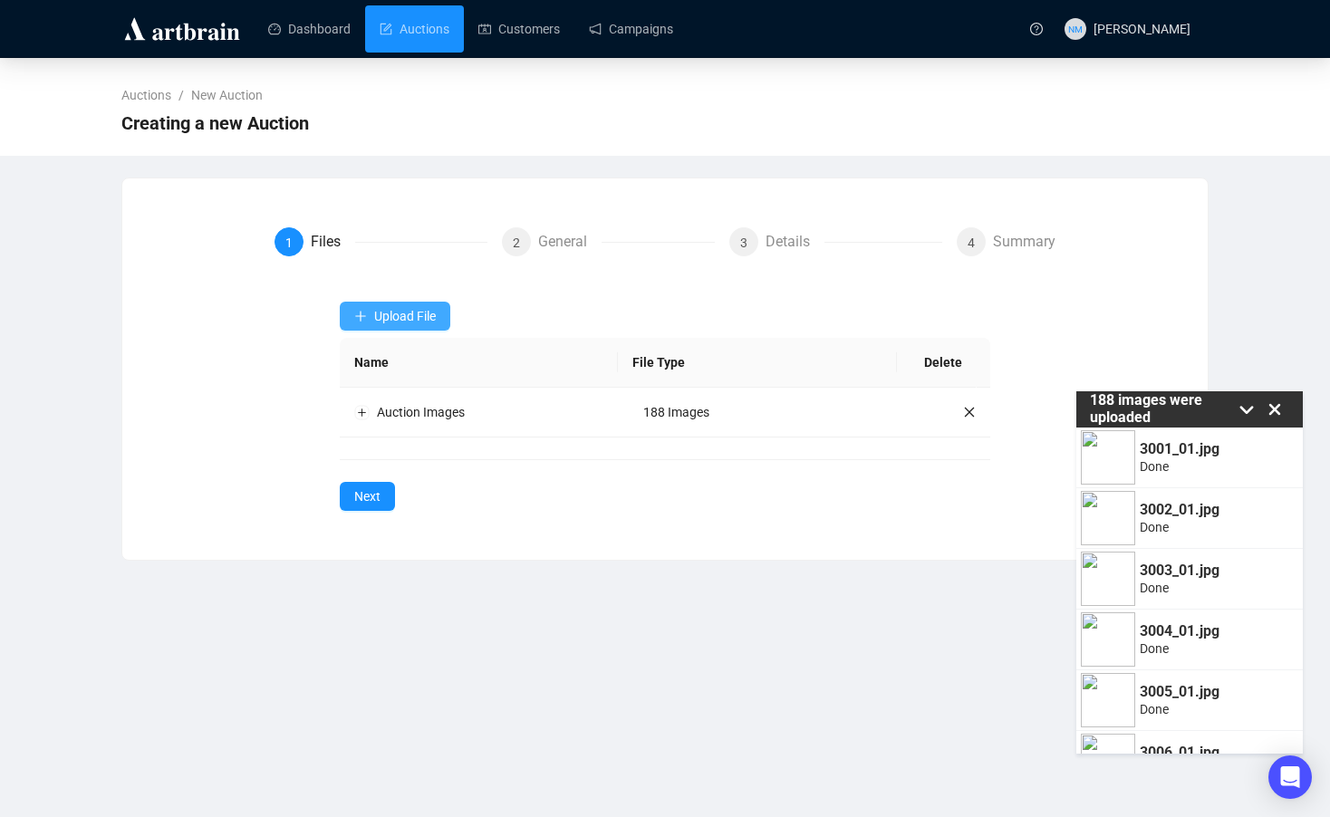
click at [417, 314] on span "Upload File" at bounding box center [405, 316] width 62 height 14
click at [412, 362] on span "Auction Items" at bounding box center [396, 360] width 85 height 20
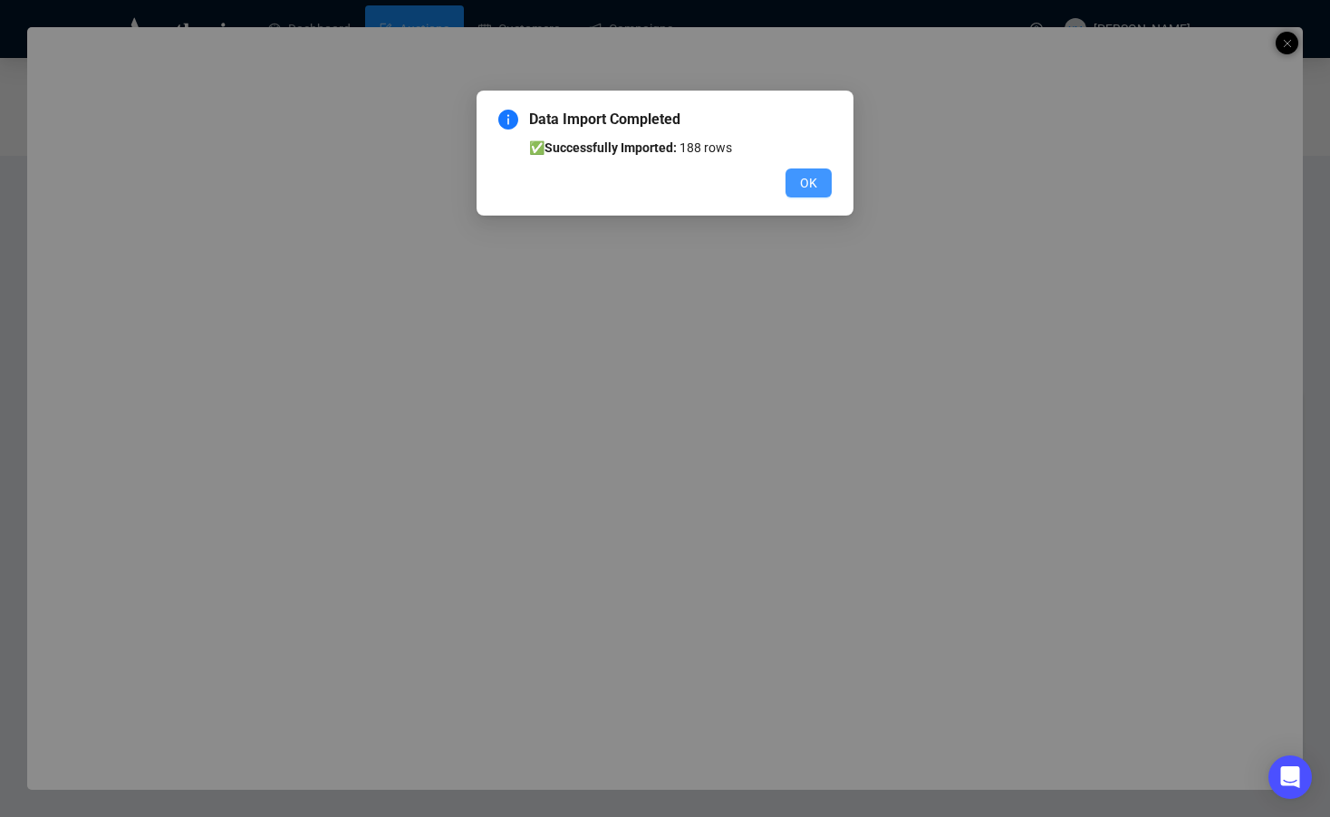
click at [812, 183] on span "OK" at bounding box center [808, 183] width 17 height 20
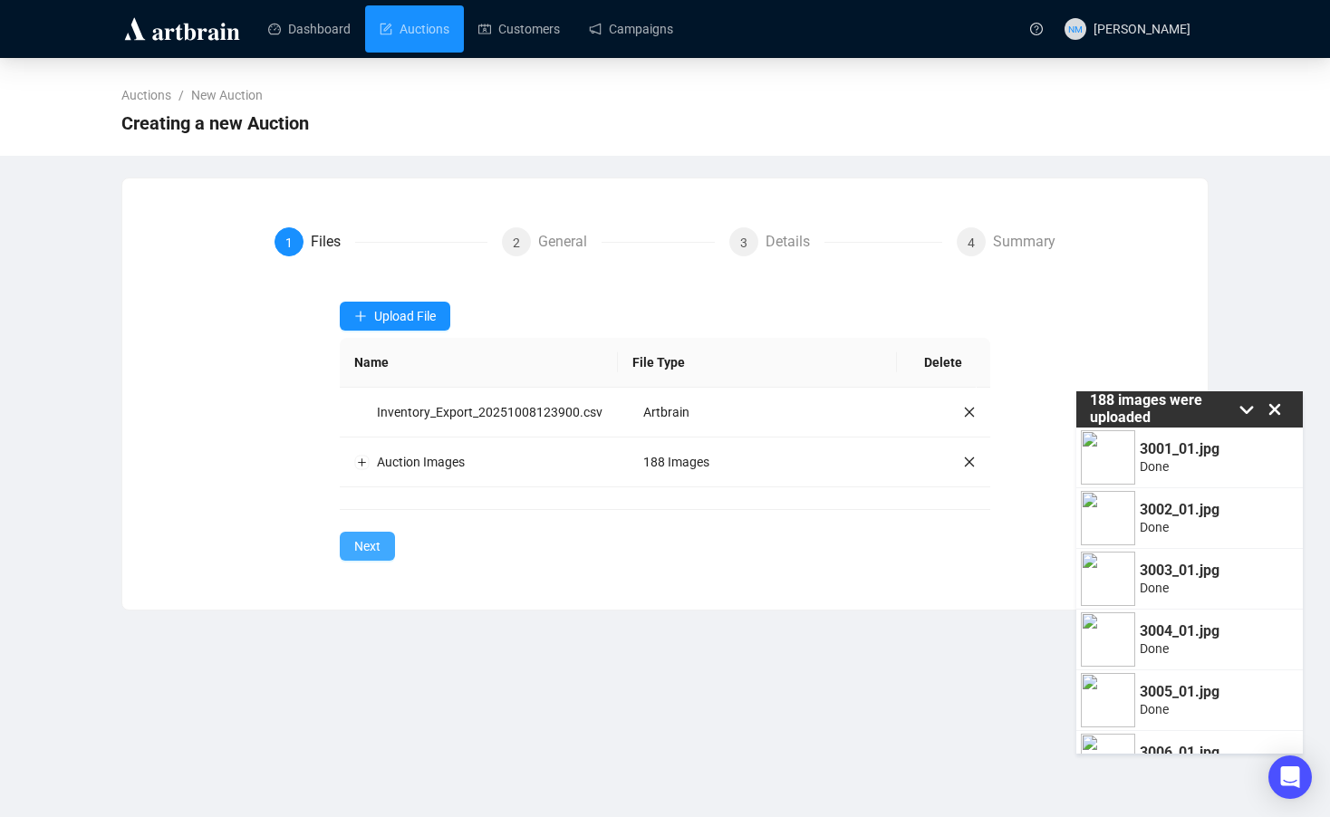
click at [369, 556] on span "Next" at bounding box center [367, 546] width 26 height 20
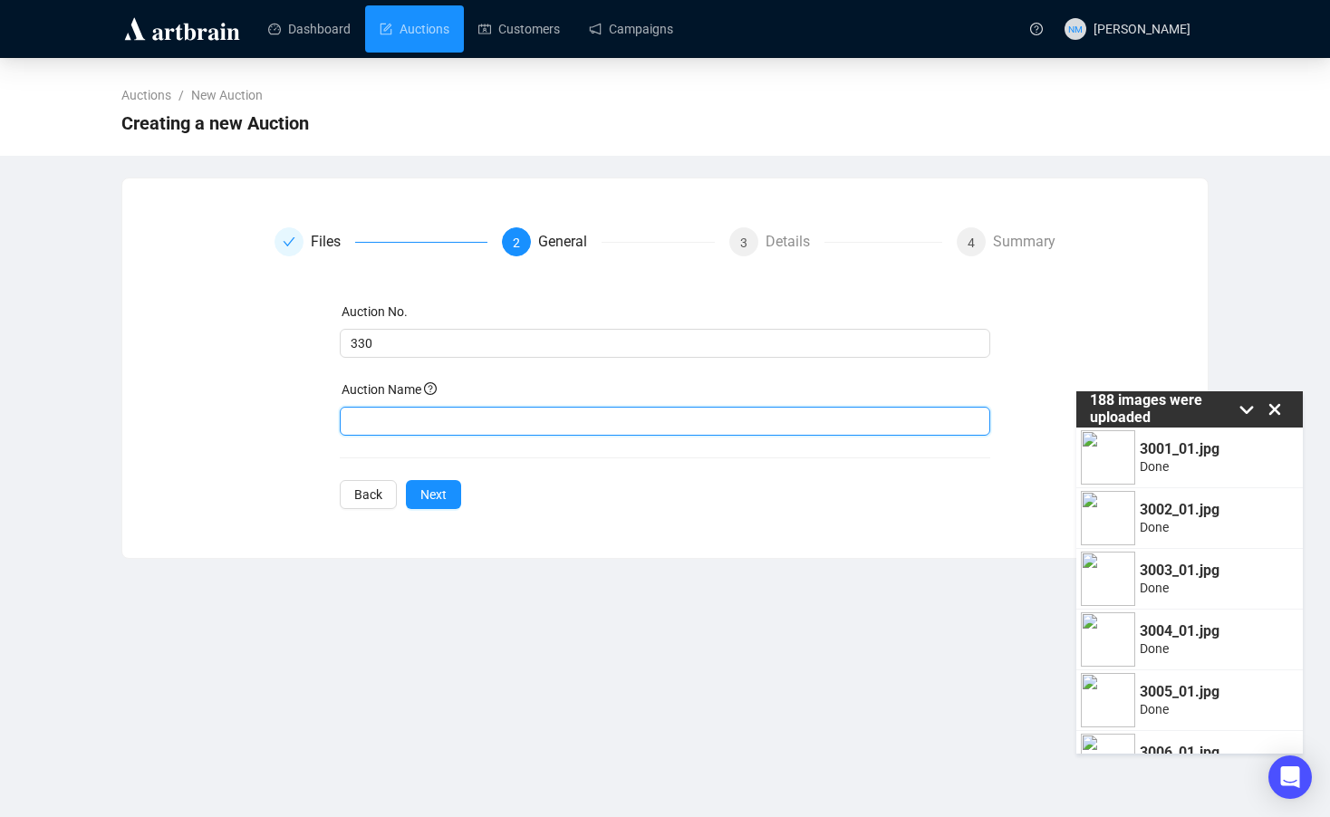
click at [410, 426] on input "text" at bounding box center [665, 421] width 651 height 29
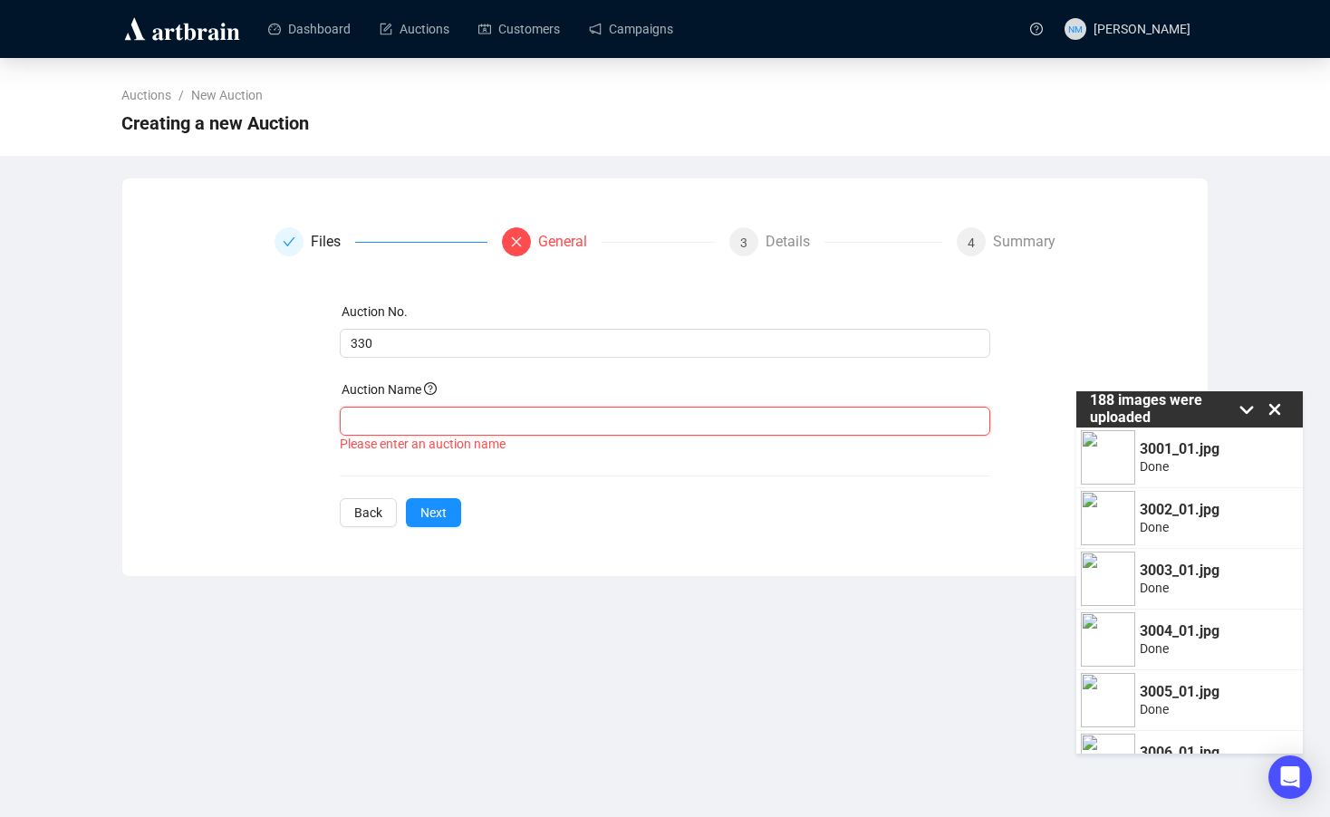
click at [437, 418] on input "text" at bounding box center [665, 421] width 651 height 29
paste input "Contemporary Chinese Art—Online: A Selection from the [PERSON_NAME] & [PERSON_N…"
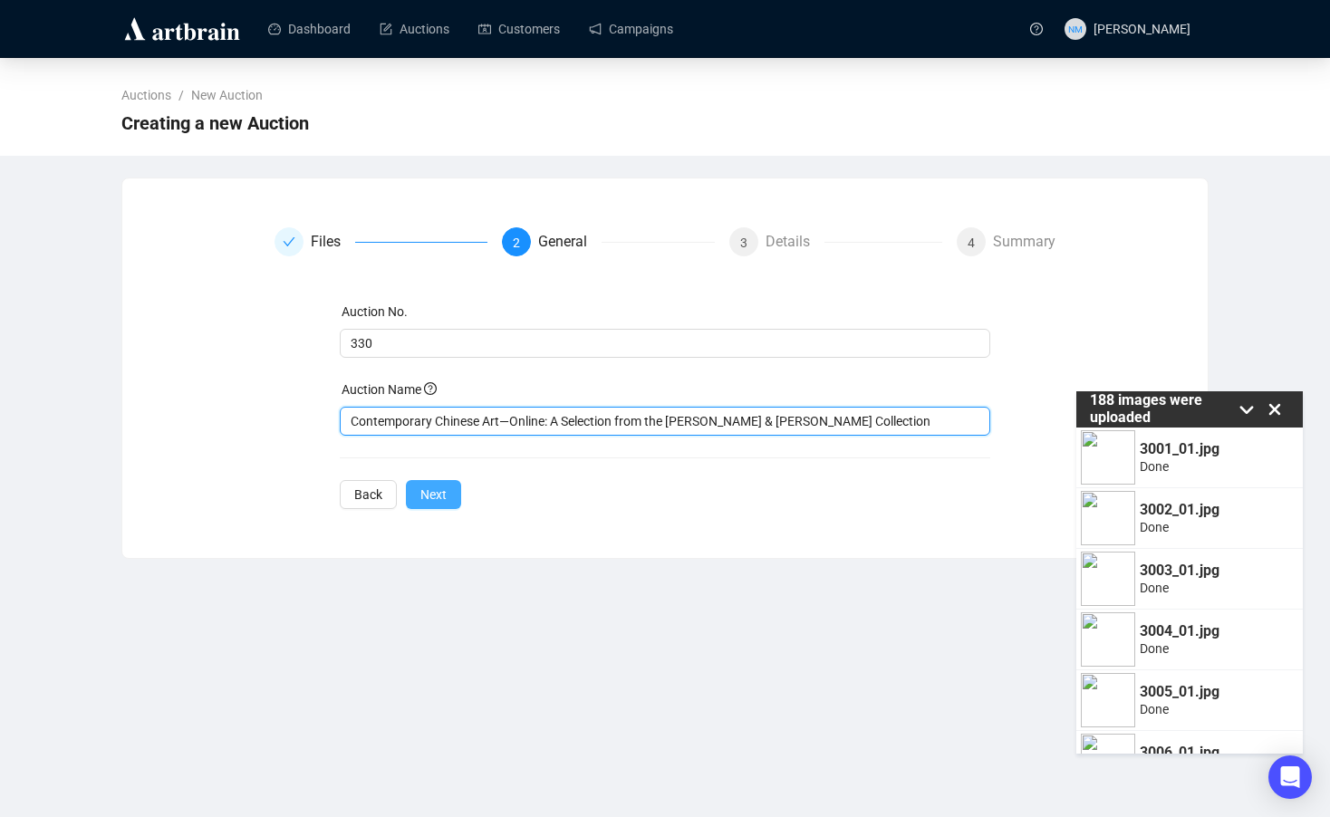
type input "Contemporary Chinese Art—Online: A Selection from the [PERSON_NAME] & [PERSON_N…"
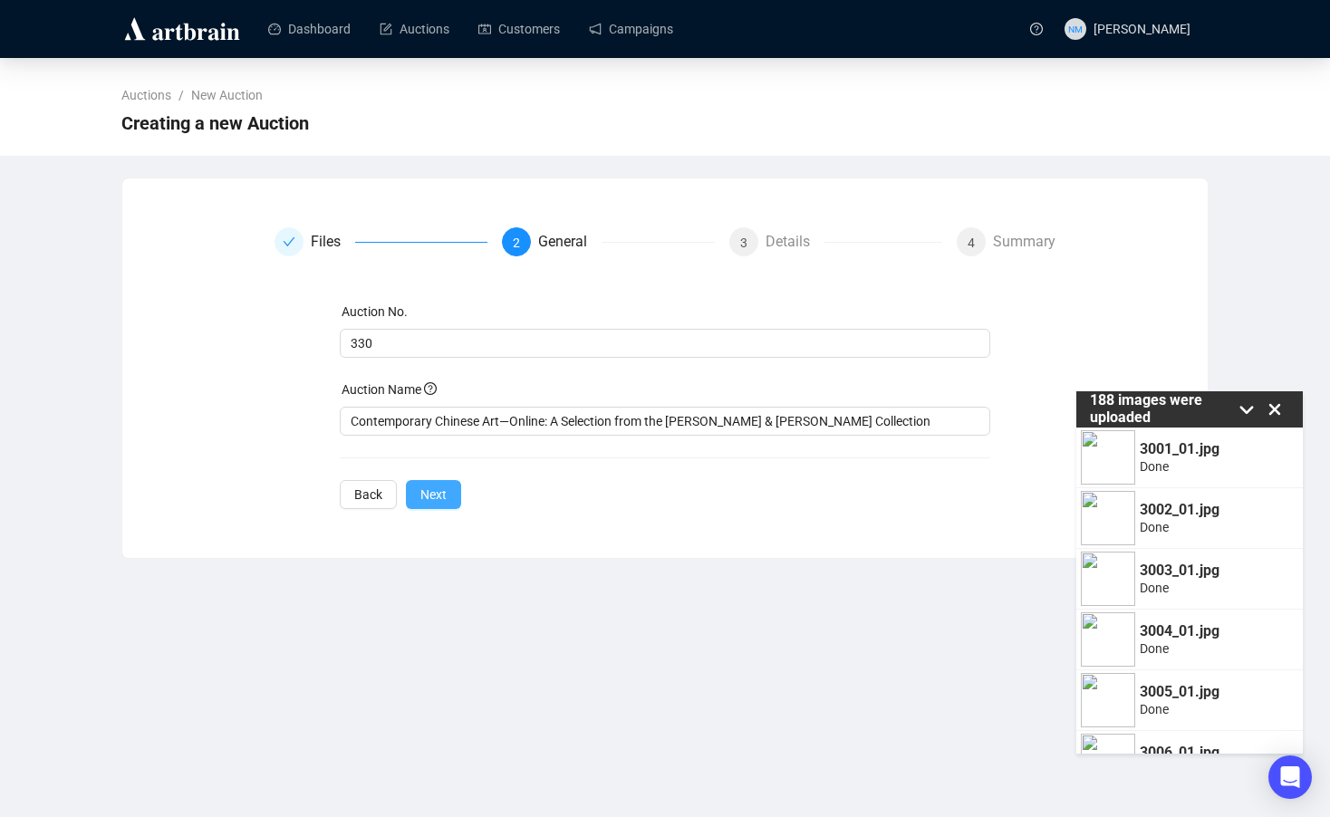
click at [449, 493] on button "Next" at bounding box center [433, 494] width 55 height 29
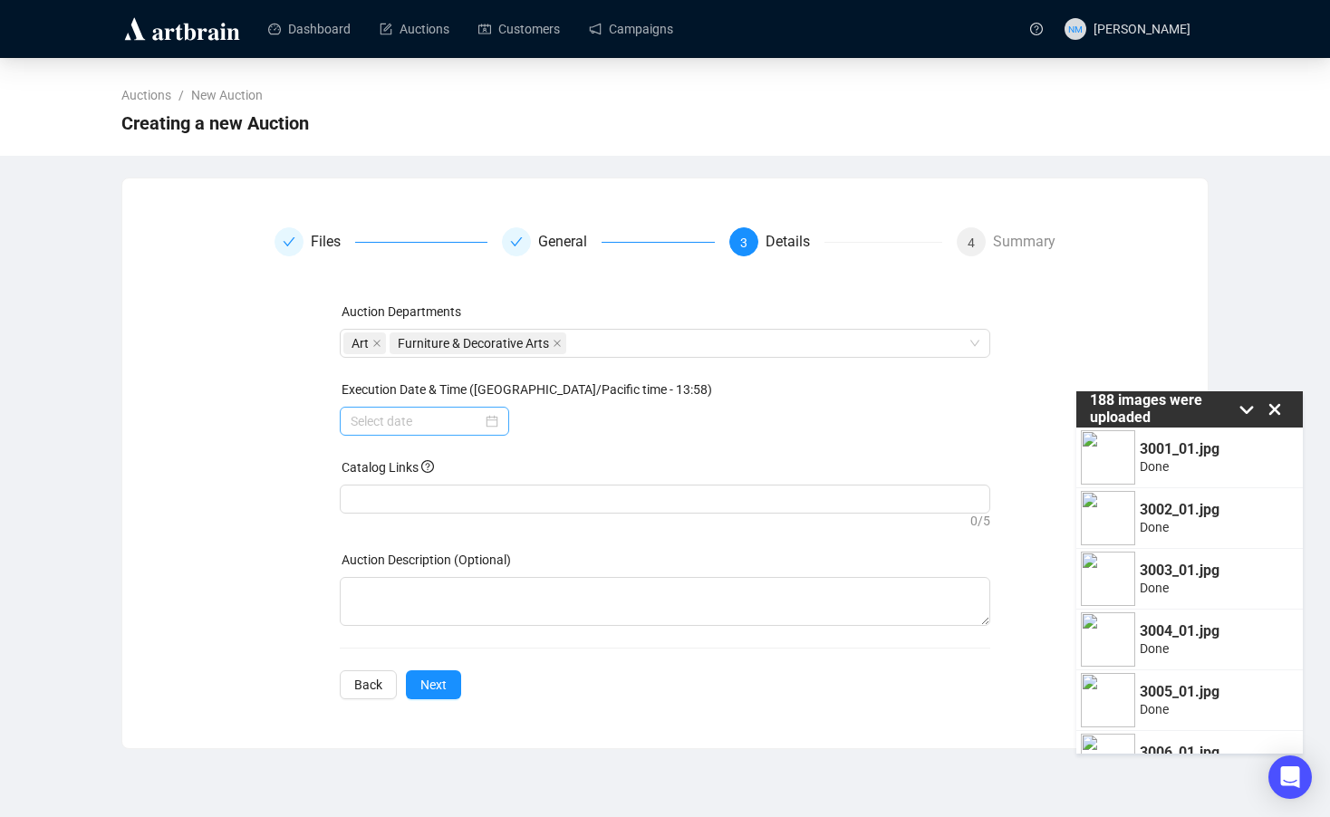
click at [485, 416] on div at bounding box center [425, 421] width 148 height 20
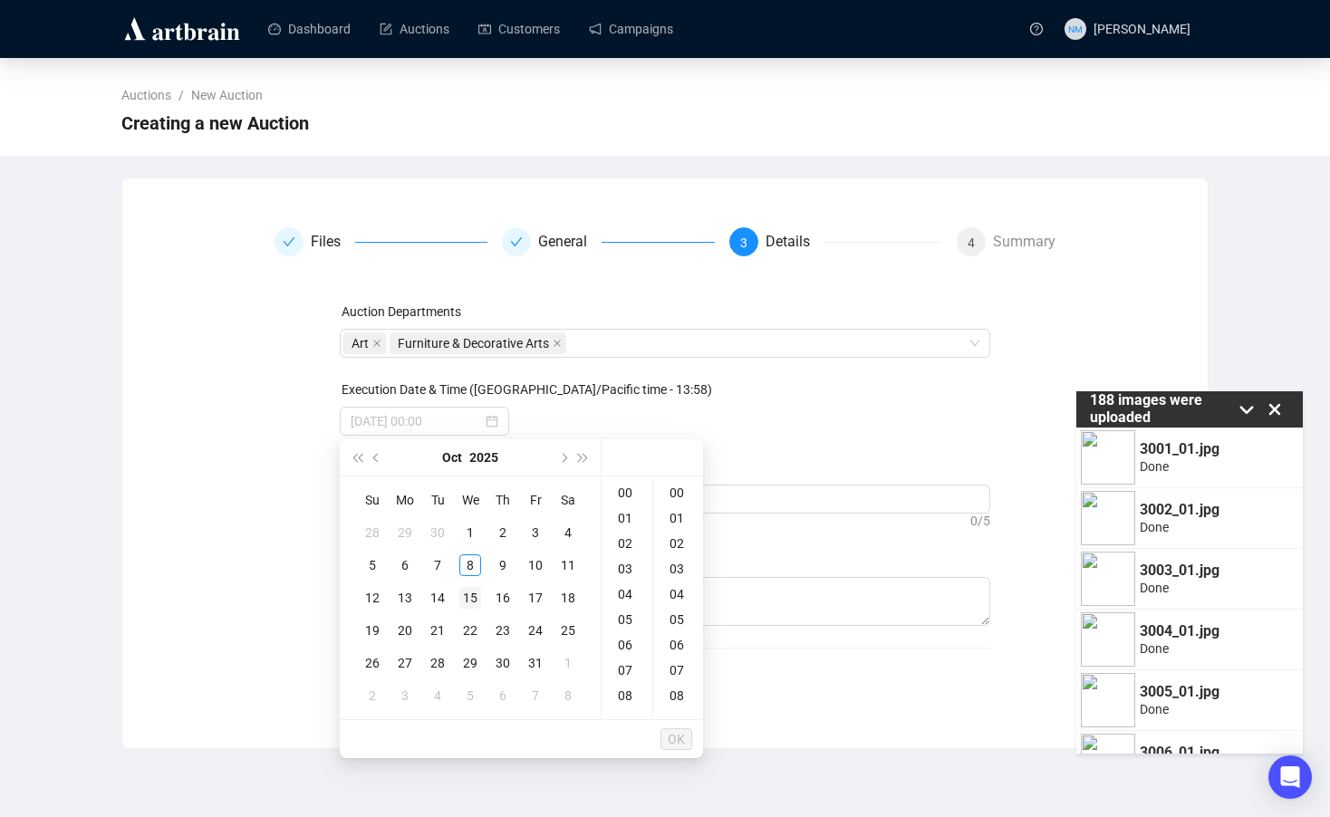
click at [476, 600] on div "15" at bounding box center [470, 598] width 22 height 22
click at [633, 646] on div "16" at bounding box center [626, 651] width 43 height 25
type input "2025-10-15 16:00"
click at [673, 730] on span "OK" at bounding box center [676, 739] width 17 height 34
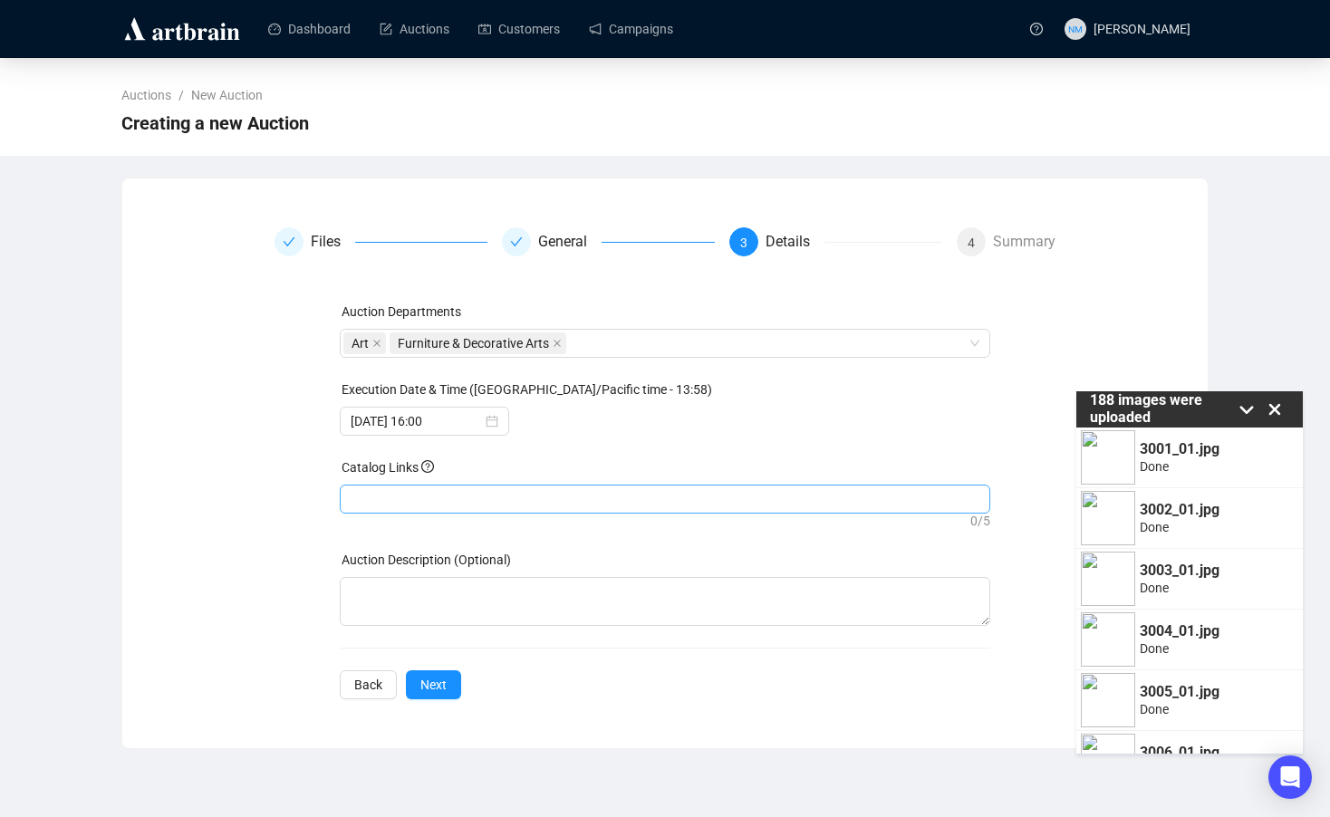
click at [381, 509] on div at bounding box center [665, 498] width 644 height 25
paste input "https://www.johnmoran.com/auction-catalog/contemporary-chinese-art-a-selection-…"
type input "https://www.johnmoran.com/auction-catalog/contemporary-chinese-art-a-selection-…"
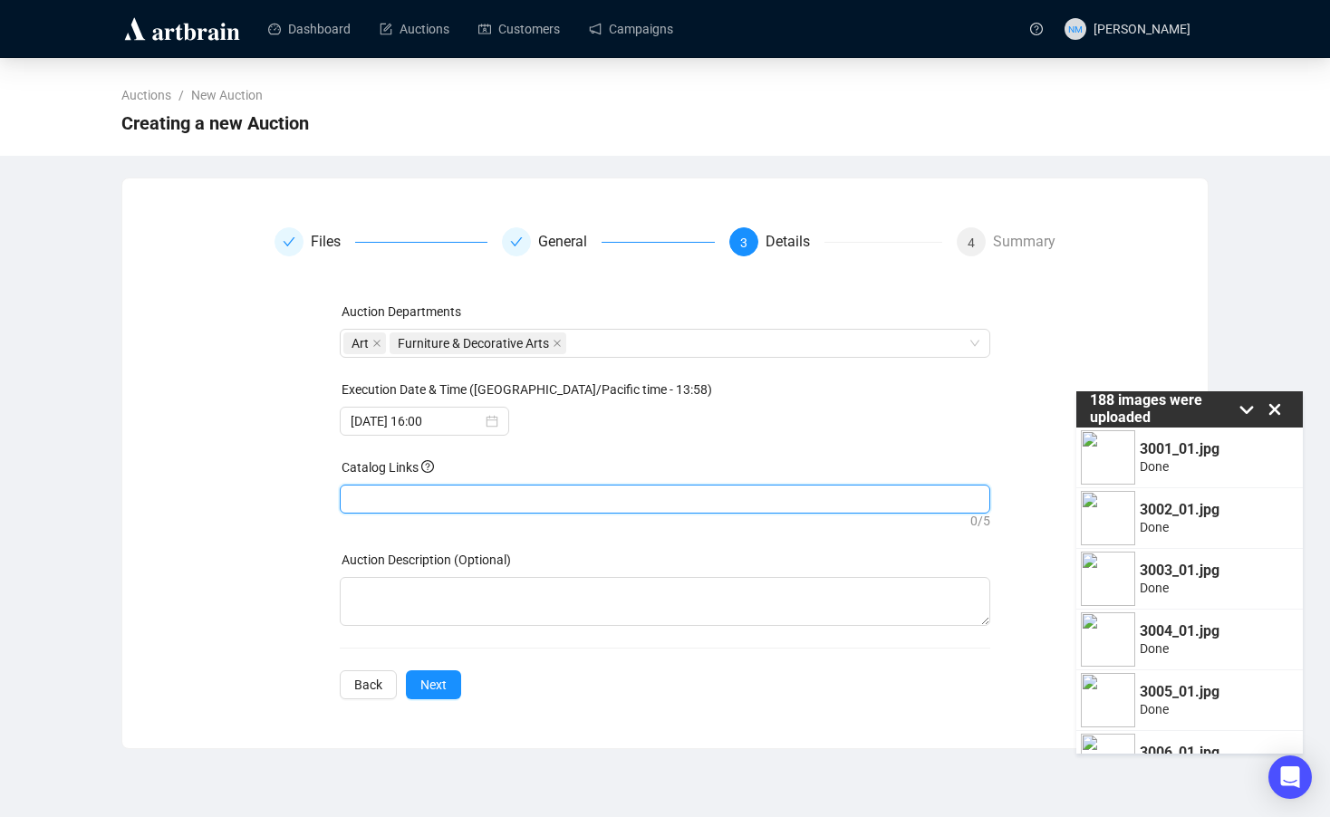
click at [434, 699] on div "Files General 3 Details 4 Summary Auction Departments Art Furniture & Decorativ…" at bounding box center [664, 463] width 1085 height 515
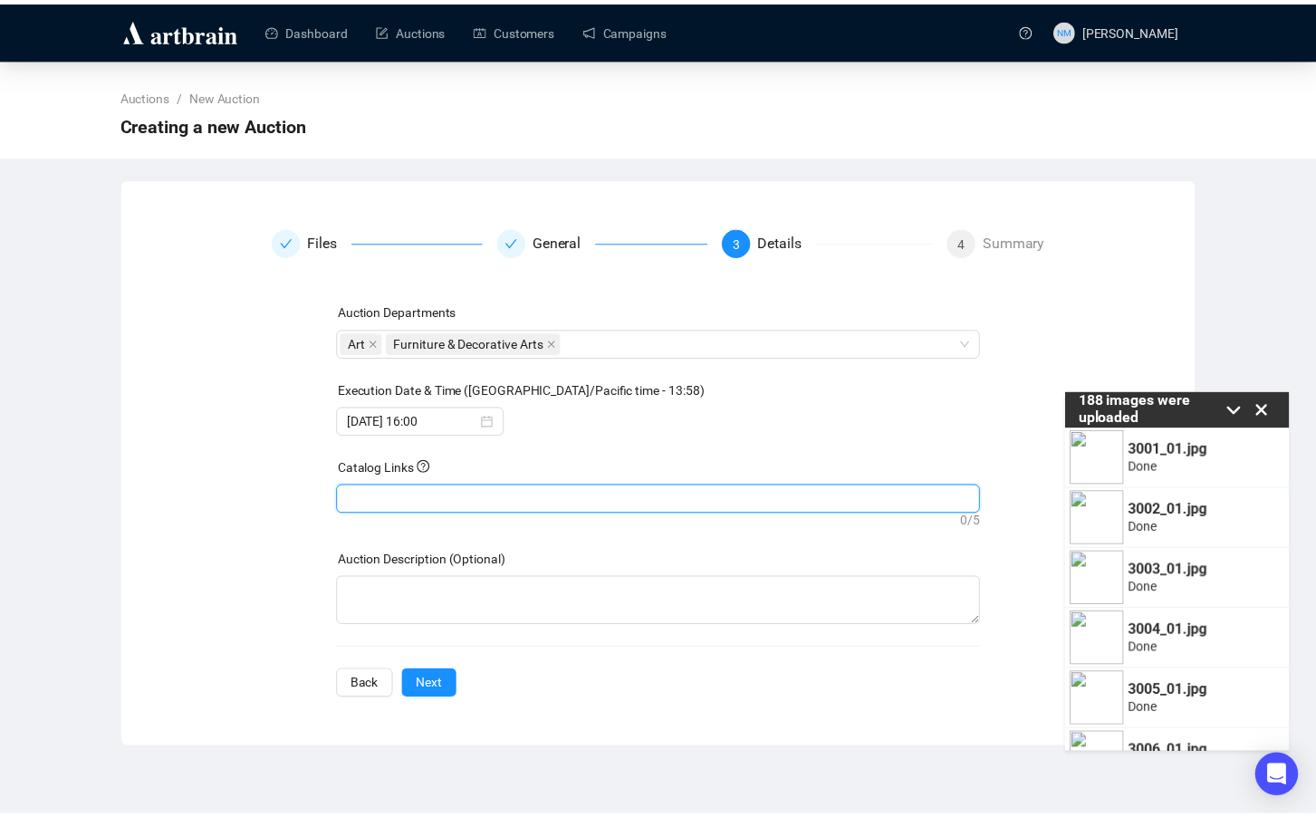
scroll to position [0, 0]
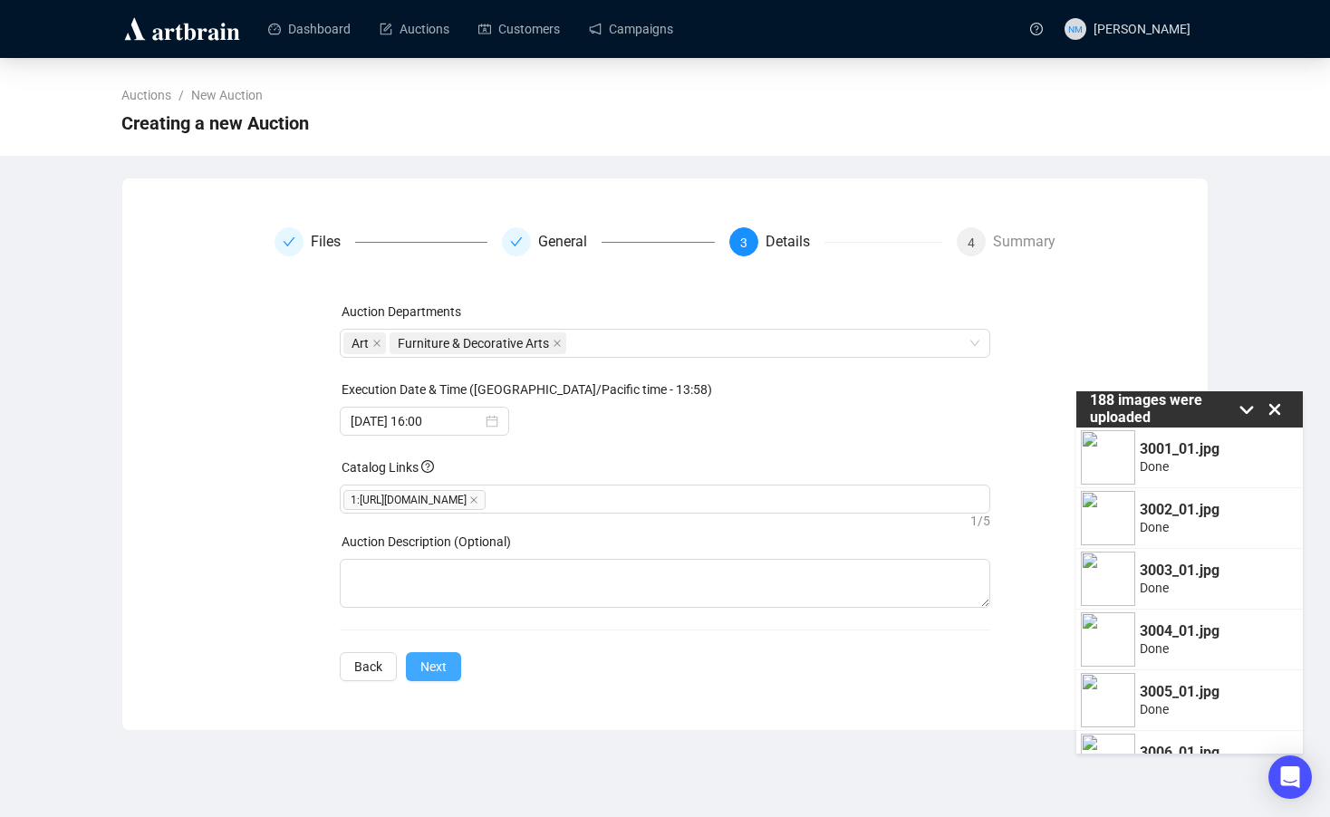
click at [435, 672] on span "Next" at bounding box center [433, 667] width 26 height 20
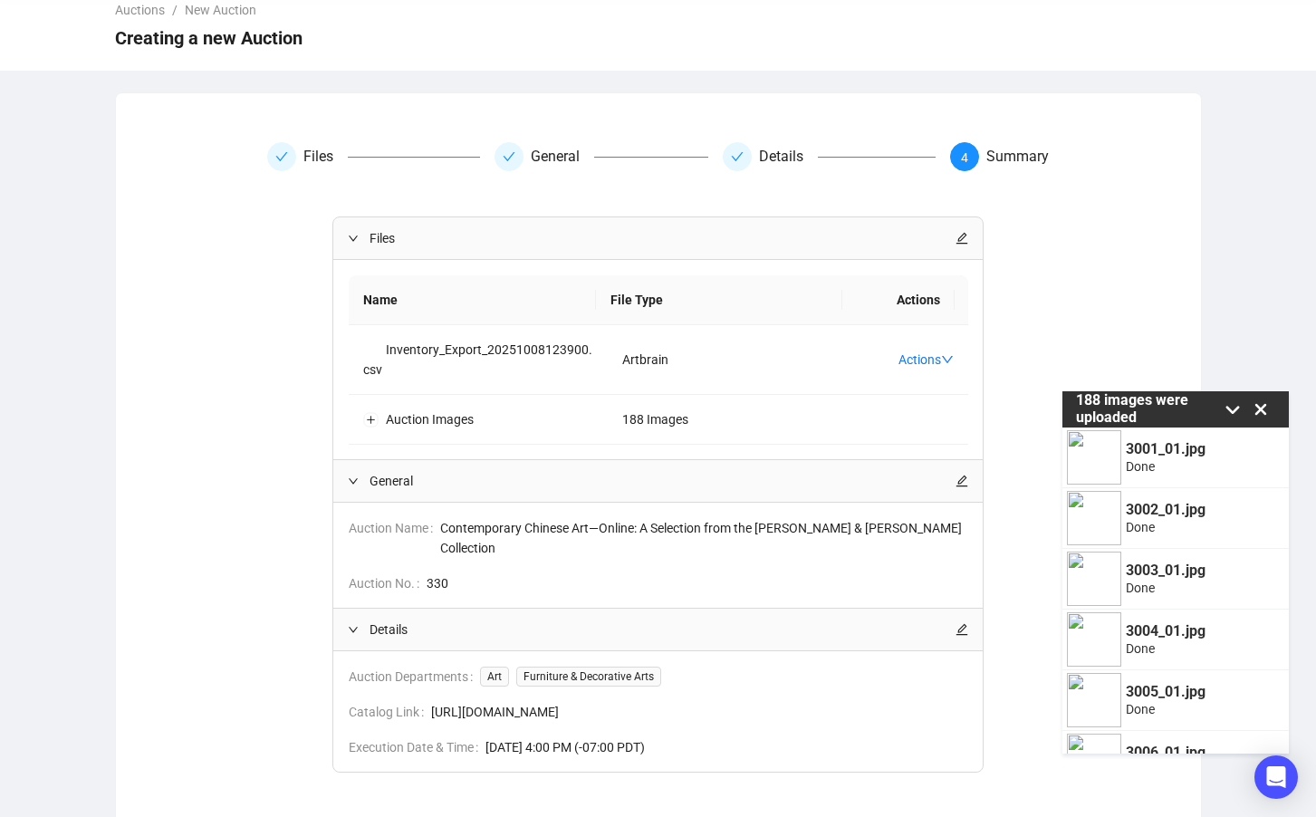
scroll to position [187, 0]
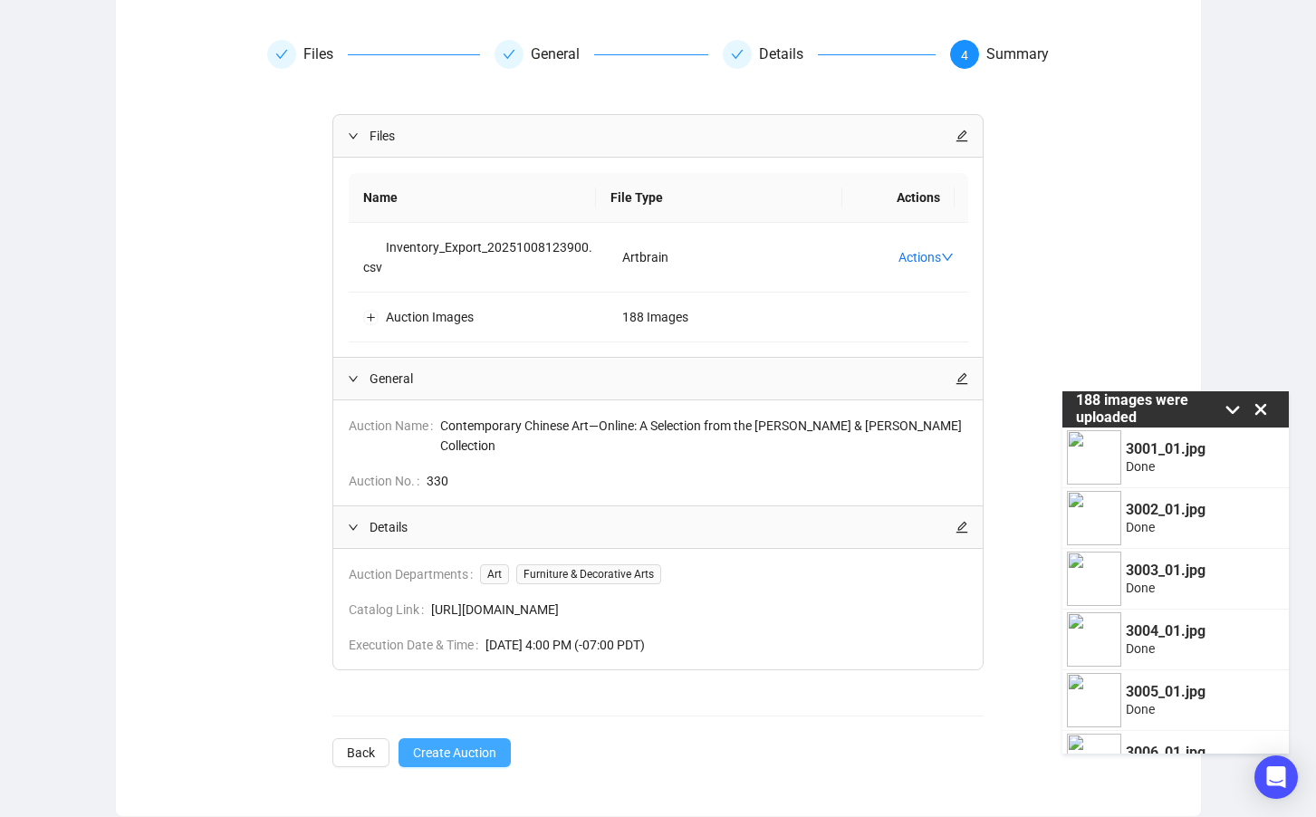
click at [482, 751] on span "Create Auction" at bounding box center [454, 753] width 83 height 20
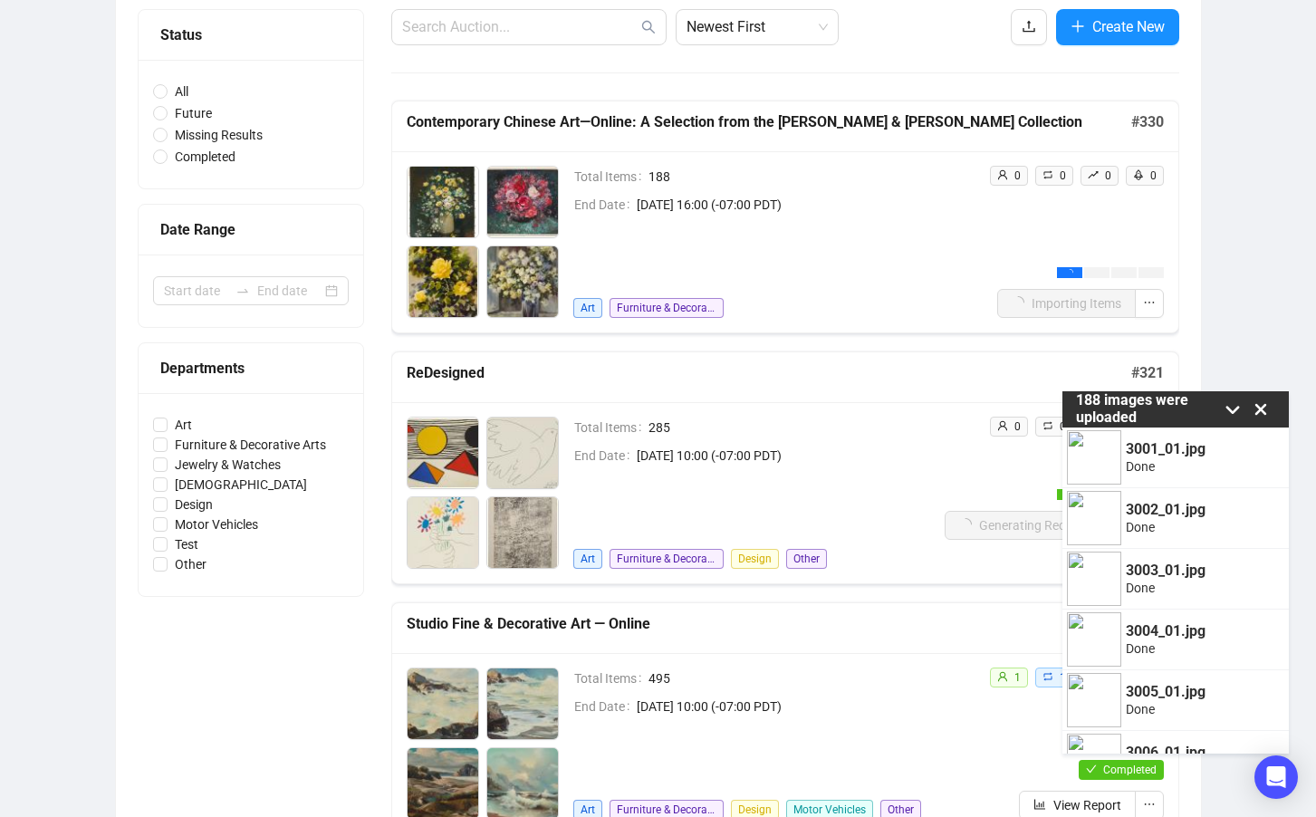
click at [1264, 408] on icon at bounding box center [1260, 409] width 27 height 27
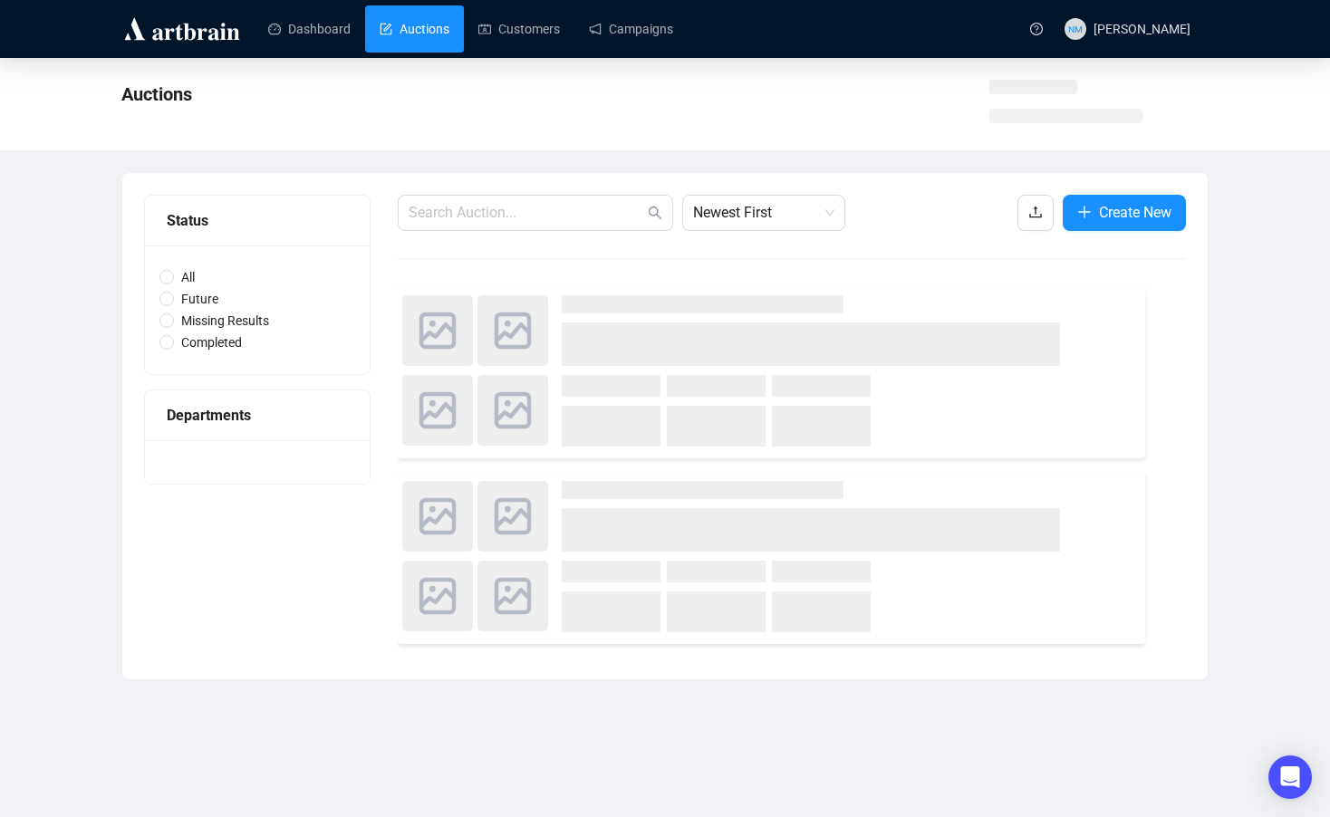
click at [1285, 267] on div "Auctions Status All Future Missing Results Completed Departments Newest First C…" at bounding box center [665, 369] width 1330 height 622
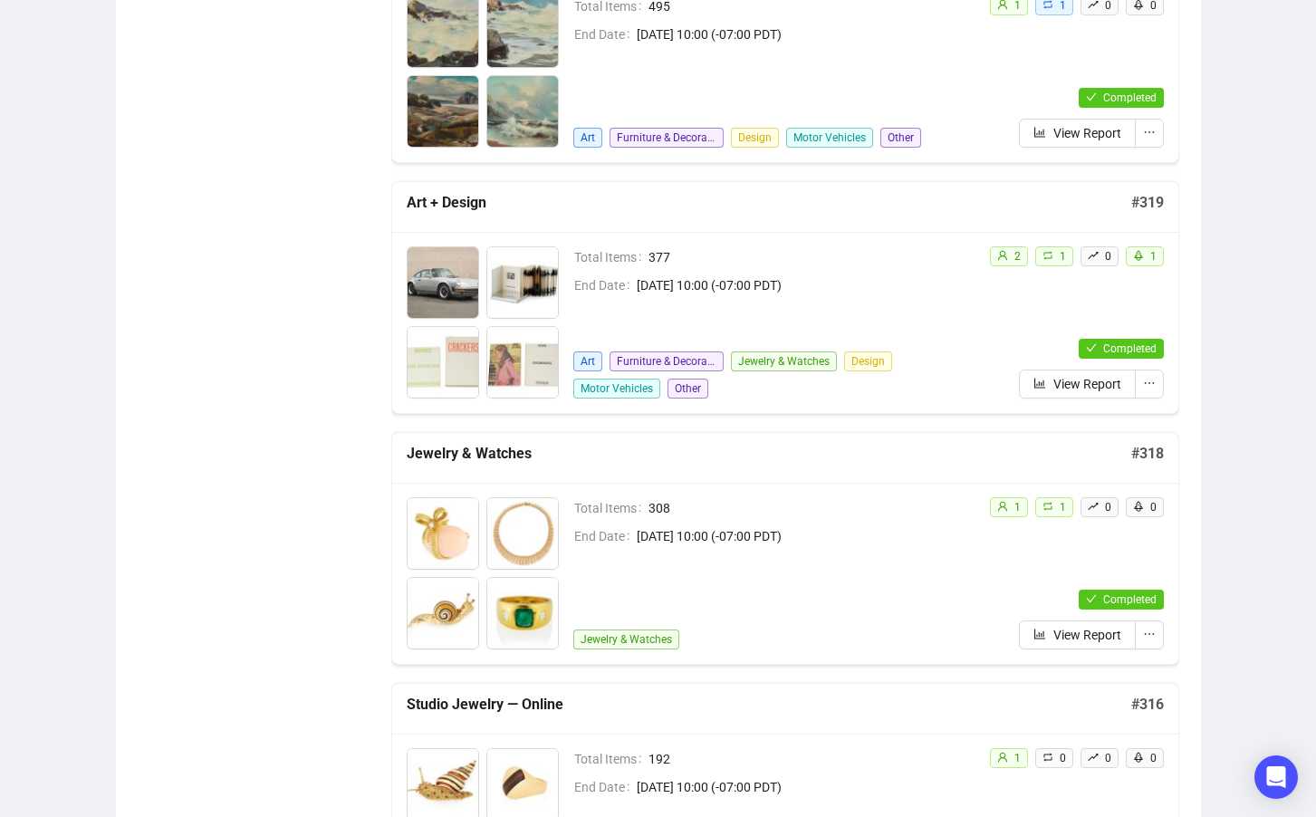
scroll to position [1051, 0]
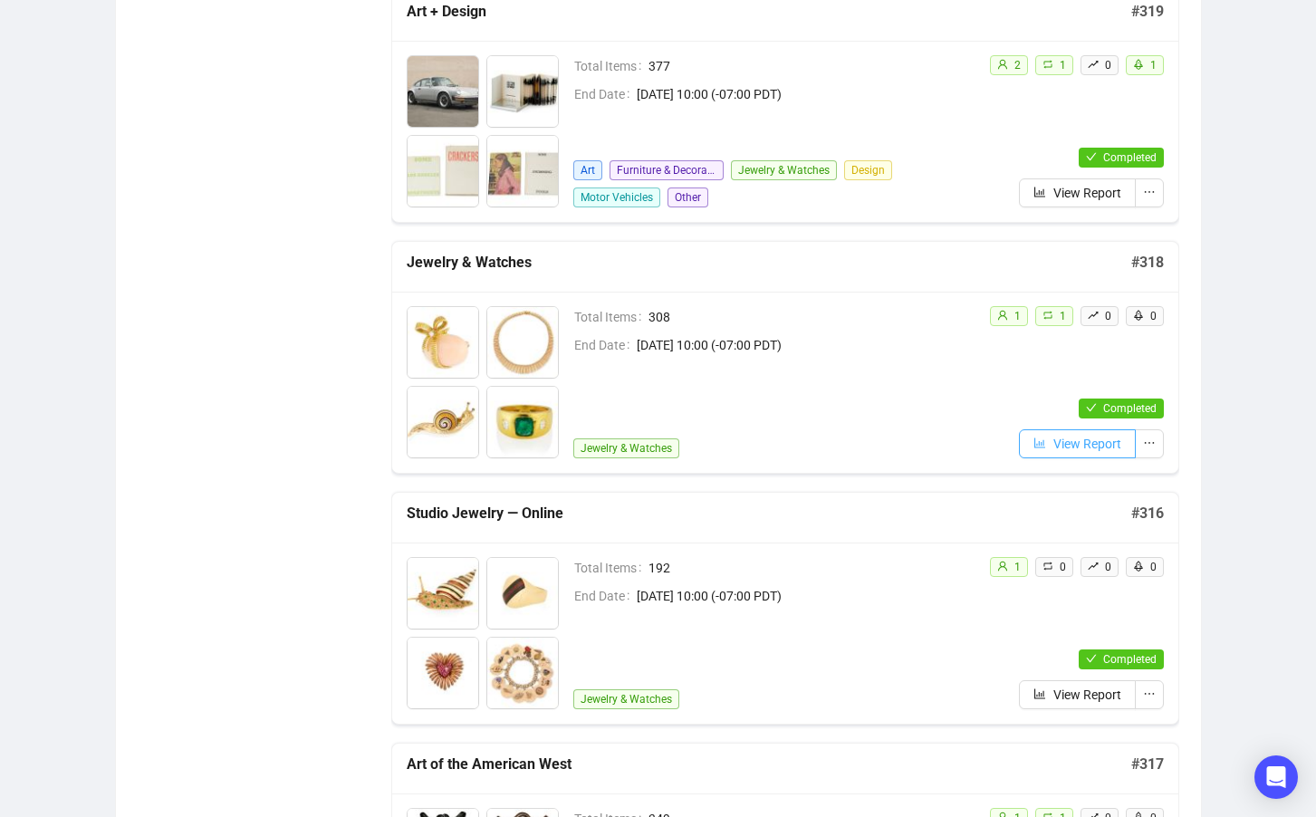
click at [1080, 451] on span "View Report" at bounding box center [1087, 444] width 68 height 20
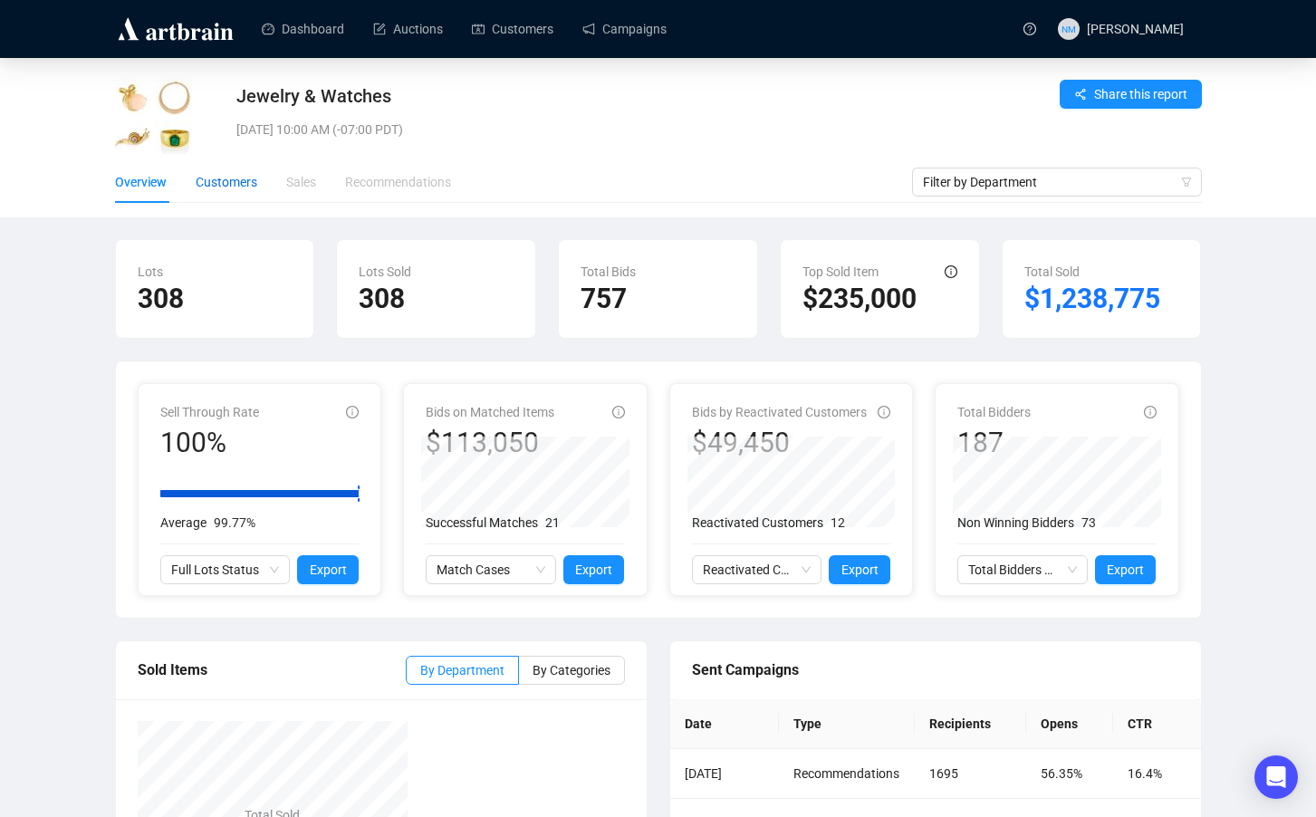
click at [240, 181] on div "Customers" at bounding box center [227, 182] width 62 height 20
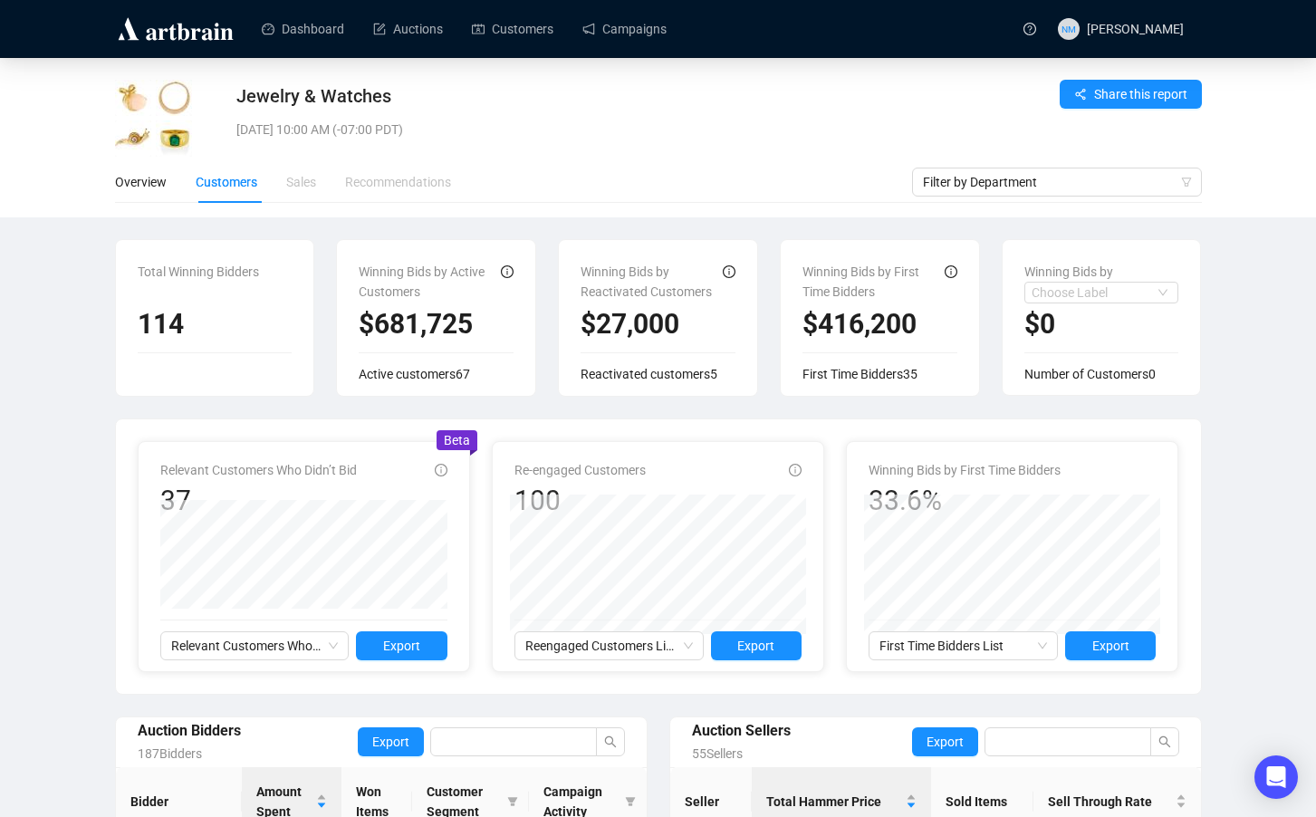
click at [1293, 392] on div "Jewelry & Watches [DATE] 10:00 AM (-07:00 PDT) Share this report Overview Custo…" at bounding box center [658, 673] width 1316 height 1231
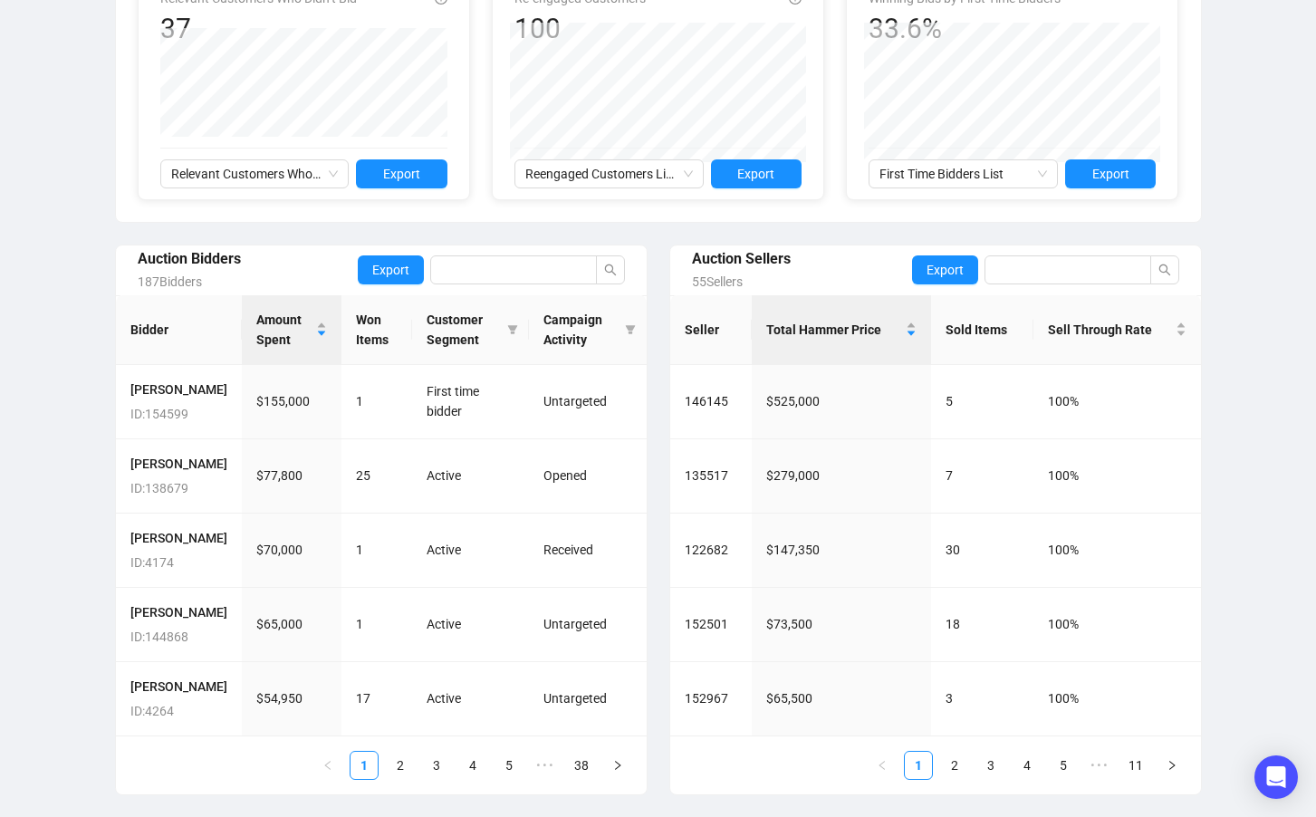
scroll to position [552, 0]
click at [394, 764] on link "2" at bounding box center [400, 765] width 27 height 27
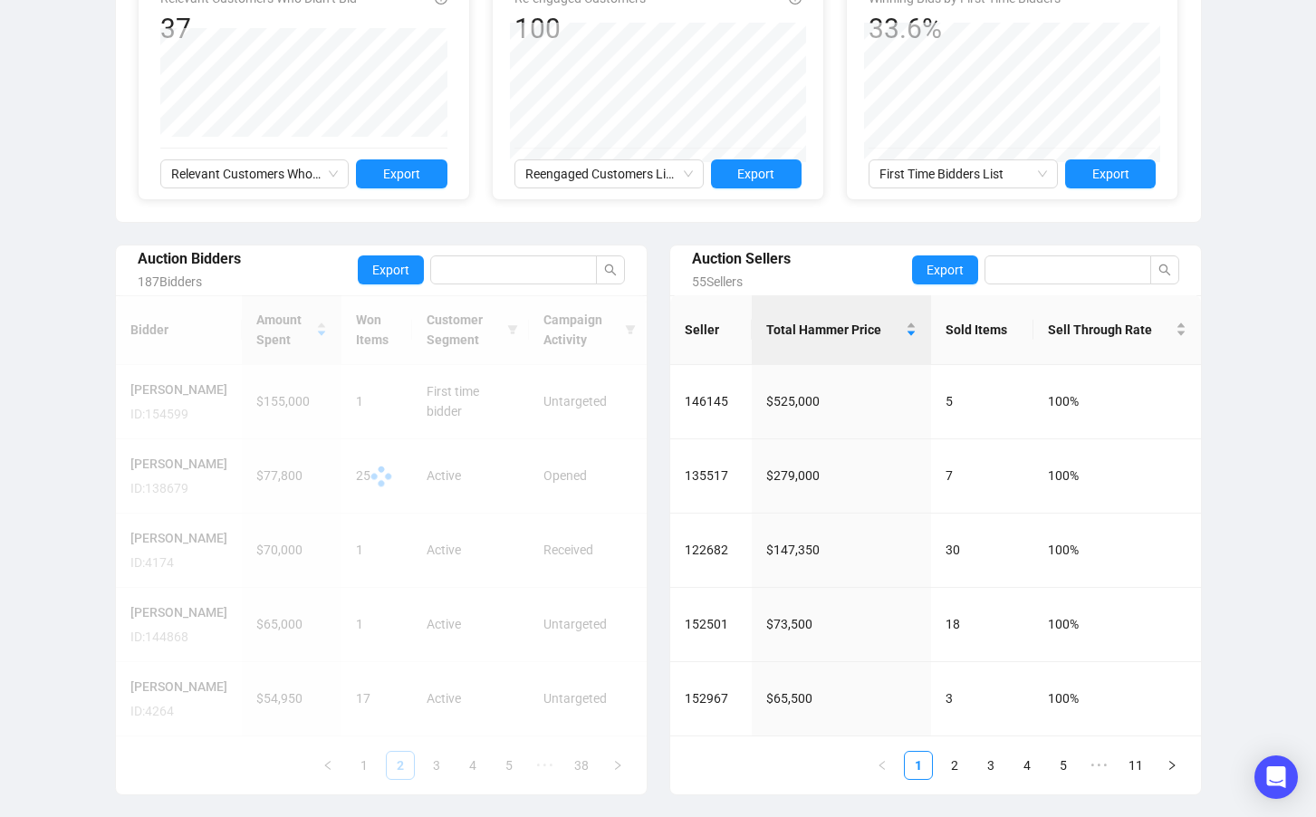
scroll to position [512, 0]
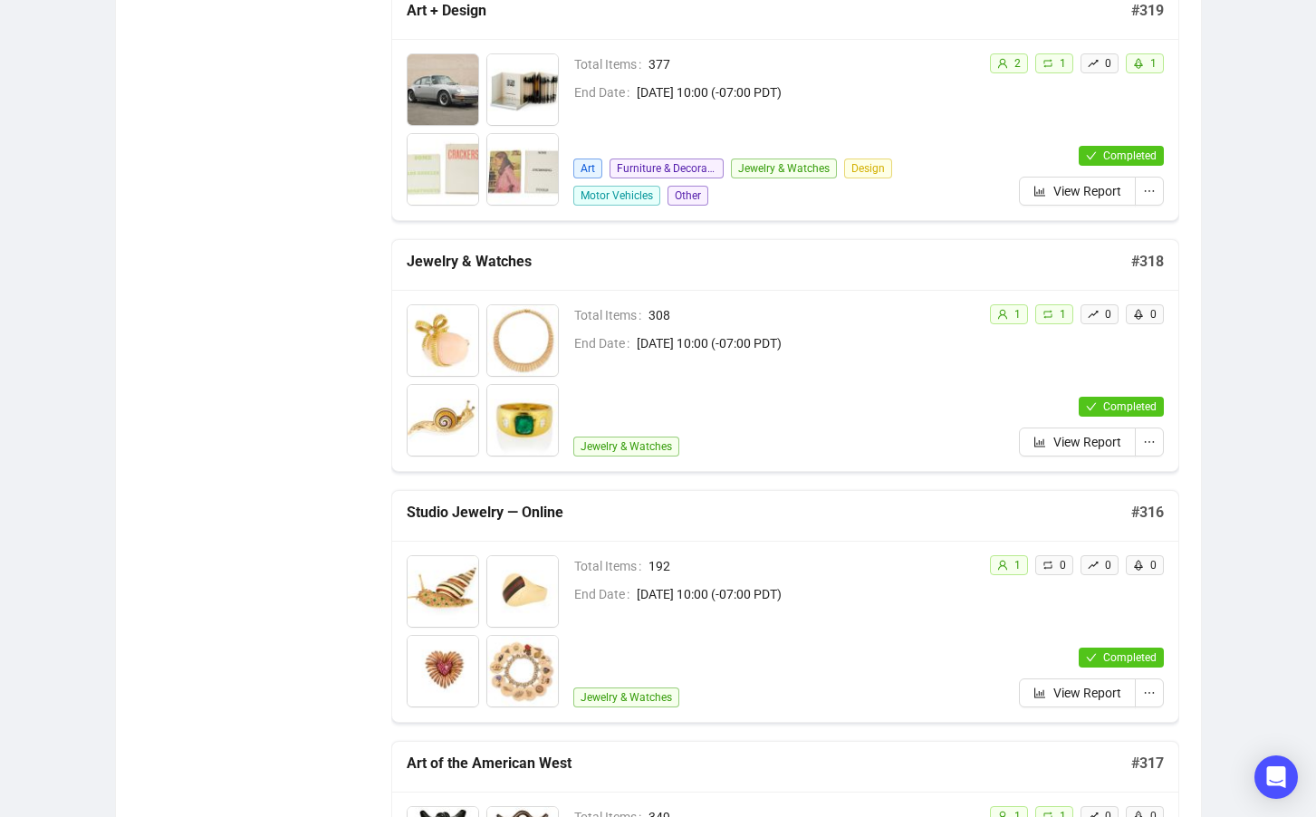
scroll to position [1052, 0]
click at [1275, 461] on div "Auctions Total Auctions 319 Future Auctions 2 Sold Items 63,088 Available Items…" at bounding box center [658, 410] width 1316 height 2809
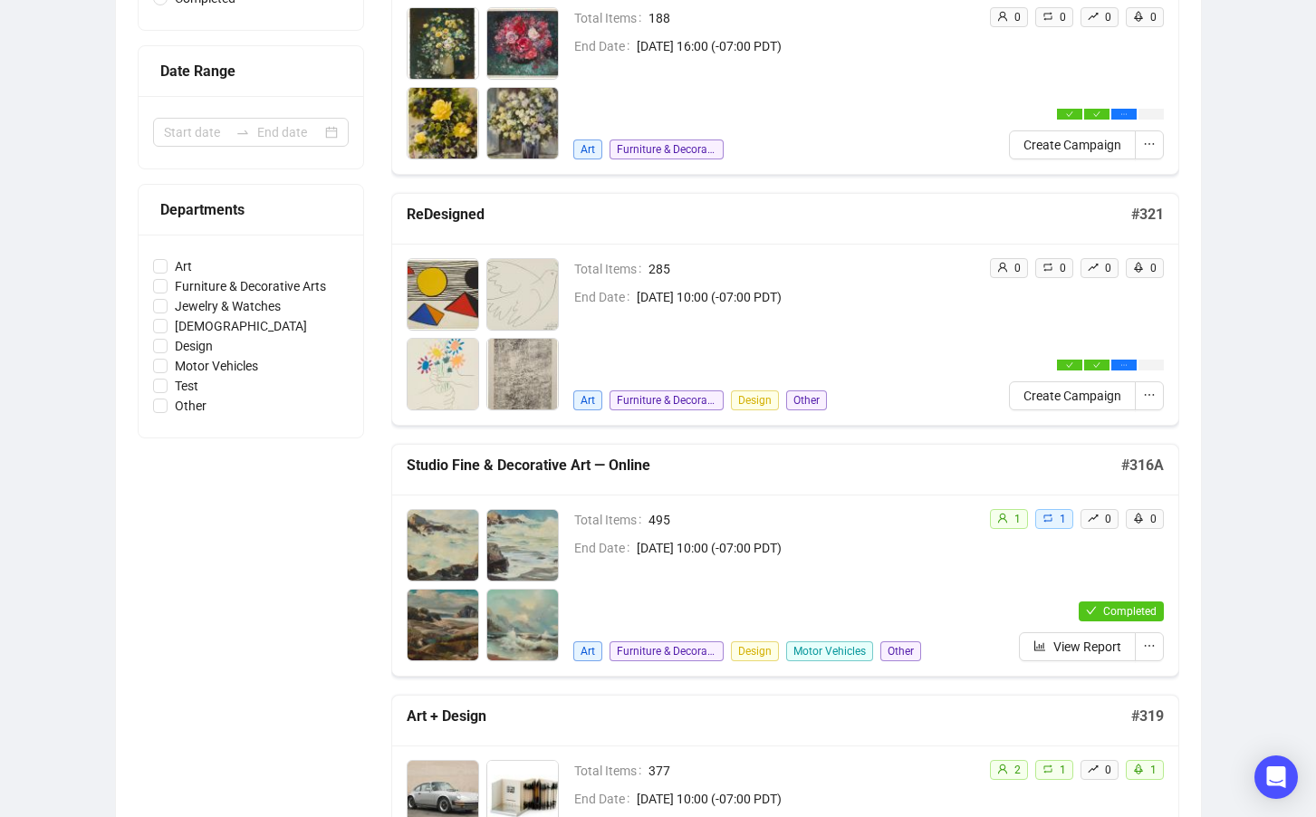
scroll to position [0, 0]
